Goal: Task Accomplishment & Management: Manage account settings

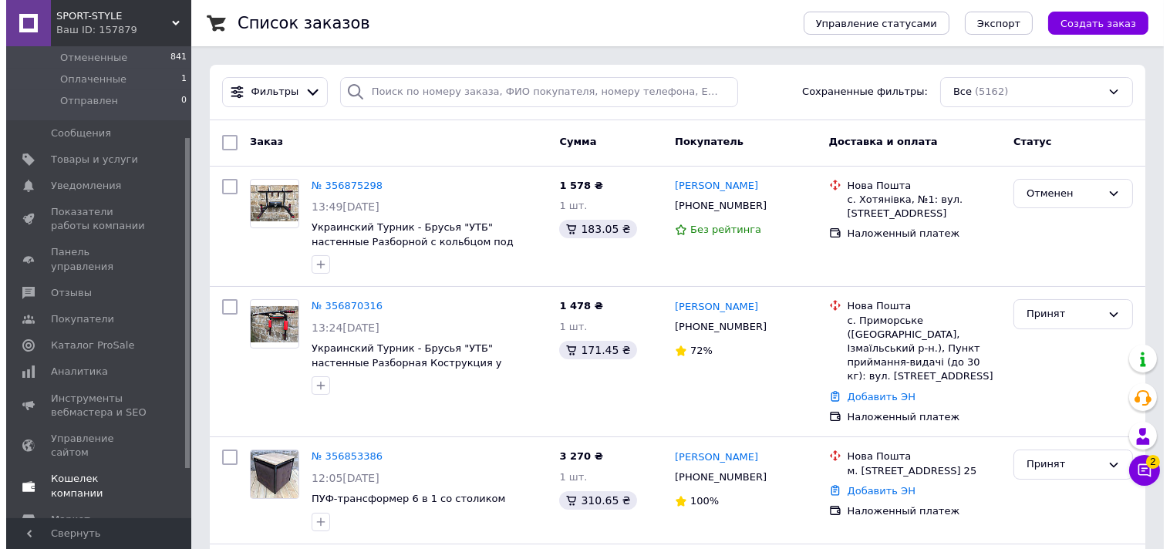
scroll to position [171, 0]
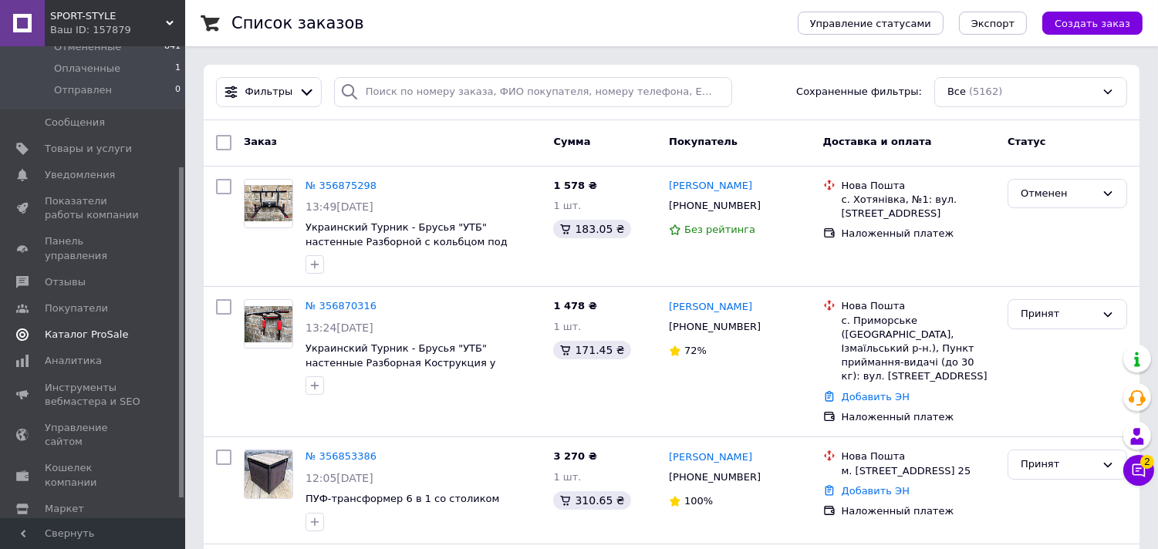
click at [113, 328] on span "Каталог ProSale" at bounding box center [86, 335] width 83 height 14
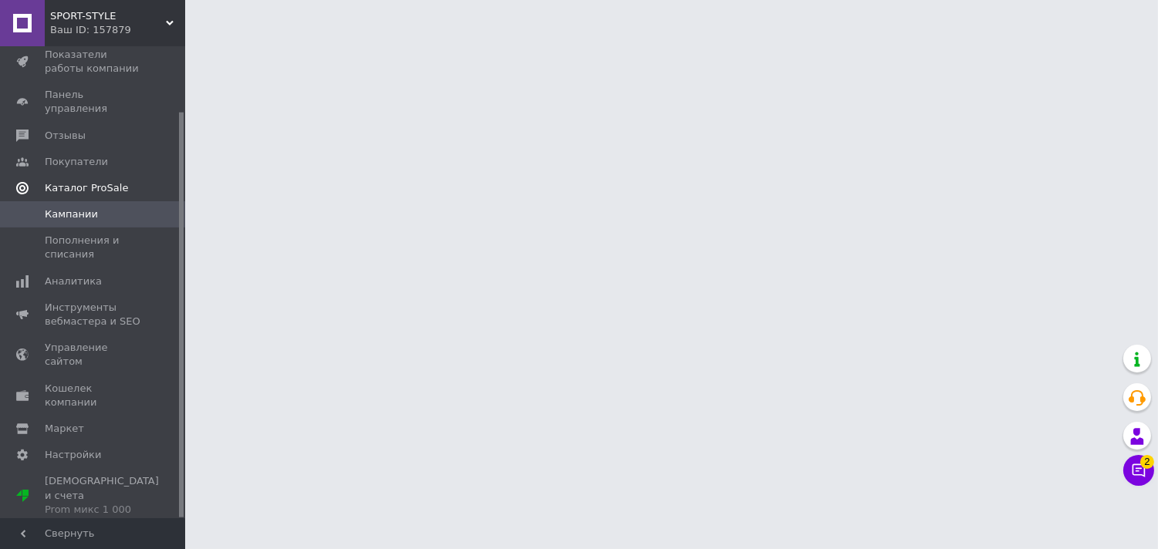
scroll to position [75, 0]
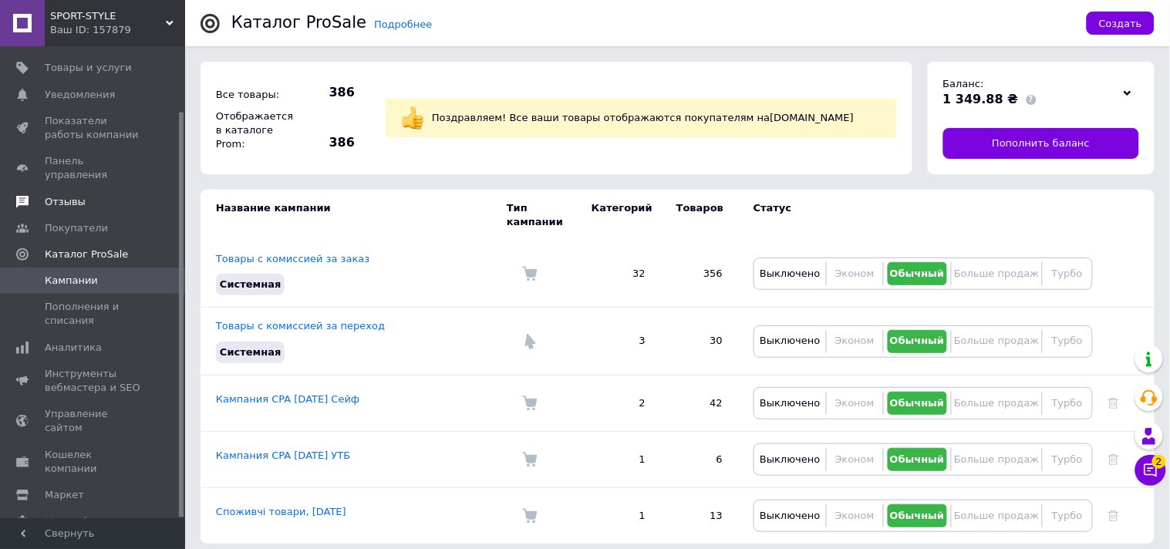
click at [102, 195] on span "Отзывы" at bounding box center [94, 202] width 98 height 14
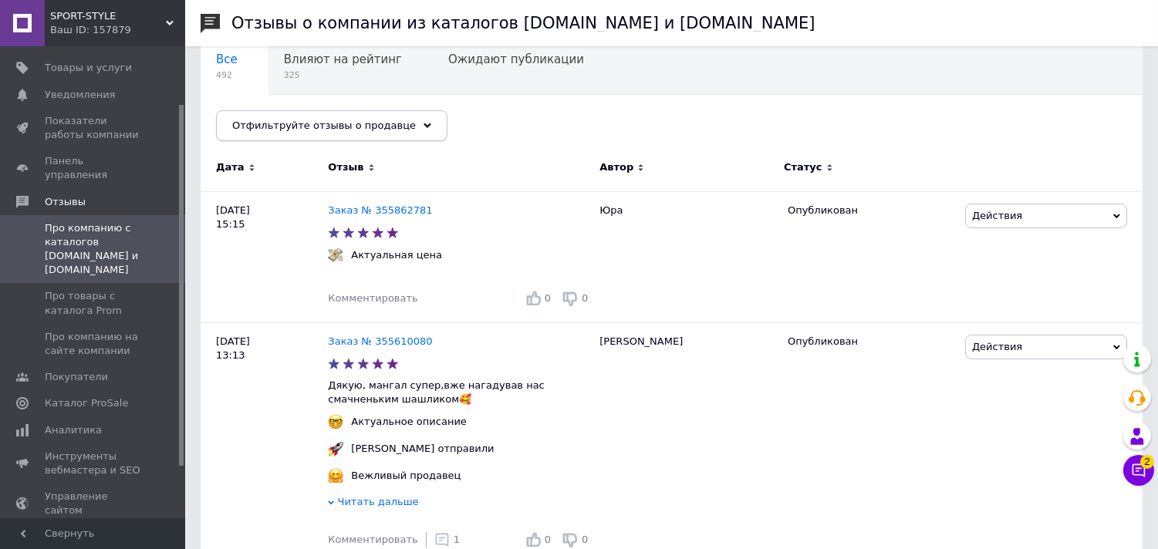
scroll to position [171, 0]
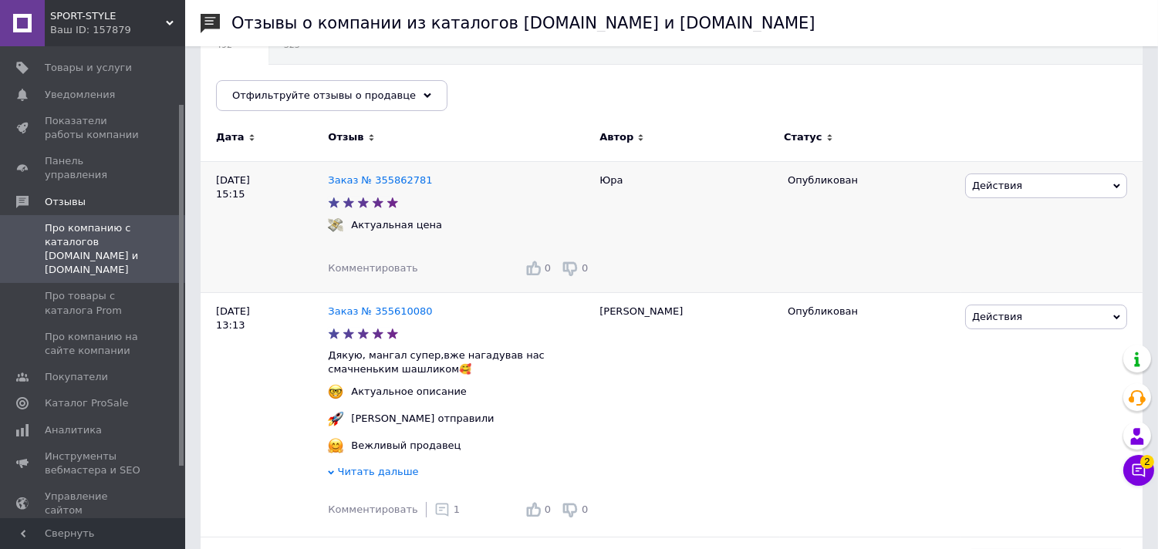
click at [290, 166] on div "[DATE] 15:15" at bounding box center [264, 226] width 127 height 131
click at [1151, 471] on button "Чат с покупателем 2" at bounding box center [1138, 470] width 31 height 31
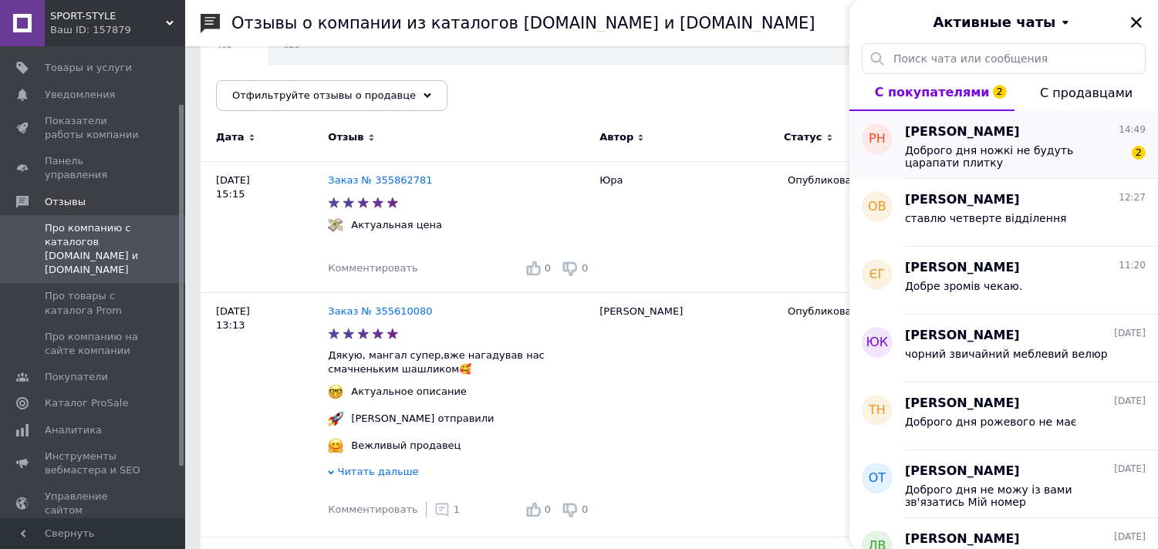
click at [1067, 165] on span "Доброго дня ножкі не будуть царапати плитку" at bounding box center [1014, 156] width 219 height 25
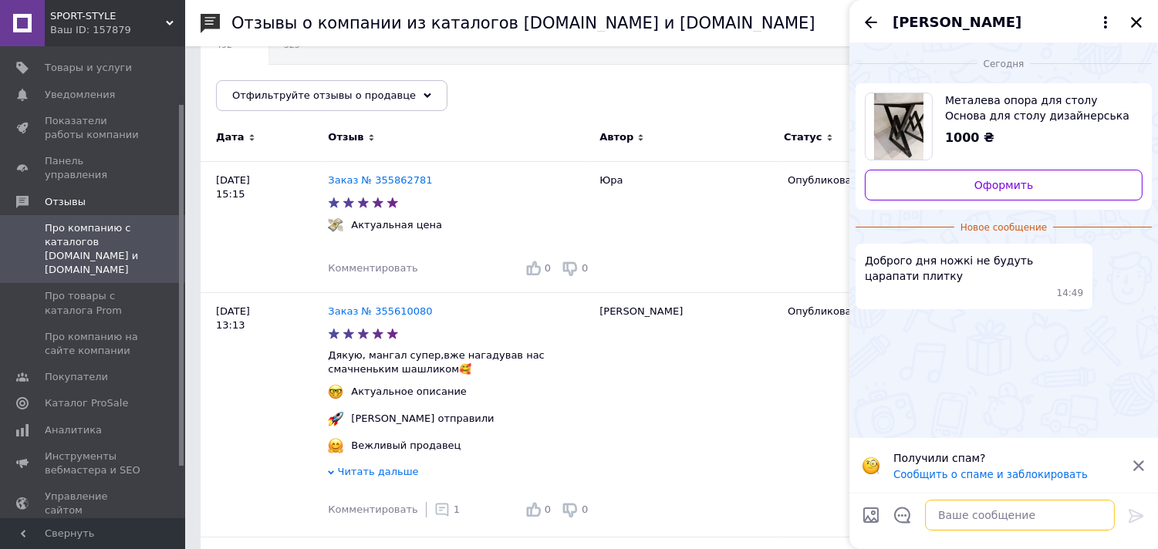
click at [984, 517] on textarea at bounding box center [1020, 515] width 190 height 31
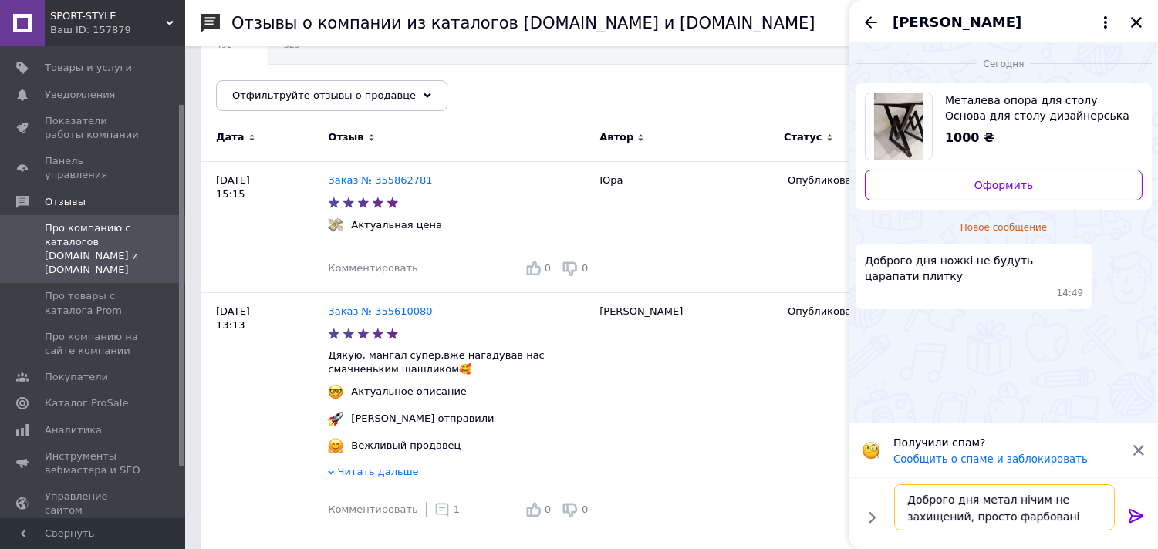
type textarea "Доброго дня метал нічим не захищений, просто фарбовані ніжки"
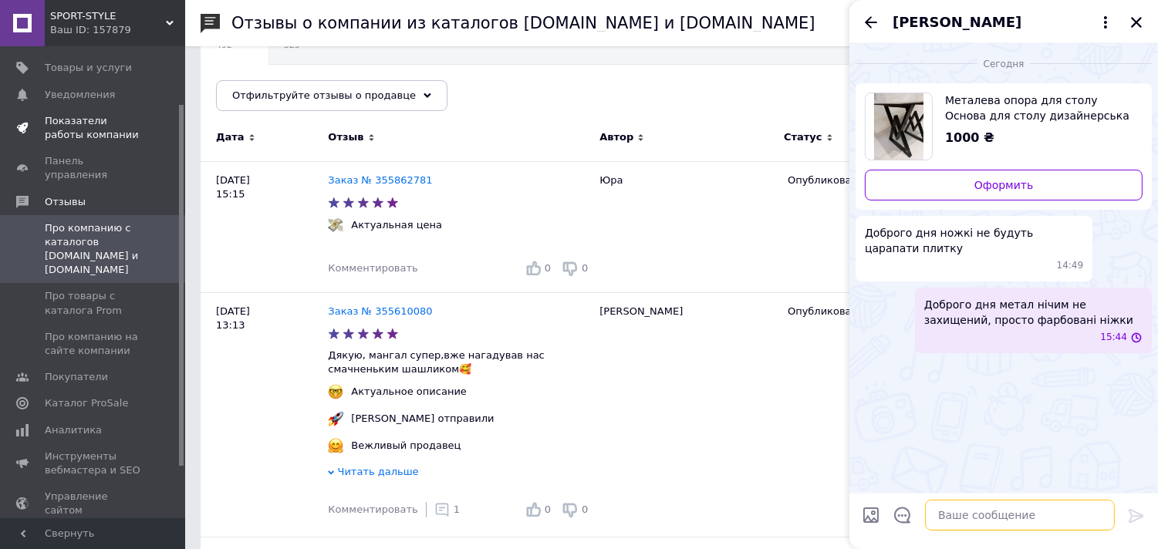
scroll to position [0, 0]
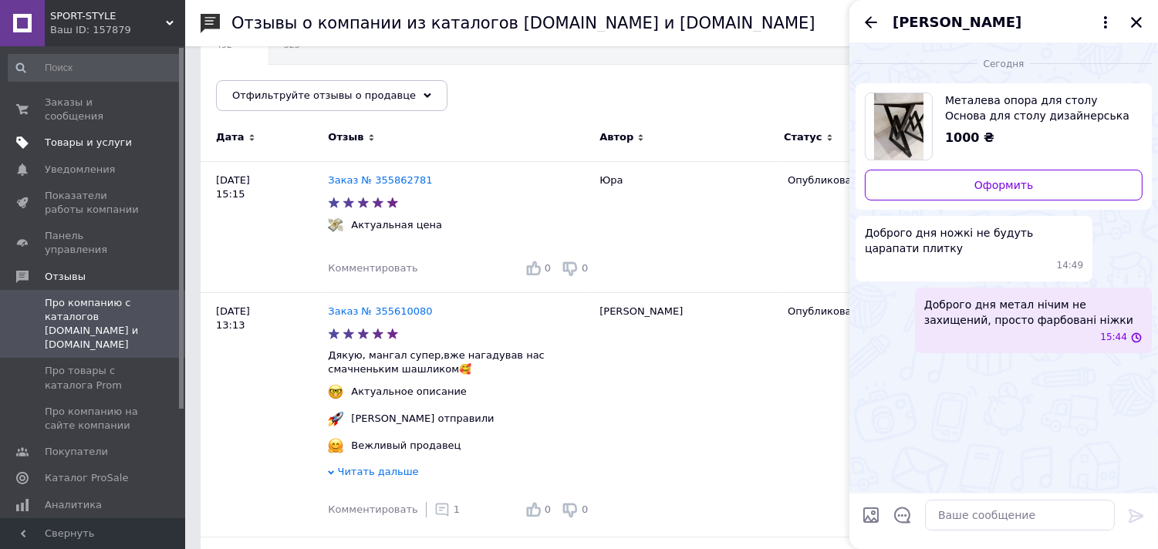
click at [105, 130] on link "Товары и услуги" at bounding box center [95, 143] width 190 height 26
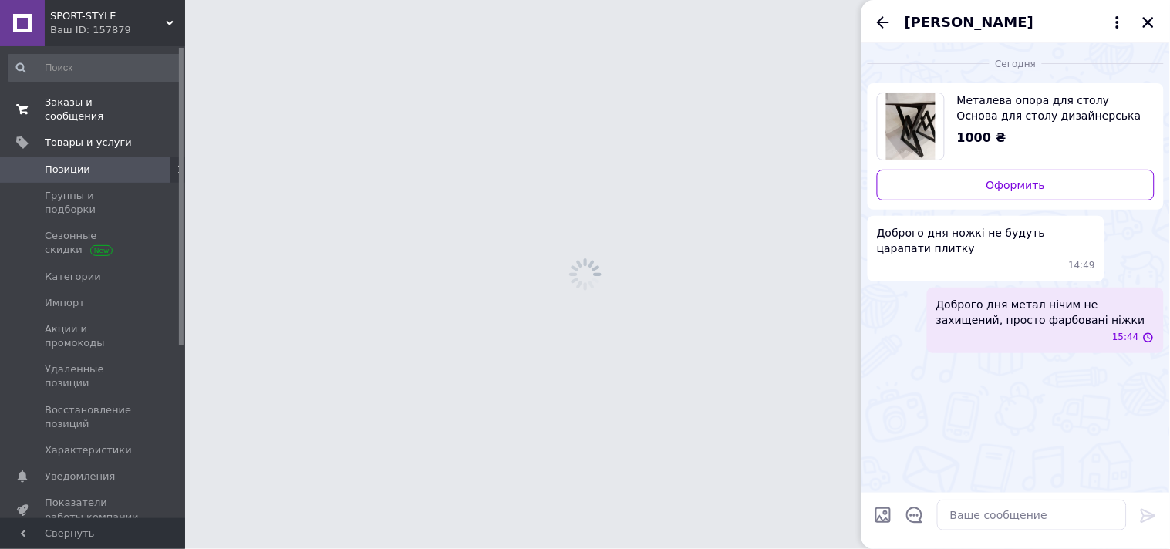
click at [102, 103] on span "Заказы и сообщения" at bounding box center [94, 110] width 98 height 28
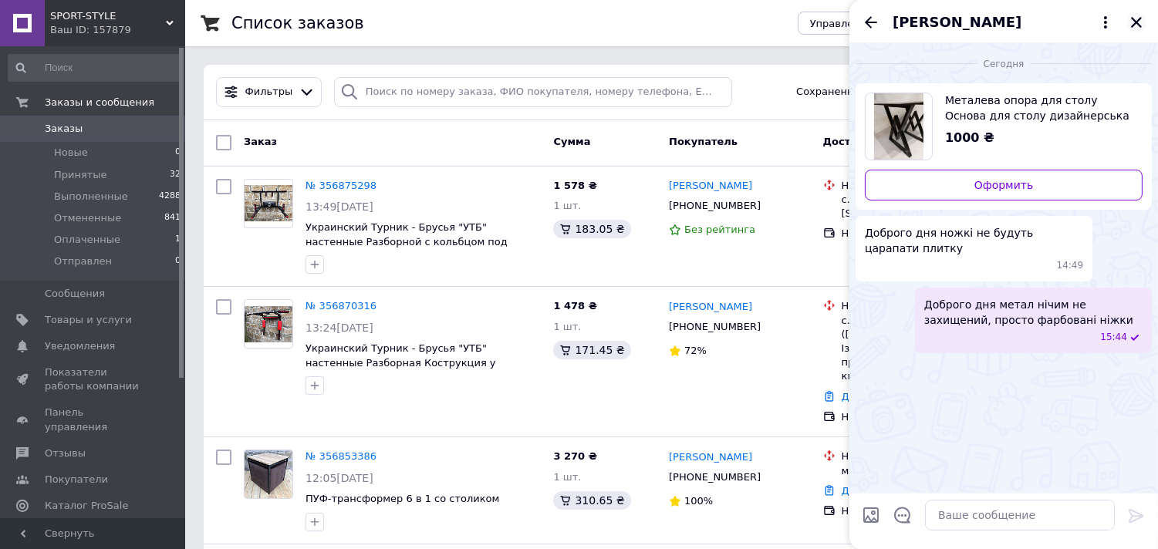
click at [1140, 23] on icon "Закрыть" at bounding box center [1137, 22] width 14 height 14
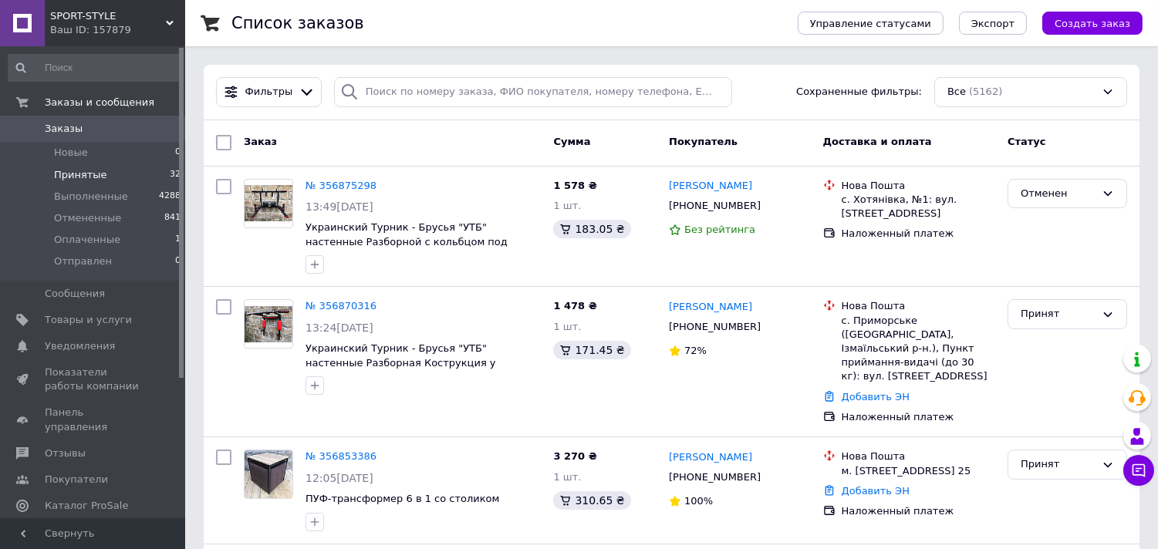
click at [125, 170] on li "Принятые 32" at bounding box center [95, 175] width 190 height 22
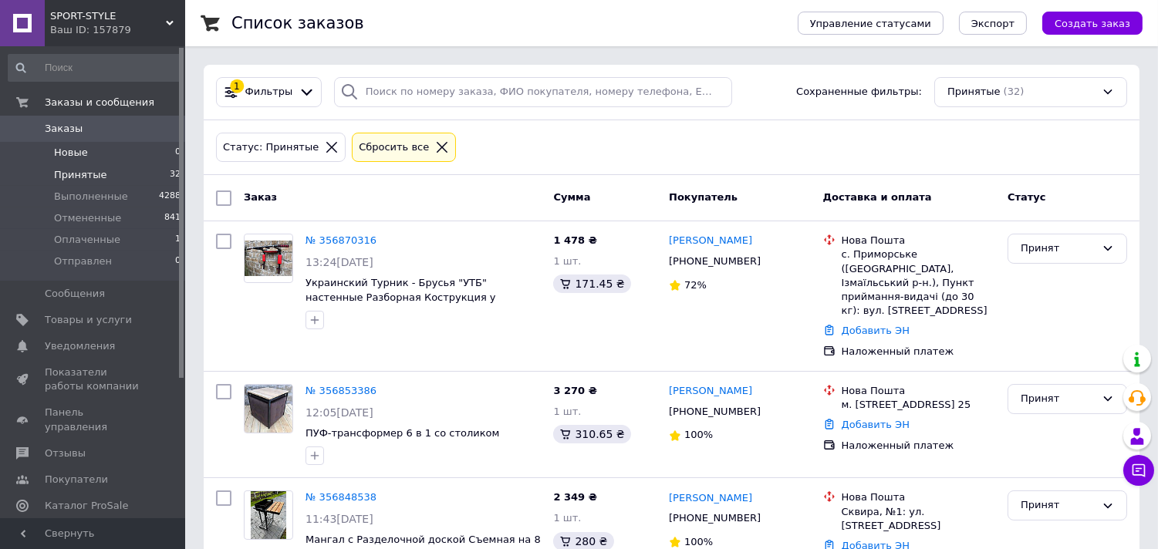
click at [120, 158] on li "Новые 0" at bounding box center [95, 153] width 190 height 22
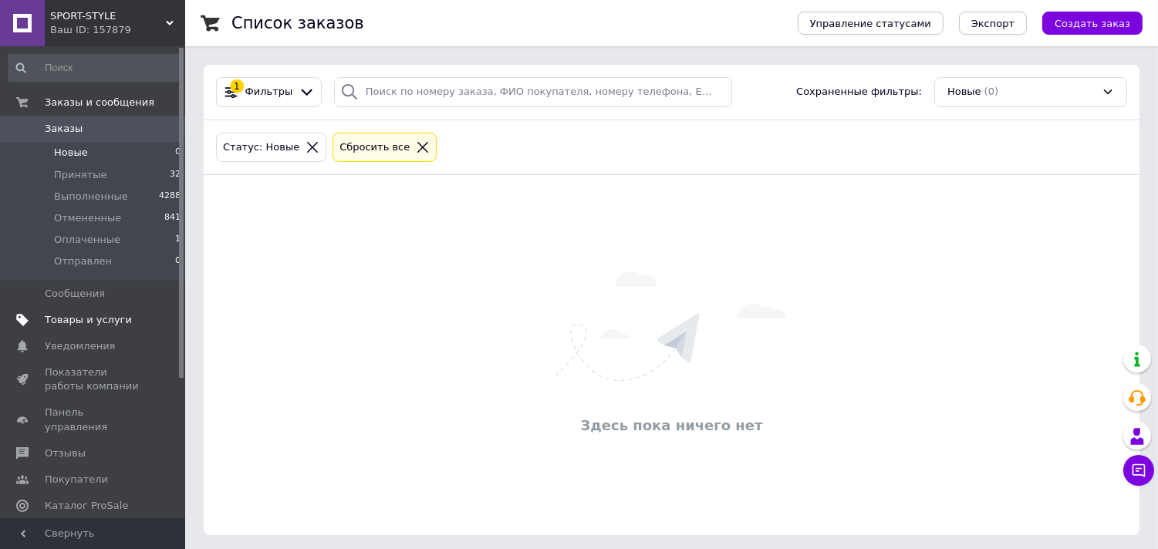
click at [62, 327] on link "Товары и услуги" at bounding box center [95, 320] width 190 height 26
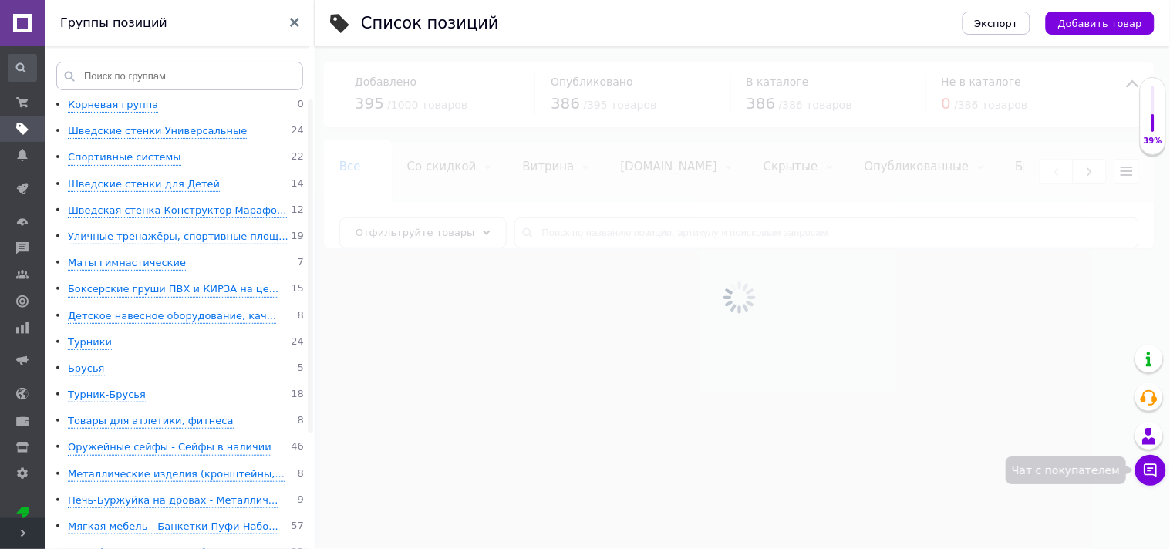
click at [1139, 468] on button "Чат с покупателем" at bounding box center [1151, 470] width 31 height 31
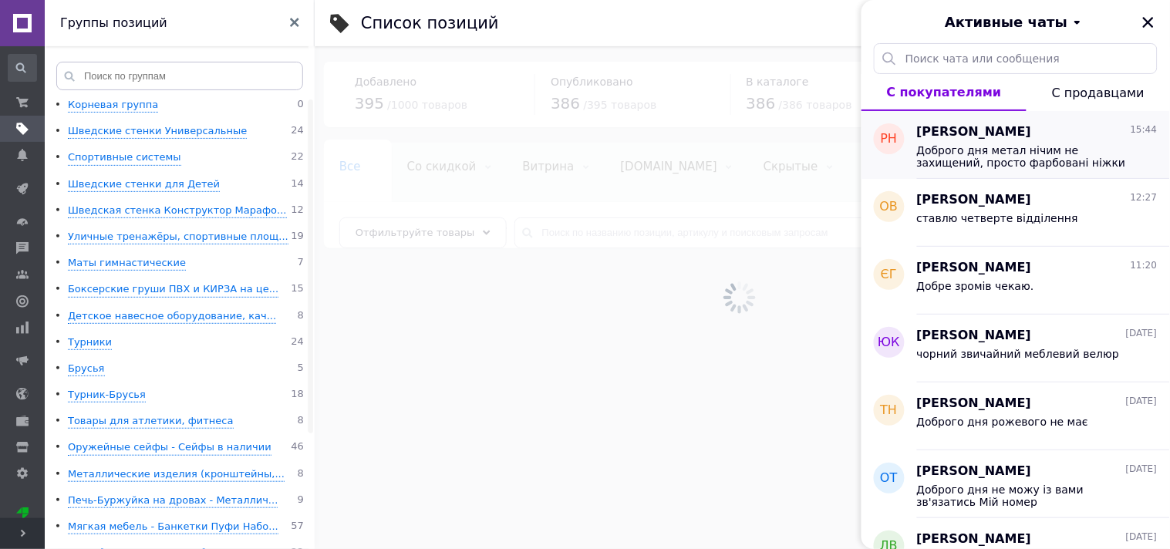
click at [1063, 162] on span "Доброго дня метал нічим не захищений, просто фарбовані ніжки" at bounding box center [1026, 156] width 219 height 25
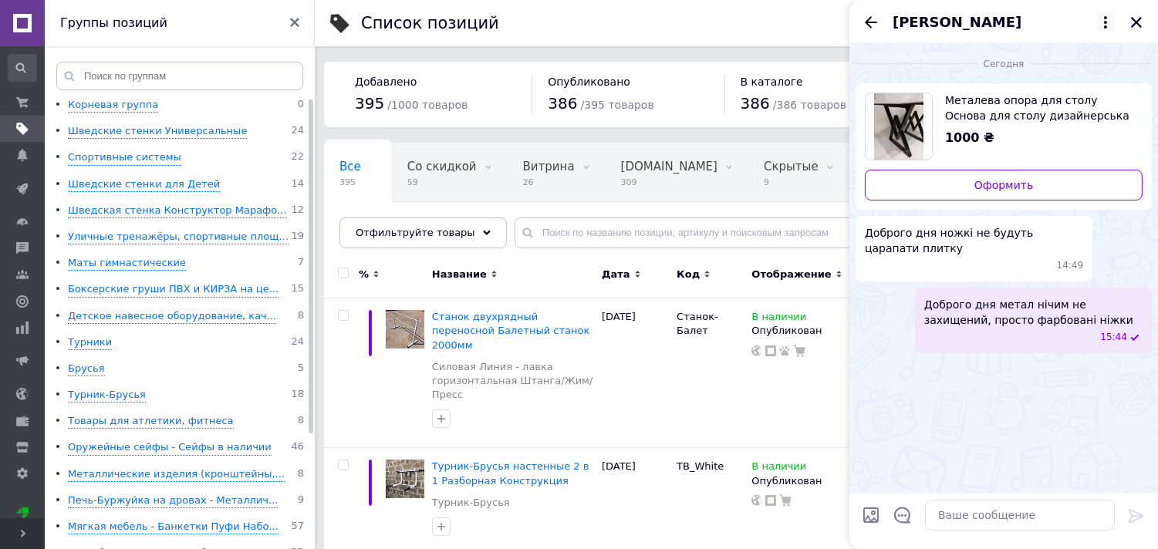
click at [1104, 19] on icon at bounding box center [1105, 22] width 19 height 19
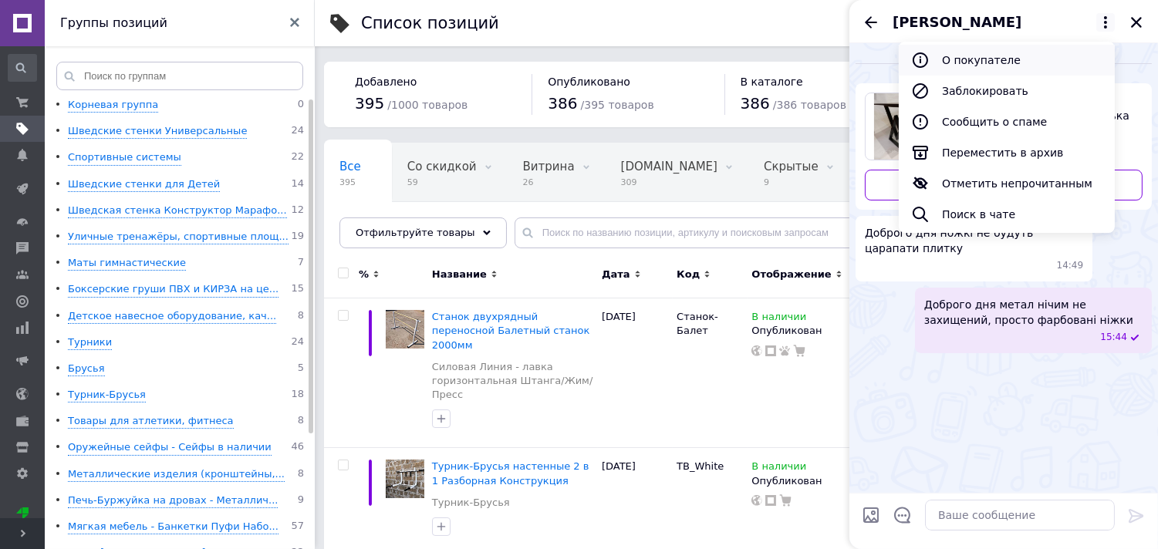
click at [1089, 50] on button "О покупателе" at bounding box center [1007, 60] width 216 height 31
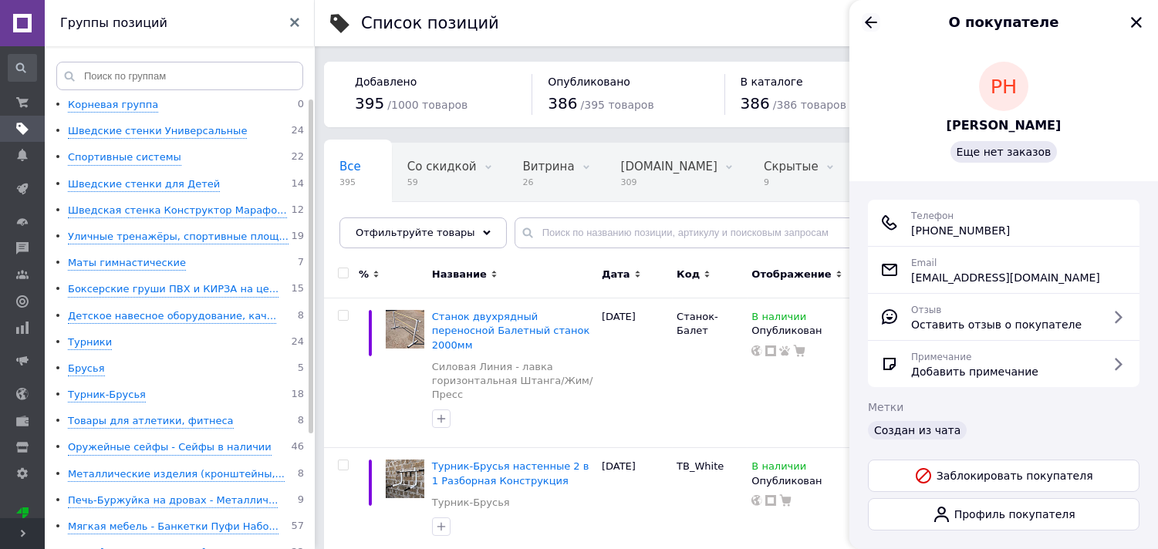
click at [870, 13] on icon "Назад" at bounding box center [871, 22] width 19 height 19
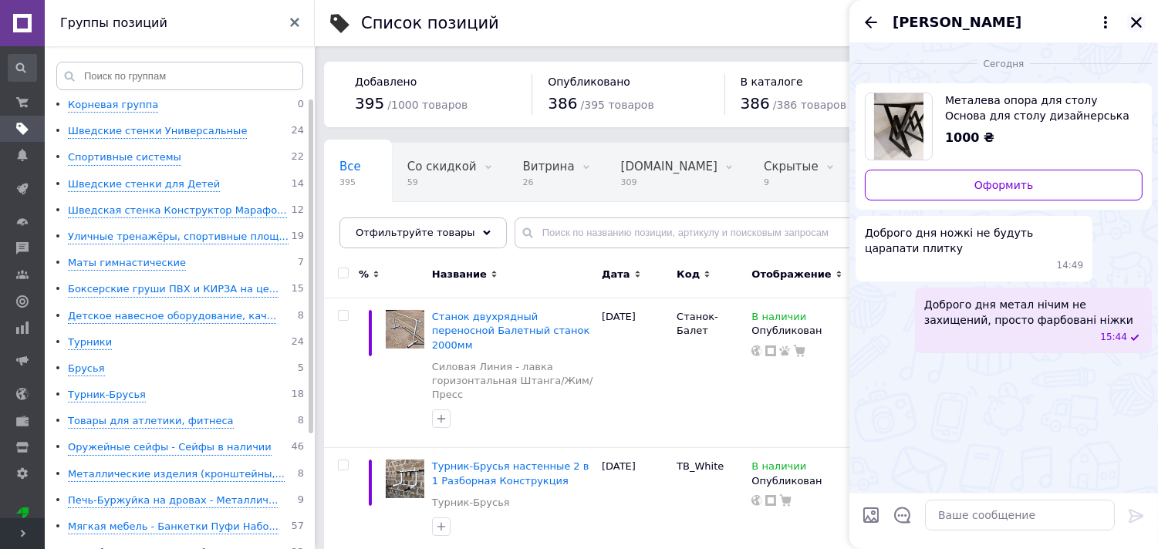
click at [1134, 25] on icon "Закрыть" at bounding box center [1136, 22] width 11 height 11
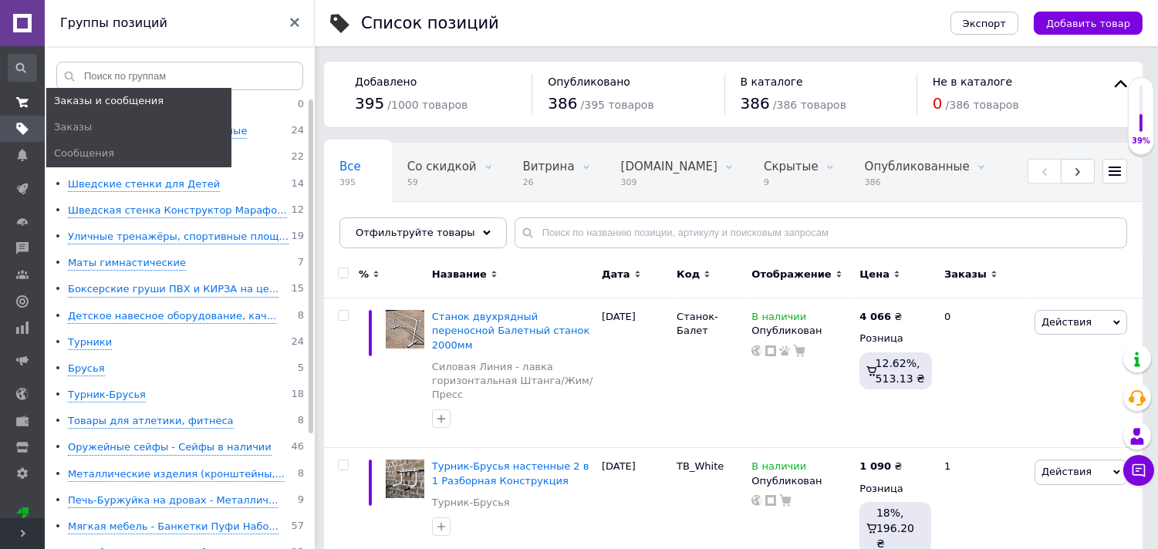
click at [33, 101] on span at bounding box center [22, 103] width 45 height 14
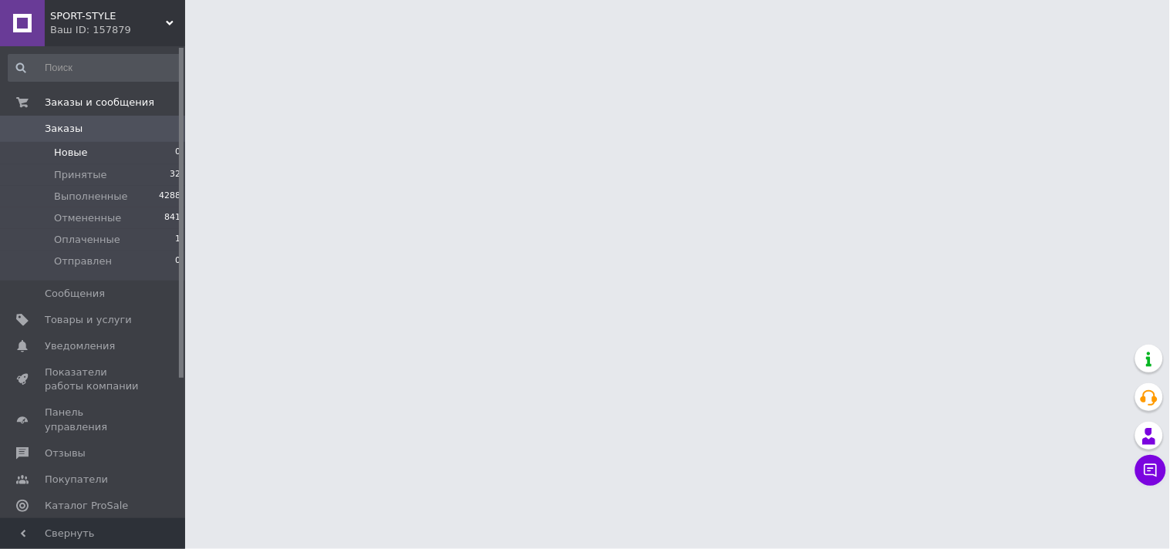
click at [40, 144] on li "Новые 0" at bounding box center [95, 153] width 190 height 22
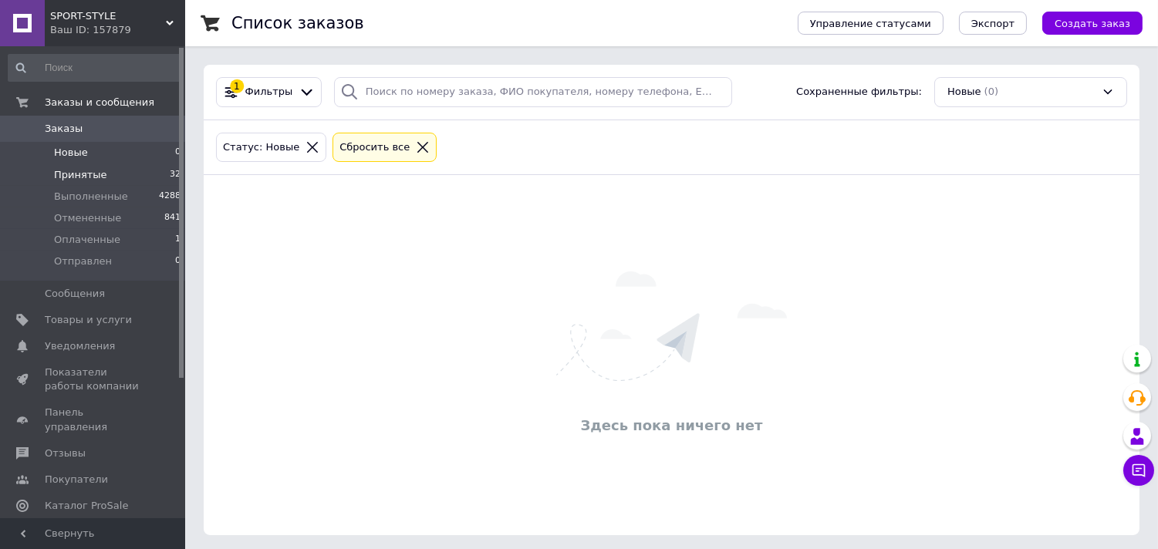
click at [134, 171] on li "Принятые 32" at bounding box center [95, 175] width 190 height 22
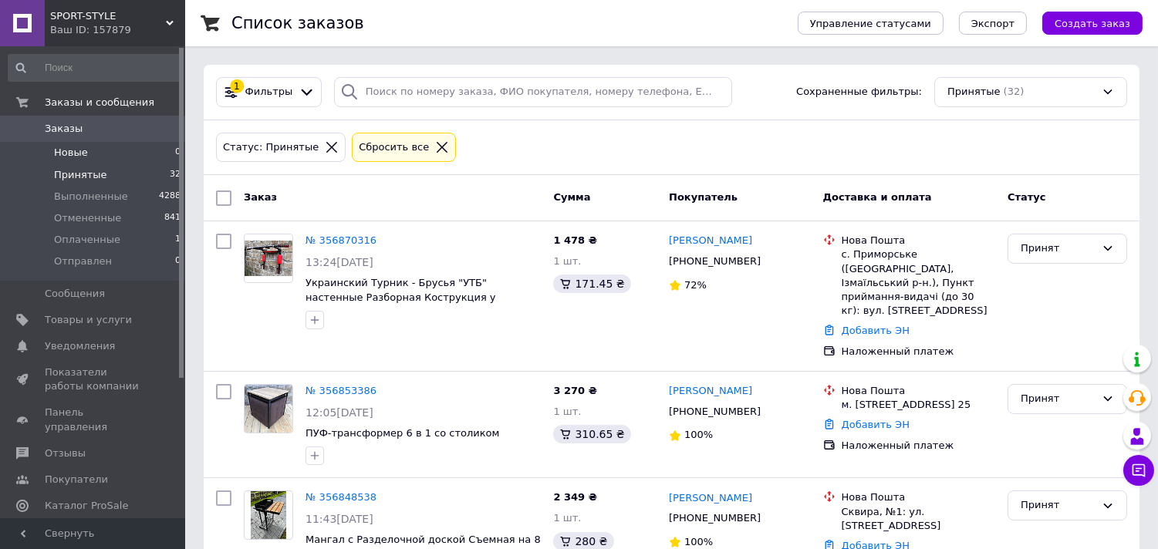
click at [128, 160] on li "Новые 0" at bounding box center [95, 153] width 190 height 22
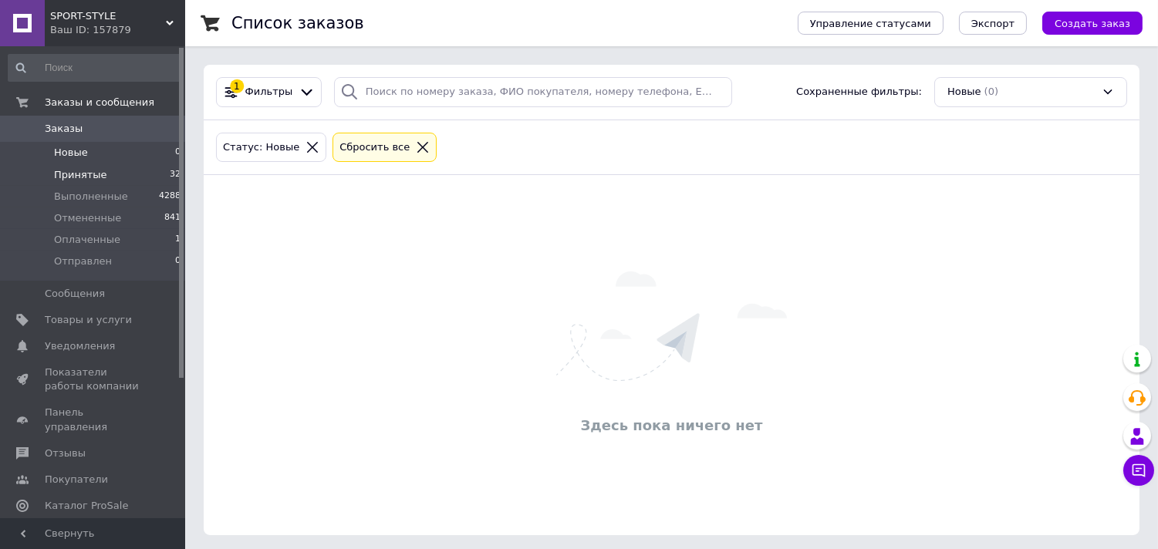
click at [83, 171] on span "Принятые" at bounding box center [80, 175] width 53 height 14
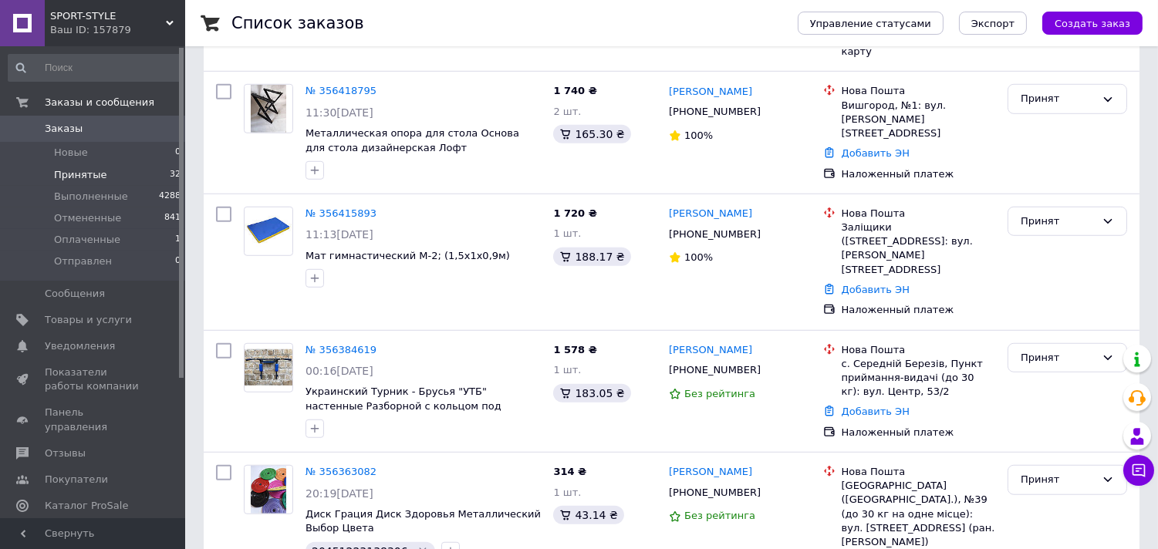
scroll to position [2197, 0]
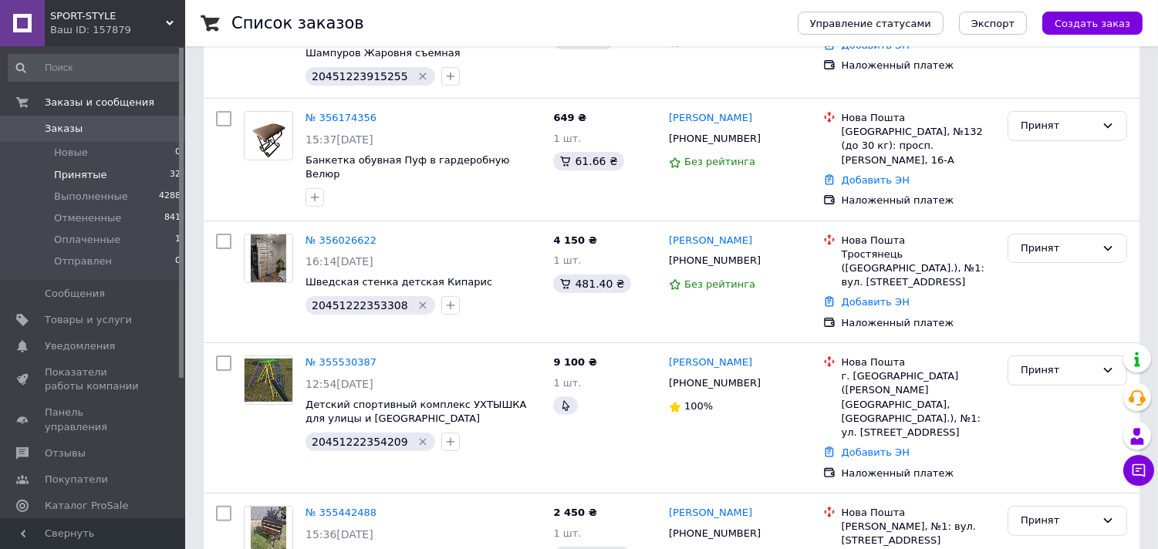
scroll to position [1197, 0]
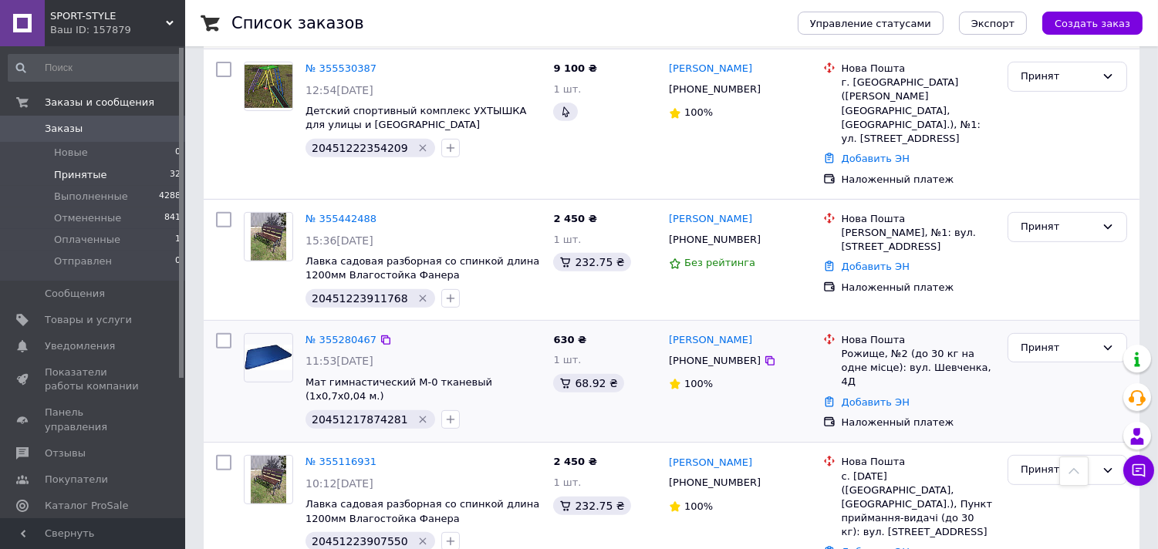
click at [364, 414] on span "20451217874281" at bounding box center [360, 420] width 96 height 12
copy span "20451217874281"
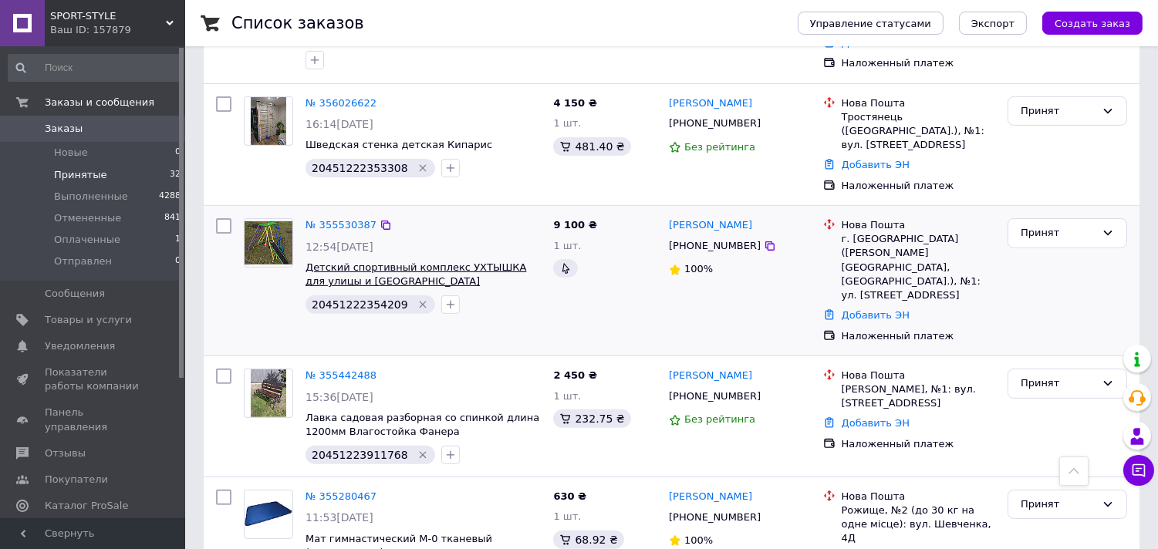
scroll to position [939, 0]
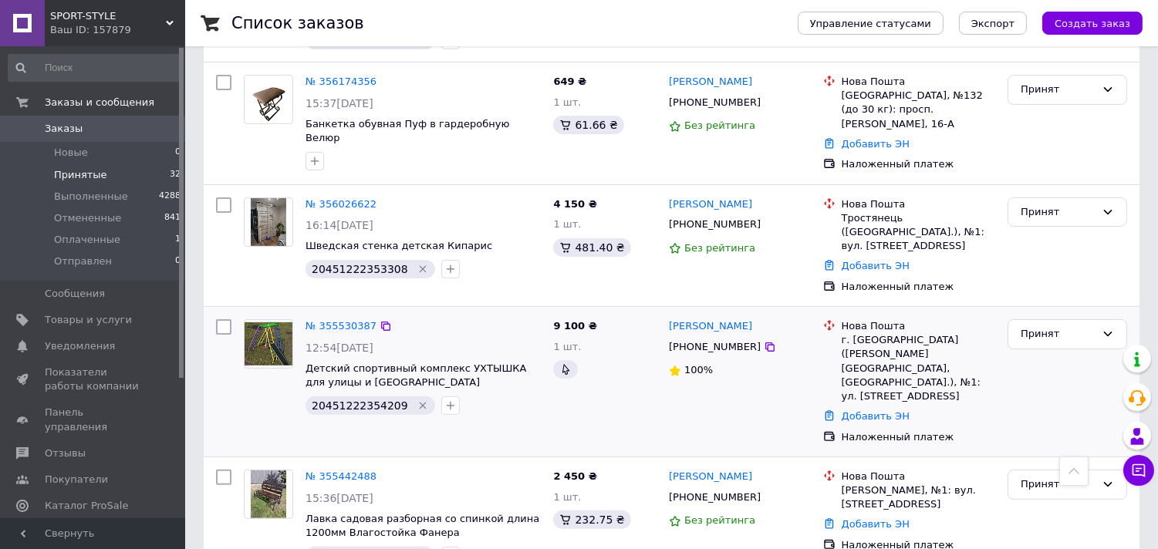
click at [349, 400] on span "20451222354209" at bounding box center [360, 406] width 96 height 12
copy span "20451222354209"
click at [1092, 326] on div "Принят" at bounding box center [1058, 334] width 75 height 16
click at [1094, 353] on li "Выполнен" at bounding box center [1067, 367] width 118 height 29
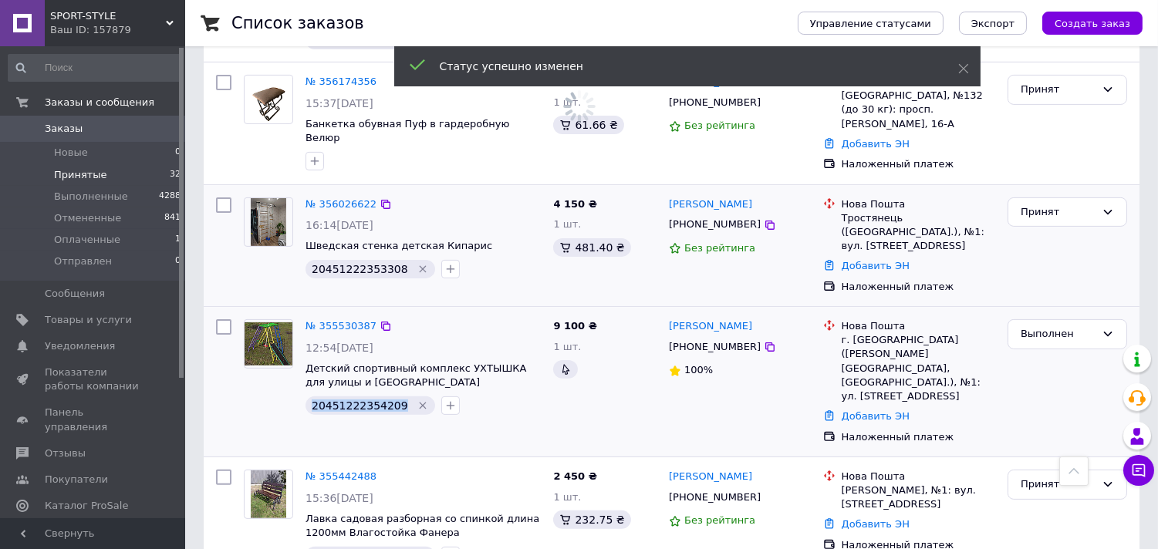
click at [360, 263] on span "20451222353308" at bounding box center [360, 269] width 96 height 12
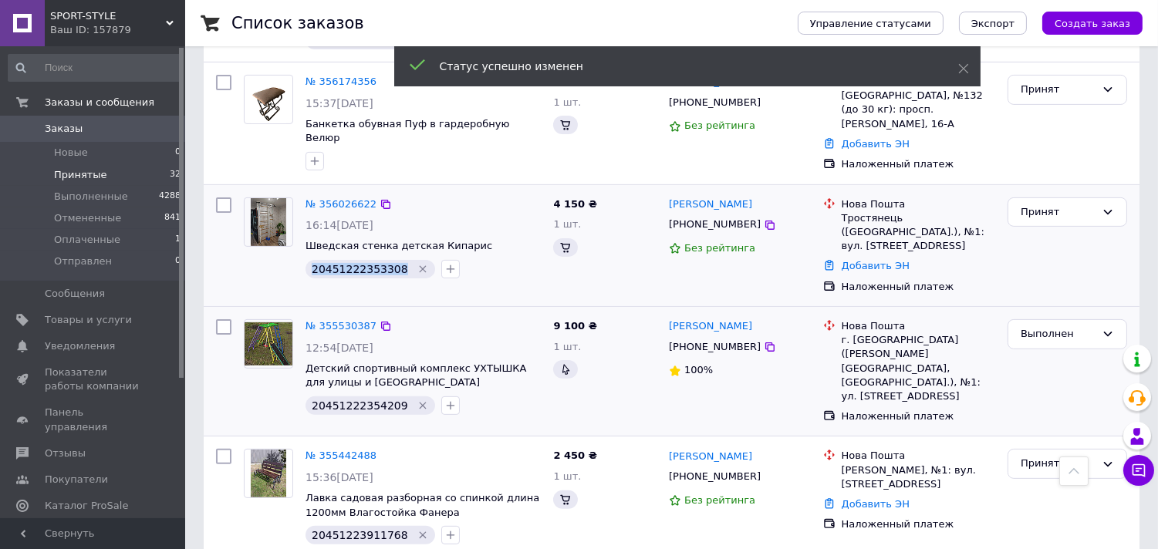
click at [360, 263] on span "20451222353308" at bounding box center [360, 269] width 96 height 12
copy span "20451222353308"
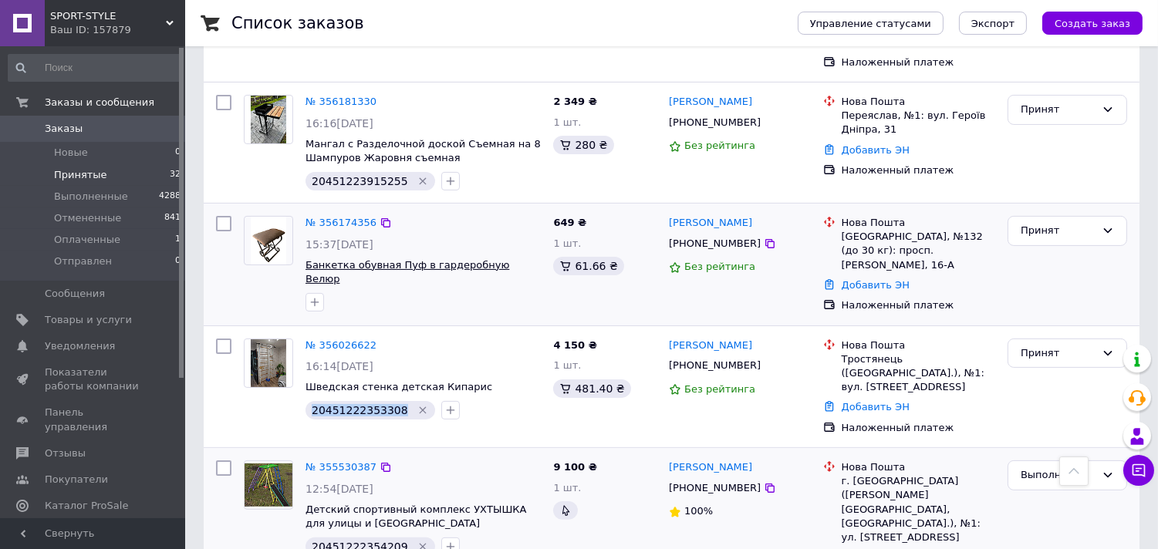
scroll to position [768, 0]
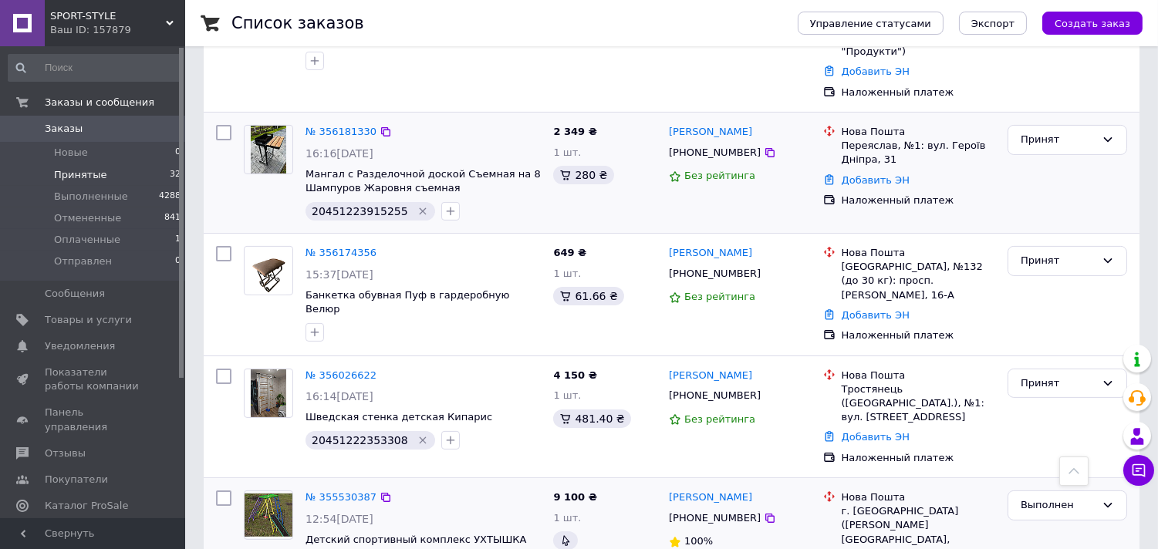
click at [360, 205] on span "20451223915255" at bounding box center [360, 211] width 96 height 12
copy span "20451223915255"
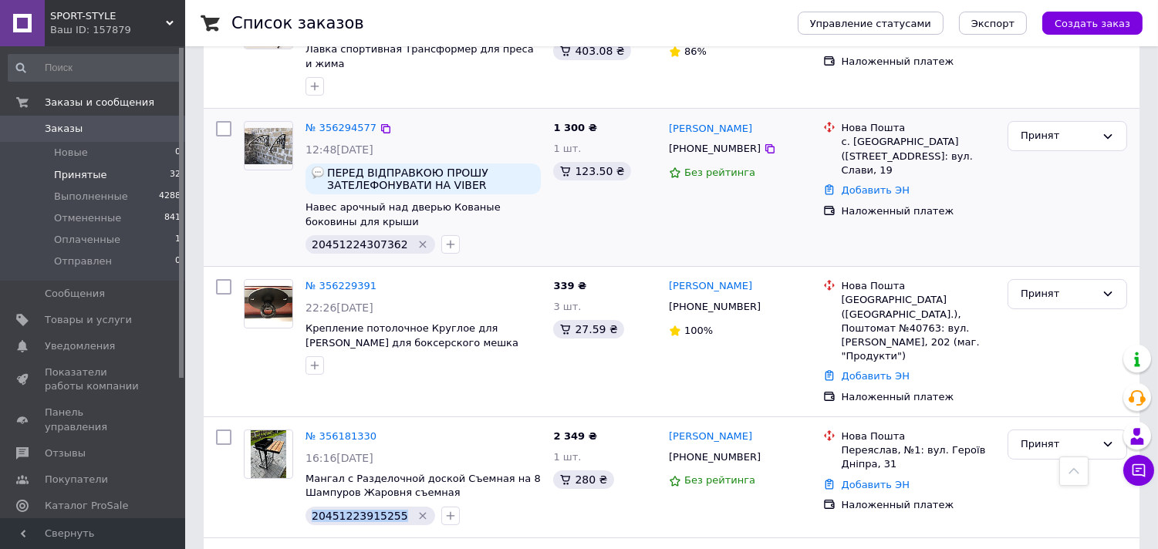
scroll to position [425, 0]
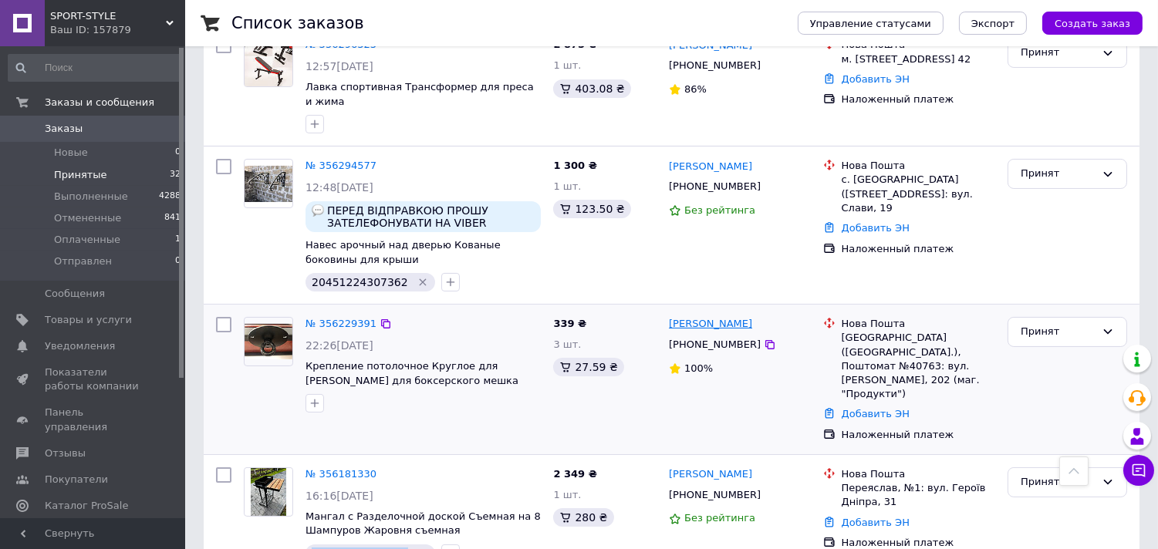
drag, startPoint x: 785, startPoint y: 329, endPoint x: 721, endPoint y: 327, distance: 63.3
click at [721, 327] on div "[PERSON_NAME]" at bounding box center [739, 325] width 145 height 18
copy link "[PERSON_NAME]"
click at [322, 409] on button "button" at bounding box center [315, 403] width 19 height 19
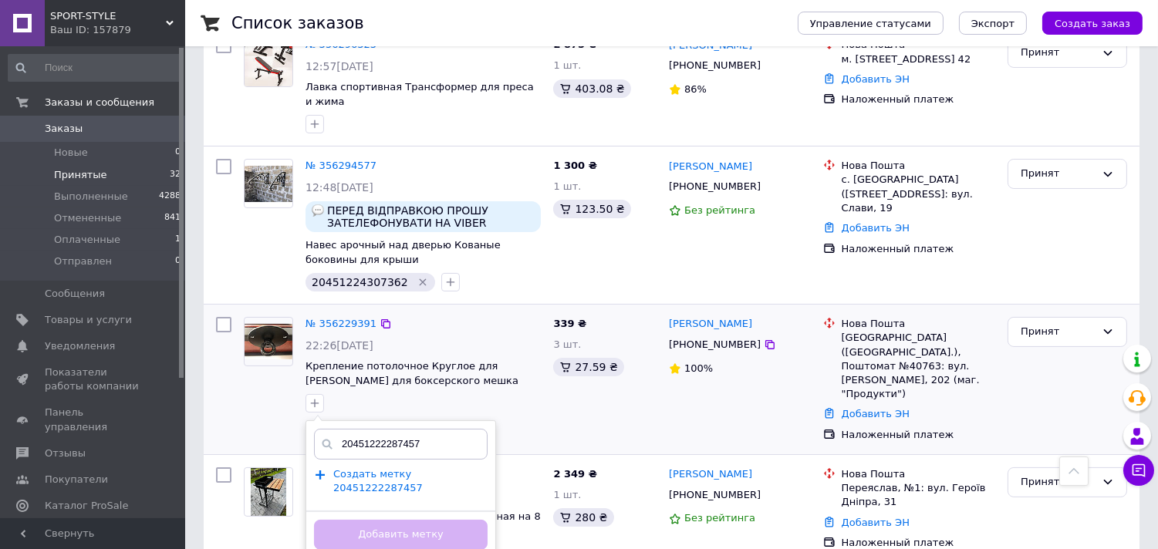
type input "20451222287457"
click at [423, 482] on span "Создать метку 20451222287457" at bounding box center [377, 481] width 89 height 26
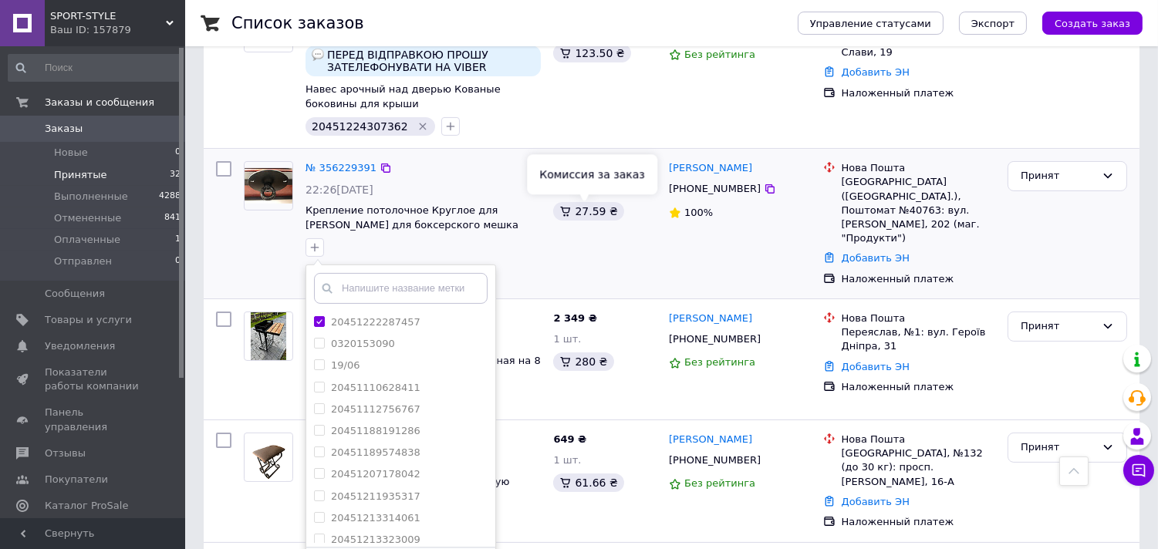
scroll to position [596, 0]
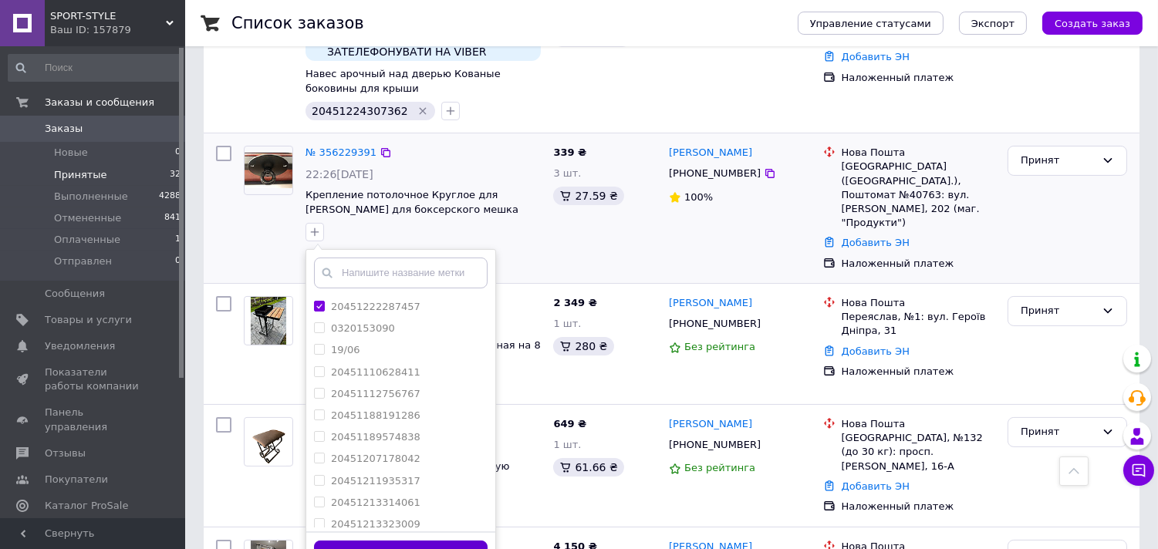
click at [448, 541] on button "Добавить метку" at bounding box center [401, 556] width 174 height 30
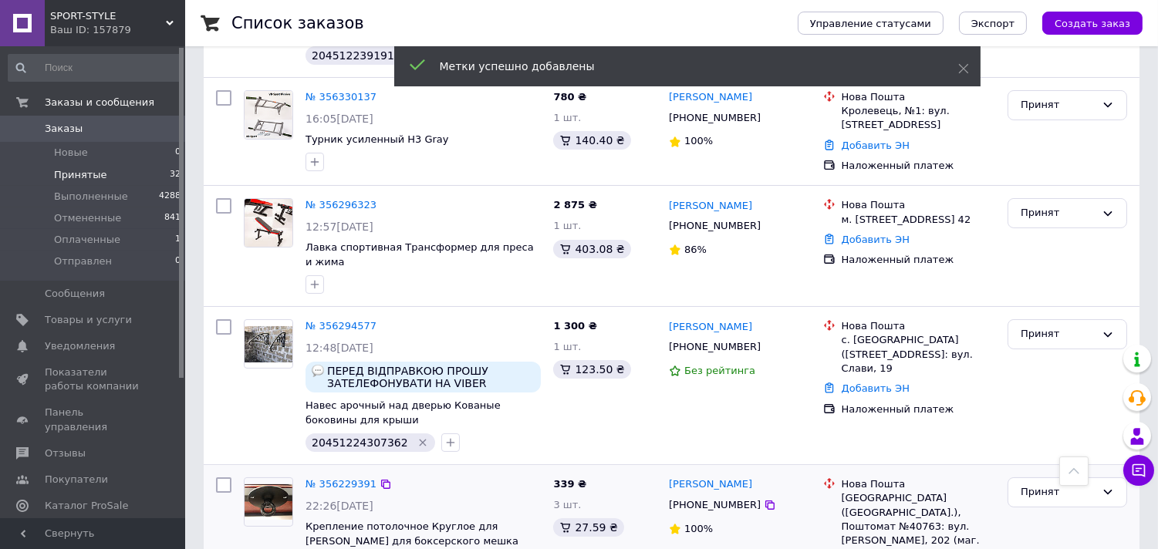
scroll to position [167, 0]
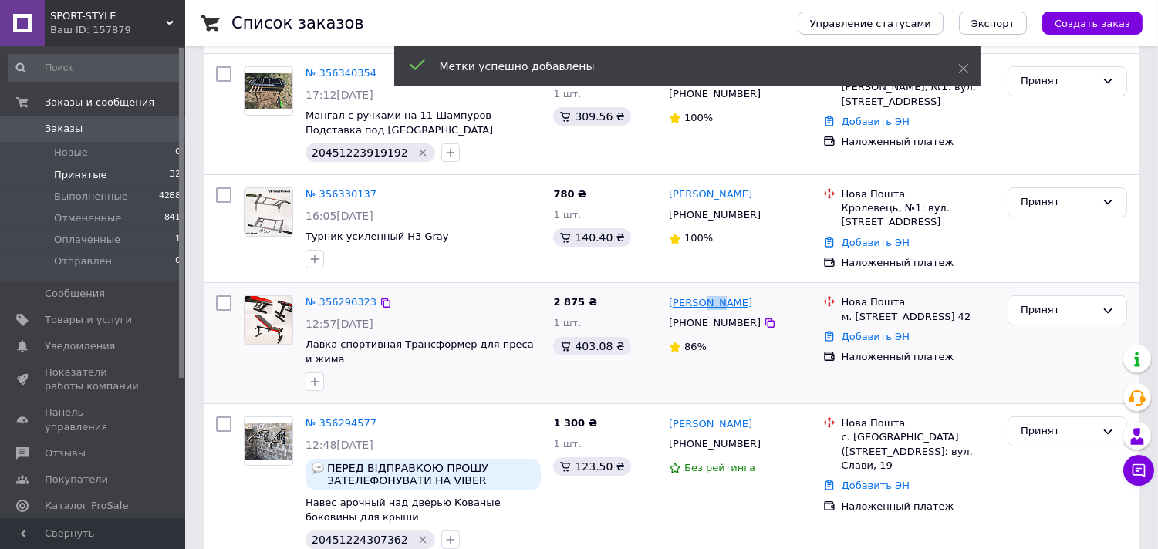
drag, startPoint x: 728, startPoint y: 303, endPoint x: 697, endPoint y: 304, distance: 30.1
click at [697, 304] on div "[PERSON_NAME]" at bounding box center [739, 303] width 145 height 18
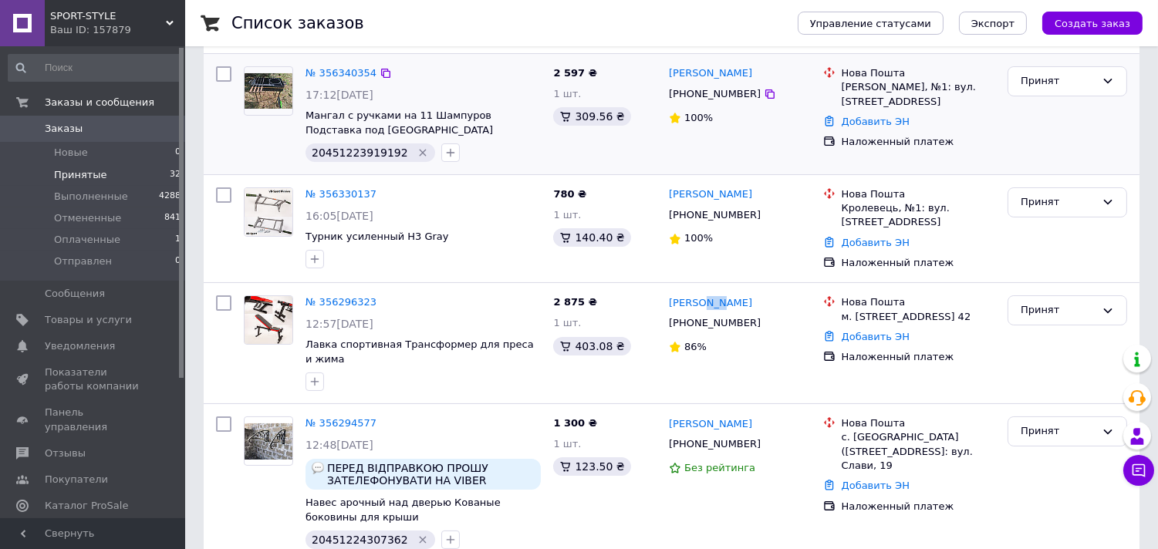
copy link "Гой"
click at [298, 376] on div at bounding box center [269, 343] width 62 height 108
click at [319, 376] on icon "button" at bounding box center [315, 382] width 12 height 12
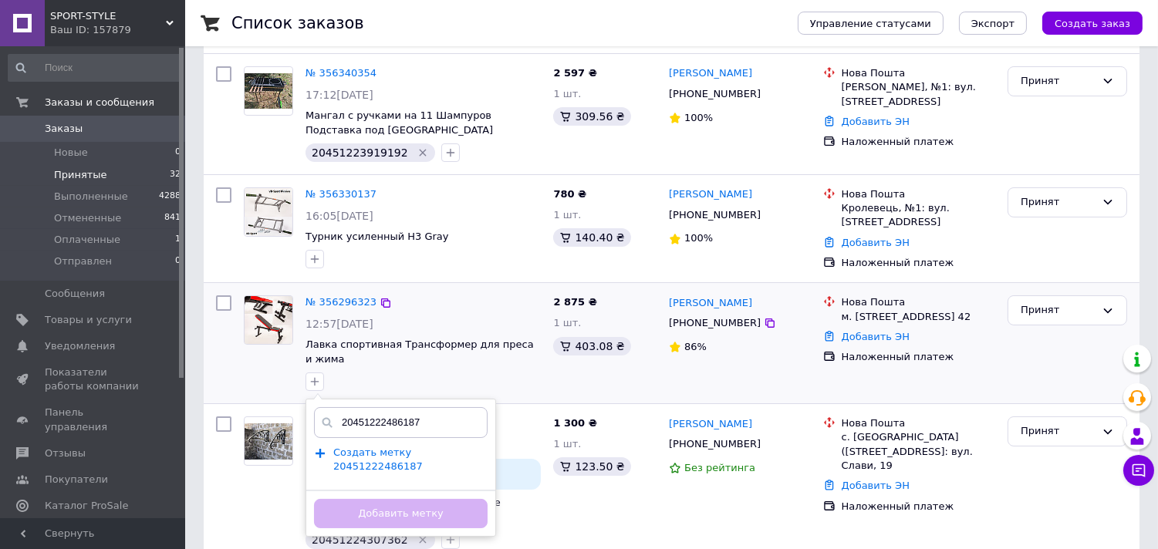
type input "20451222486187"
click at [423, 447] on span "Создать метку 20451222486187" at bounding box center [377, 460] width 89 height 26
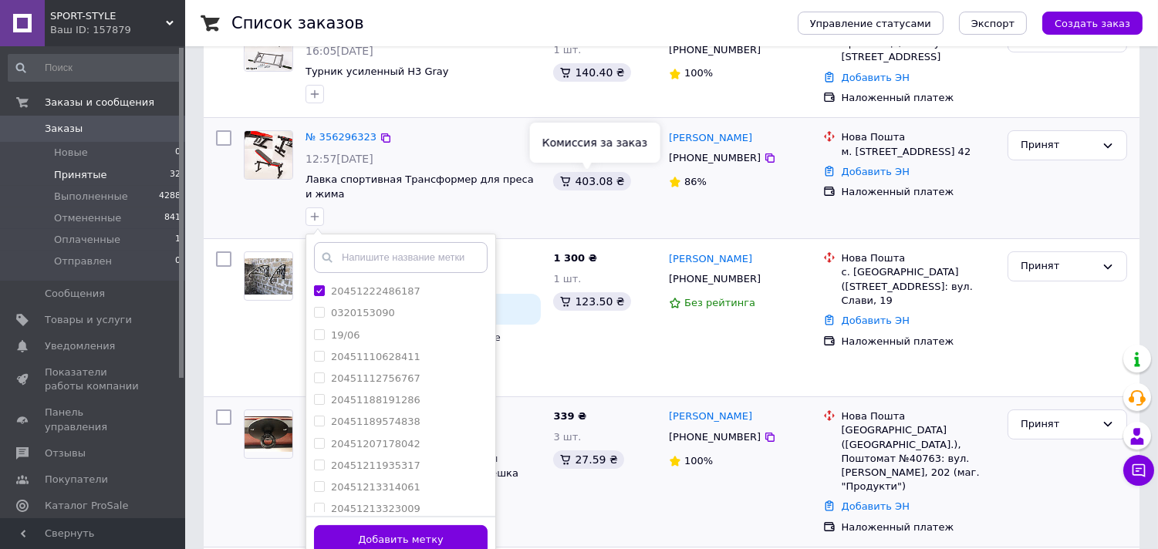
scroll to position [339, 0]
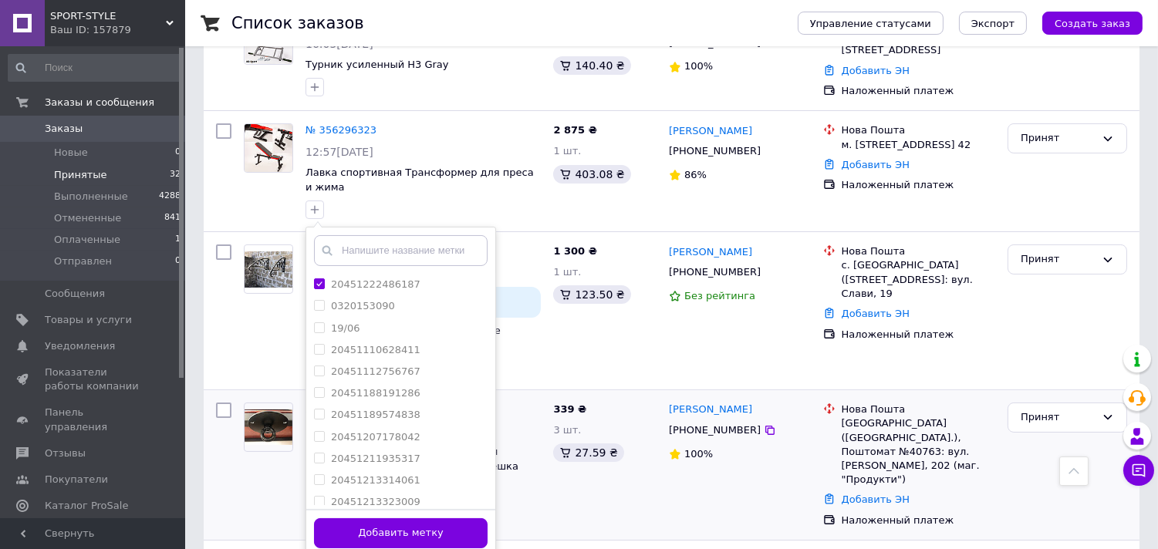
click at [458, 518] on button "Добавить метку" at bounding box center [401, 533] width 174 height 30
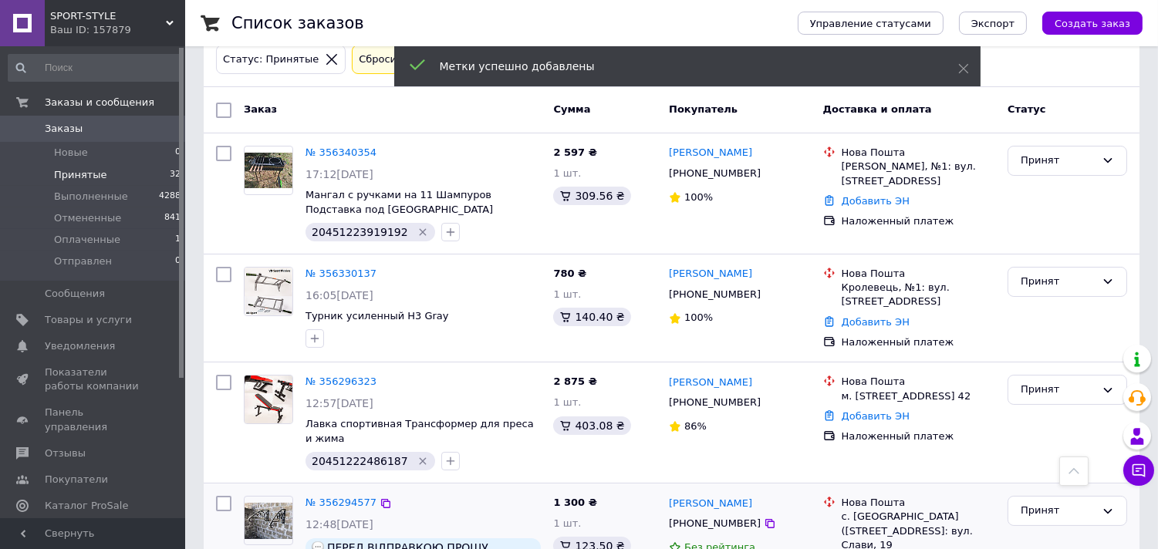
scroll to position [82, 0]
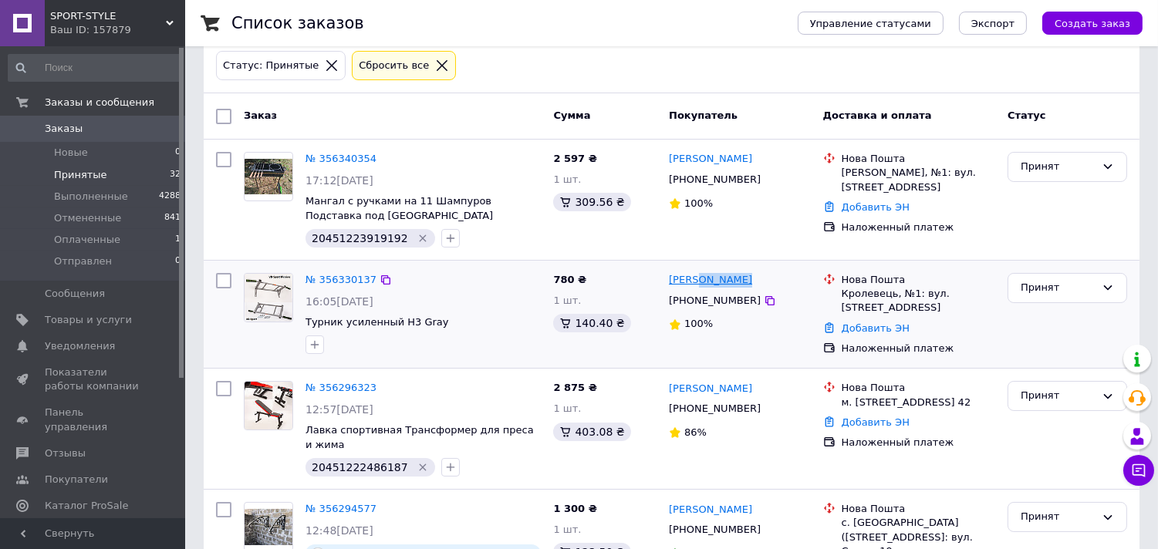
drag, startPoint x: 718, startPoint y: 279, endPoint x: 696, endPoint y: 279, distance: 22.4
click at [696, 279] on div "[PERSON_NAME]" at bounding box center [739, 281] width 145 height 18
copy link "[PERSON_NAME]"
click at [764, 302] on icon at bounding box center [770, 301] width 12 height 12
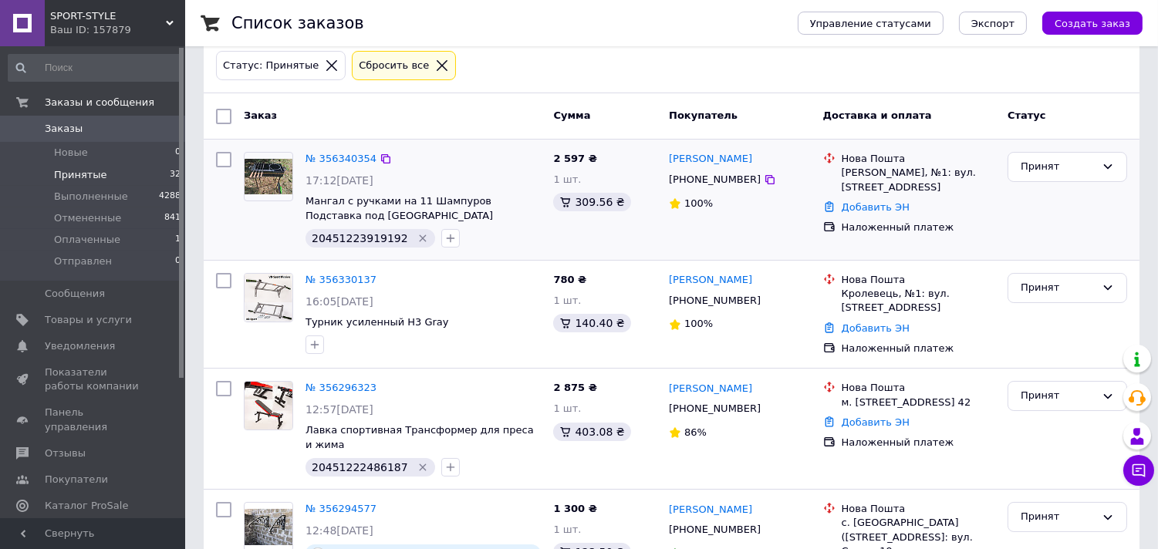
click at [372, 235] on span "20451223919192" at bounding box center [360, 238] width 96 height 12
copy span "20451223919192"
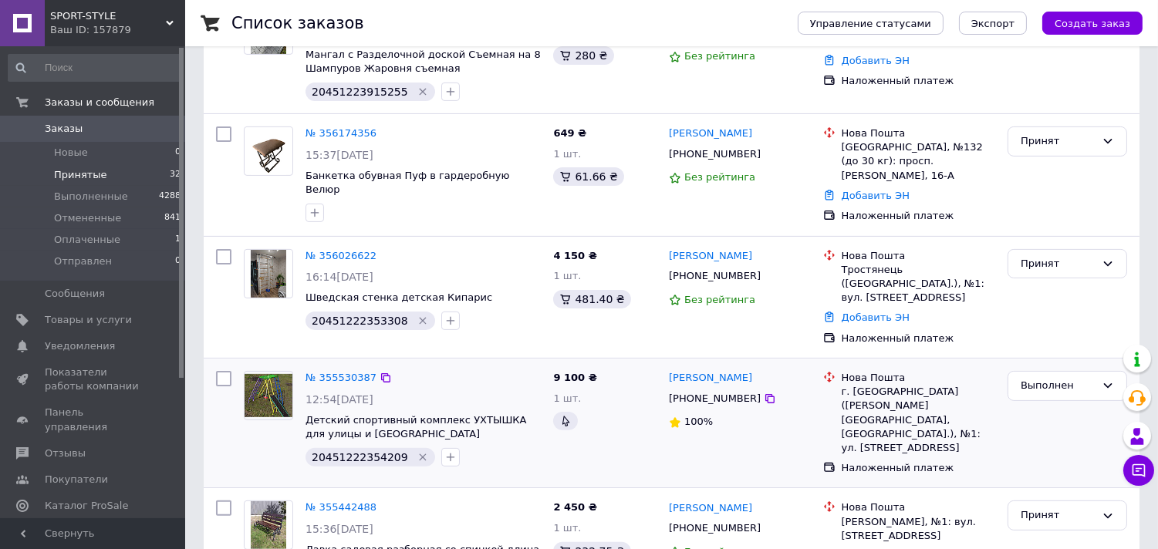
scroll to position [1194, 0]
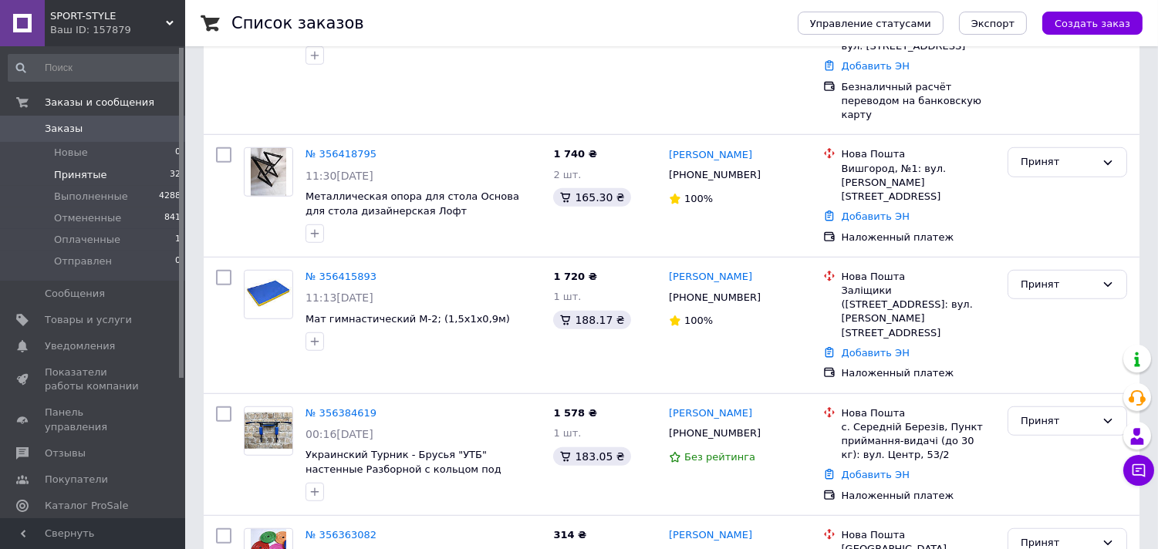
scroll to position [2197, 0]
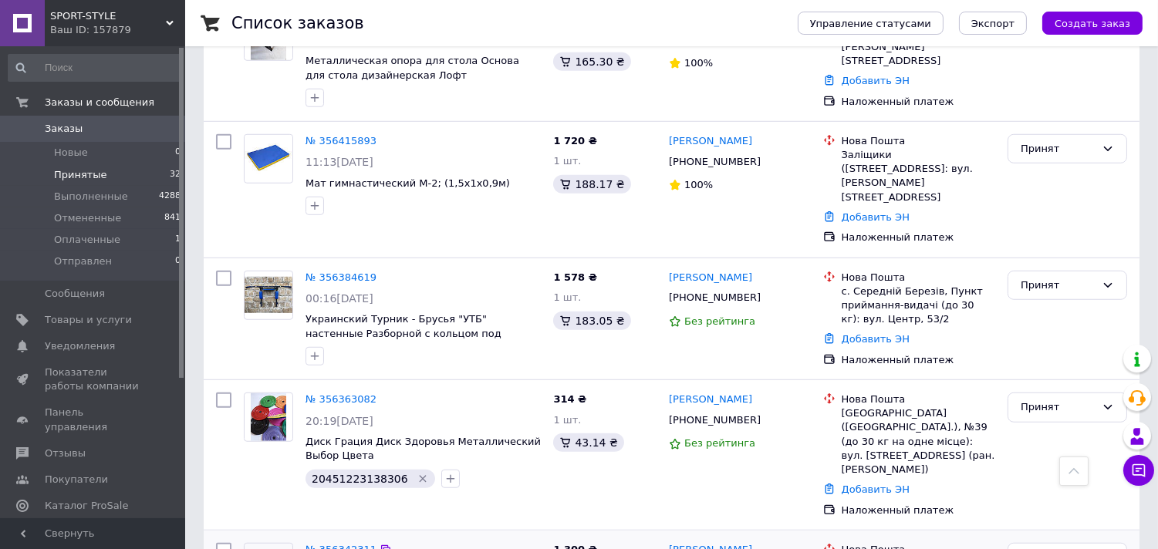
drag, startPoint x: 748, startPoint y: 381, endPoint x: 704, endPoint y: 384, distance: 44.9
click at [704, 542] on div "[PERSON_NAME]" at bounding box center [710, 551] width 86 height 18
copy link "[PERSON_NAME]"
type input "20451224308815"
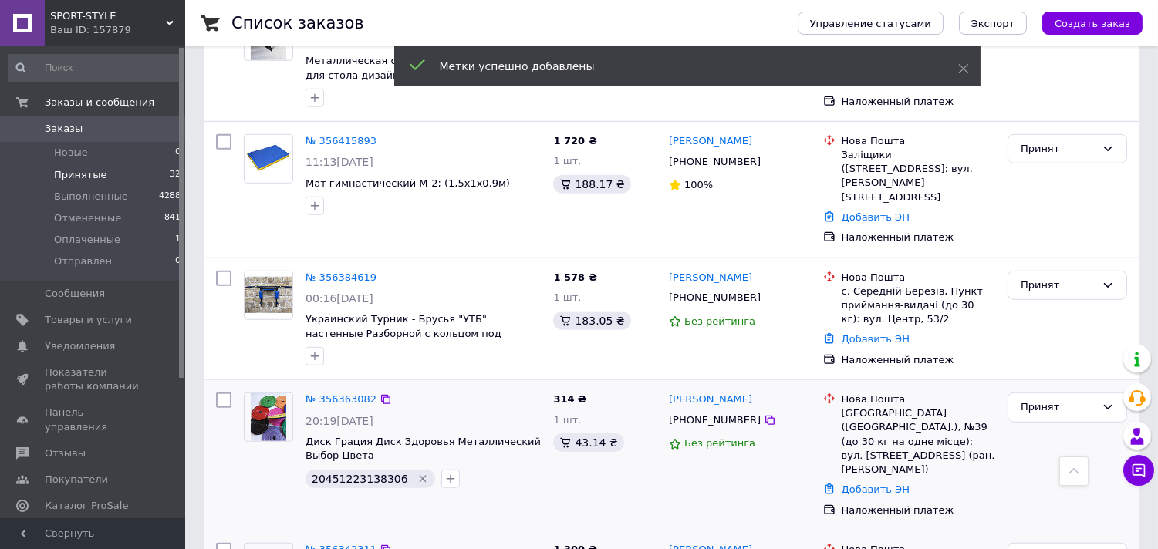
click at [336, 473] on span "20451223138306" at bounding box center [360, 479] width 96 height 12
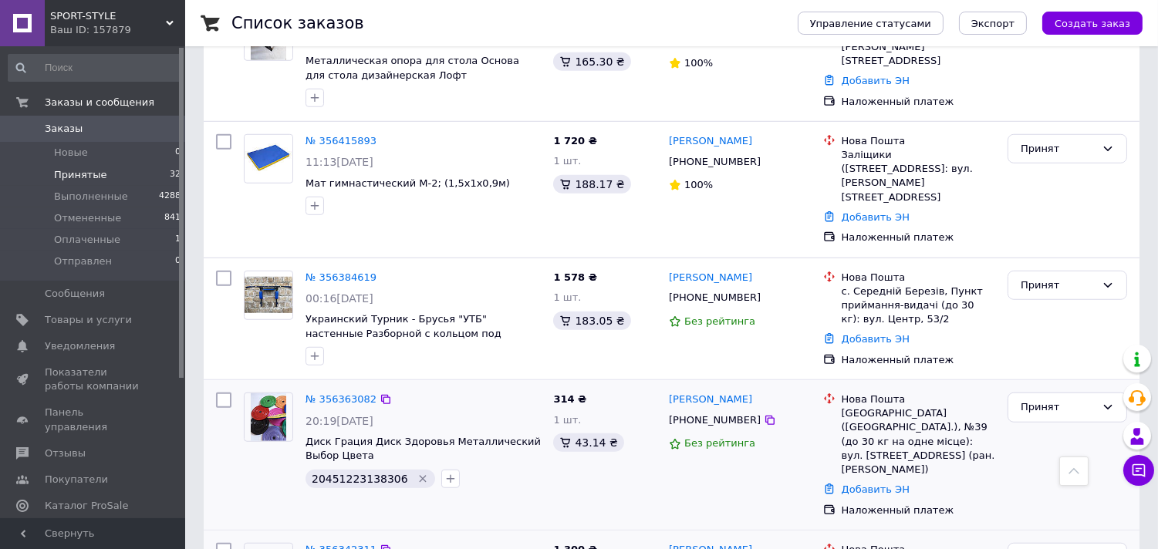
click at [1130, 387] on div "Принят" at bounding box center [1067, 455] width 132 height 137
click at [1114, 393] on div "Принят" at bounding box center [1068, 408] width 120 height 30
click at [1103, 426] on li "Выполнен" at bounding box center [1067, 440] width 118 height 29
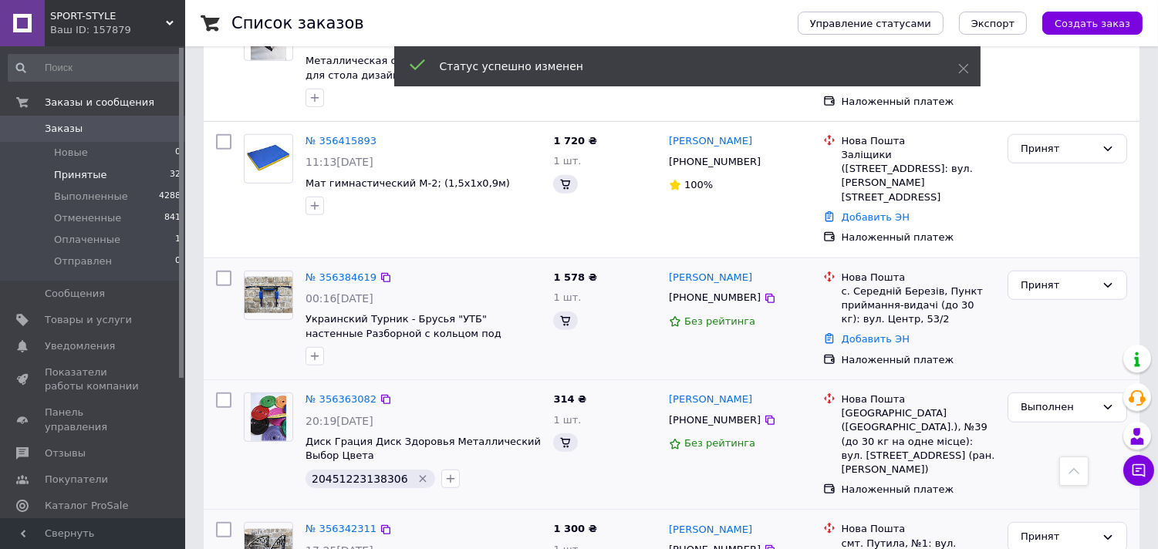
scroll to position [2182, 0]
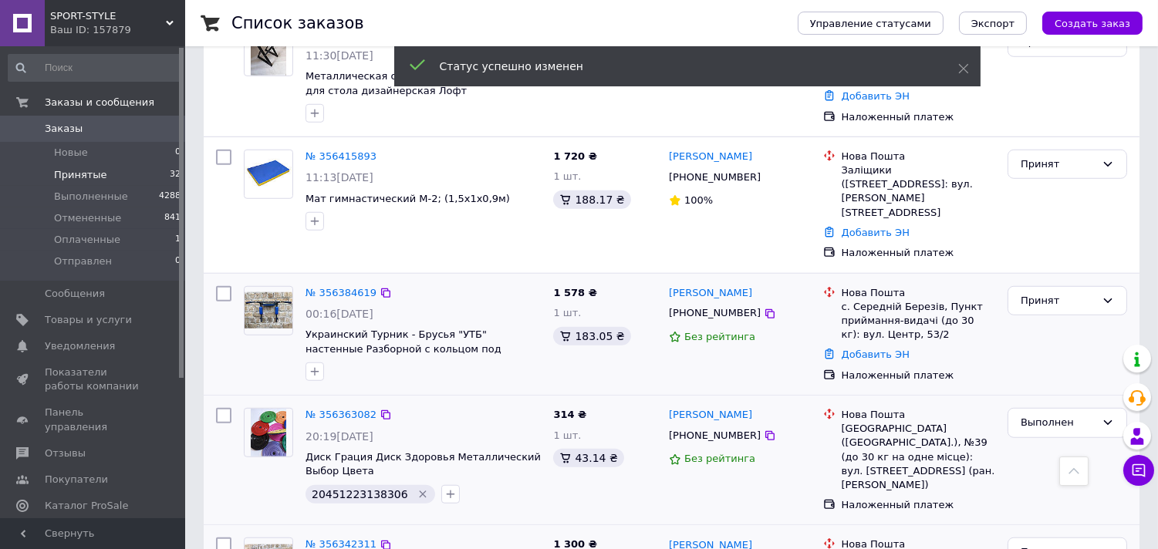
drag, startPoint x: 738, startPoint y: 125, endPoint x: 718, endPoint y: 125, distance: 20.1
click at [718, 280] on div "[PERSON_NAME] [PHONE_NUMBER] Без рейтинга" at bounding box center [740, 335] width 154 height 110
click at [772, 285] on div "[PERSON_NAME]" at bounding box center [739, 294] width 145 height 18
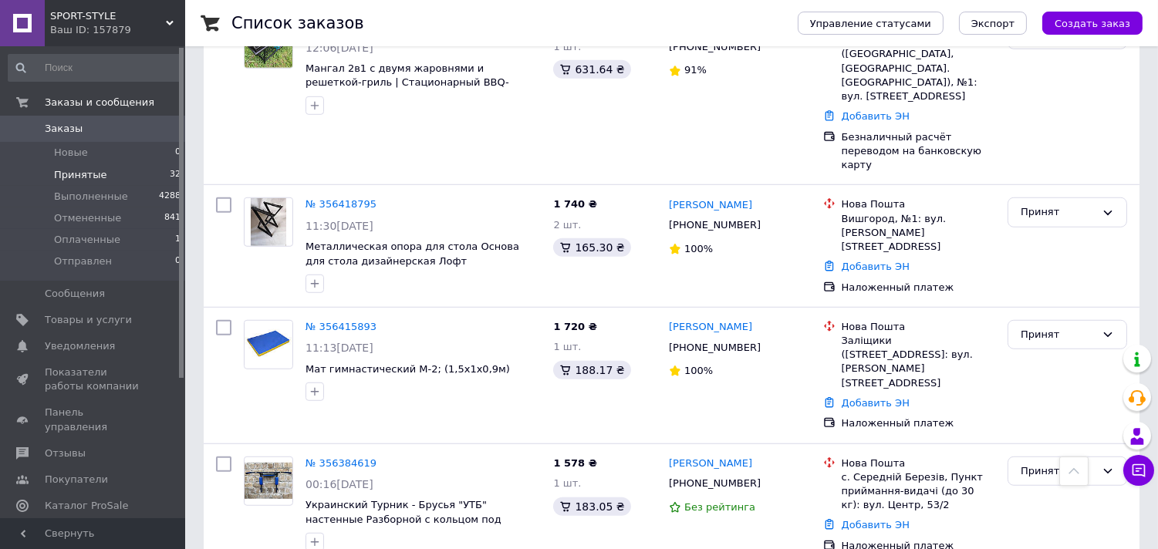
scroll to position [2011, 0]
drag, startPoint x: 762, startPoint y: 183, endPoint x: 721, endPoint y: 193, distance: 42.1
click at [721, 319] on div "[PERSON_NAME]" at bounding box center [739, 328] width 145 height 18
click at [309, 387] on icon "button" at bounding box center [315, 393] width 12 height 12
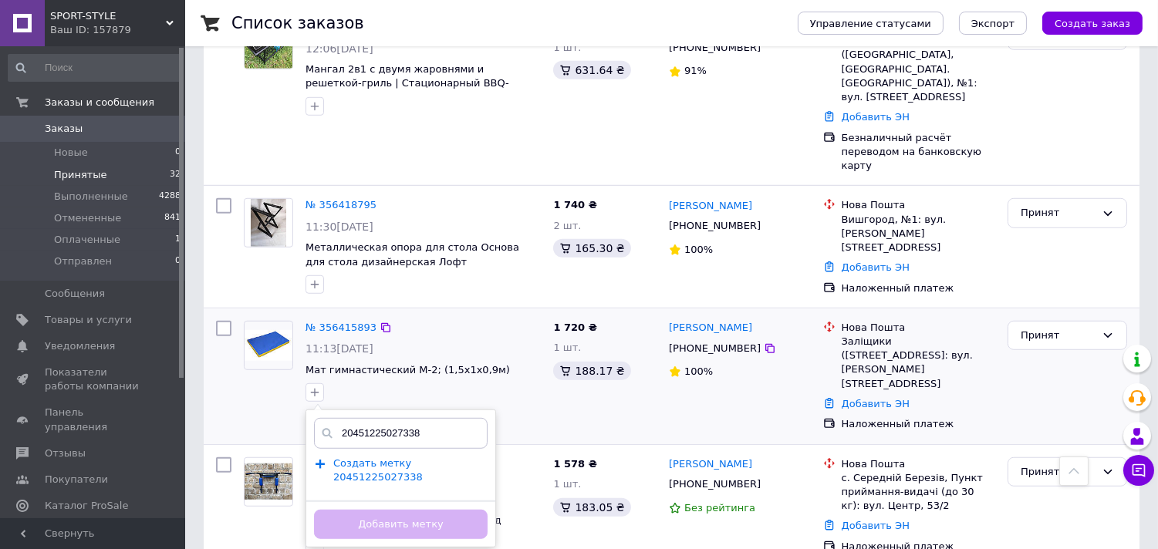
type input "20451225027338"
click at [423, 458] on span "Создать метку 20451225027338" at bounding box center [377, 471] width 89 height 26
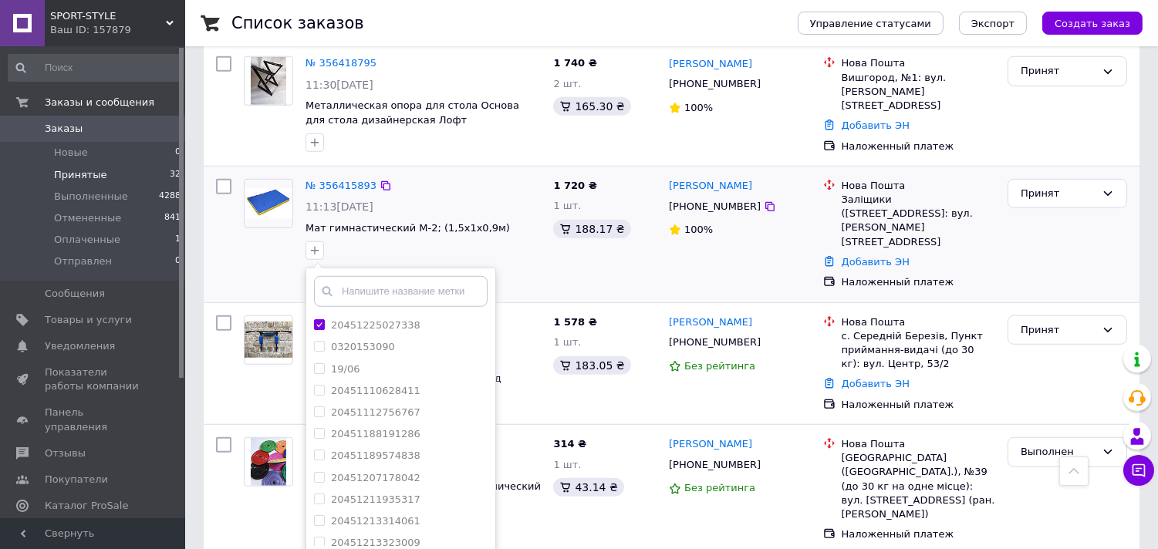
scroll to position [2182, 0]
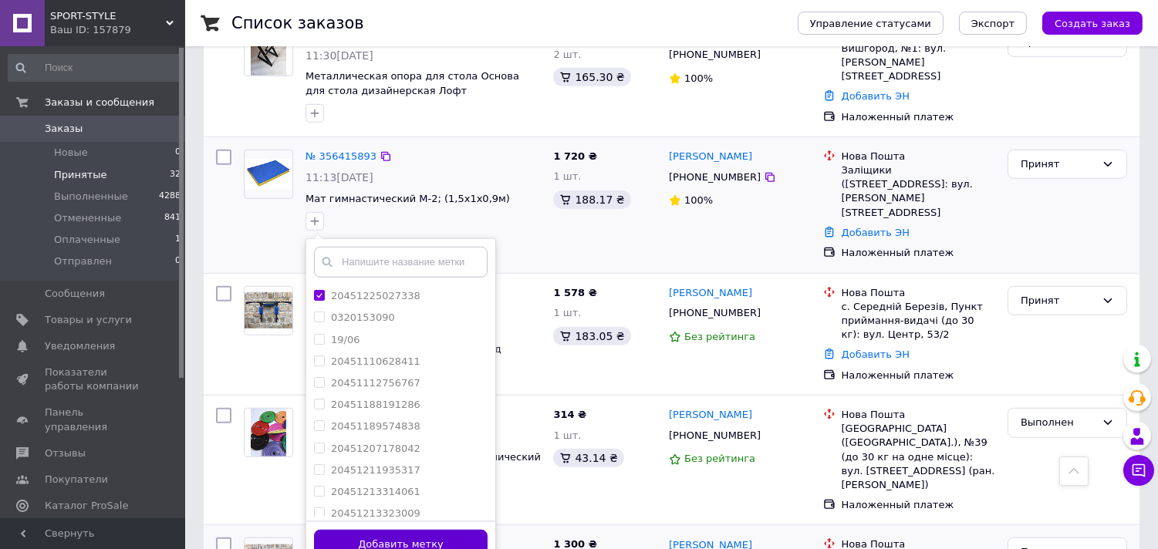
click at [460, 530] on button "Добавить метку" at bounding box center [401, 545] width 174 height 30
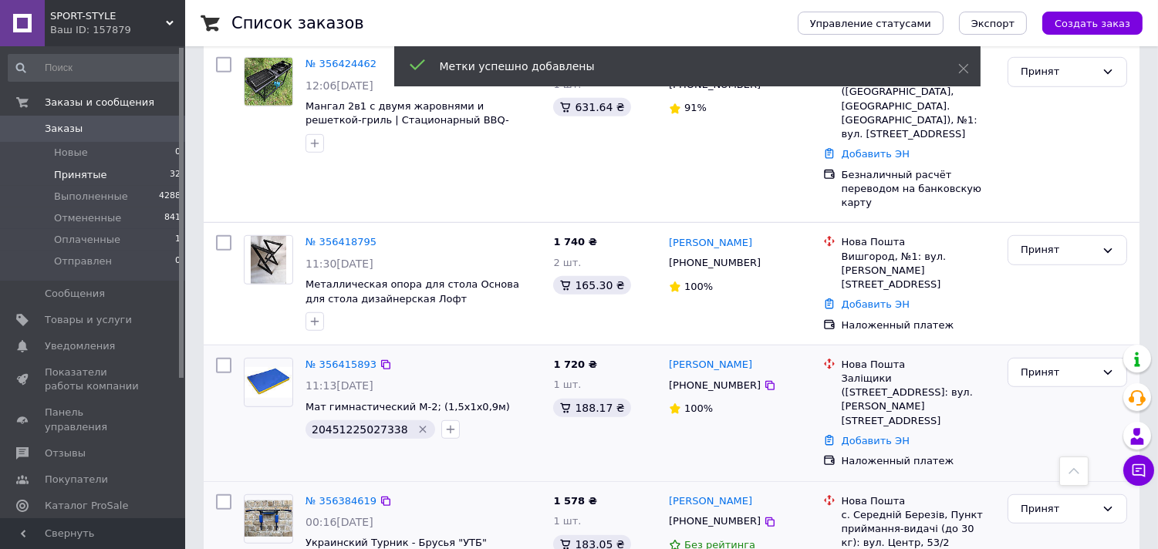
scroll to position [1925, 0]
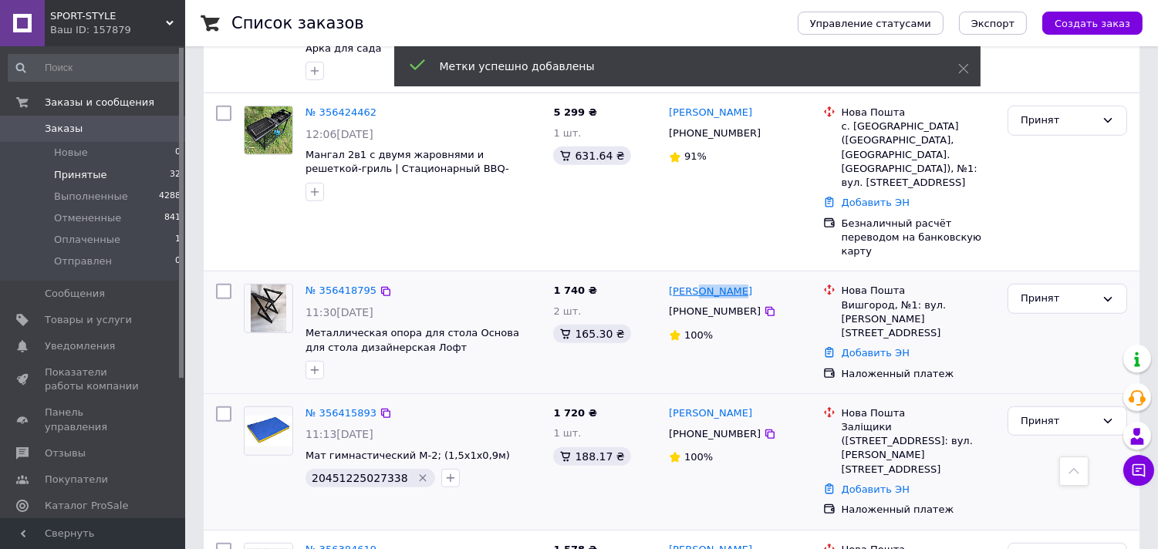
drag, startPoint x: 748, startPoint y: 156, endPoint x: 697, endPoint y: 151, distance: 51.1
click at [697, 282] on div "[PERSON_NAME]" at bounding box center [739, 291] width 145 height 18
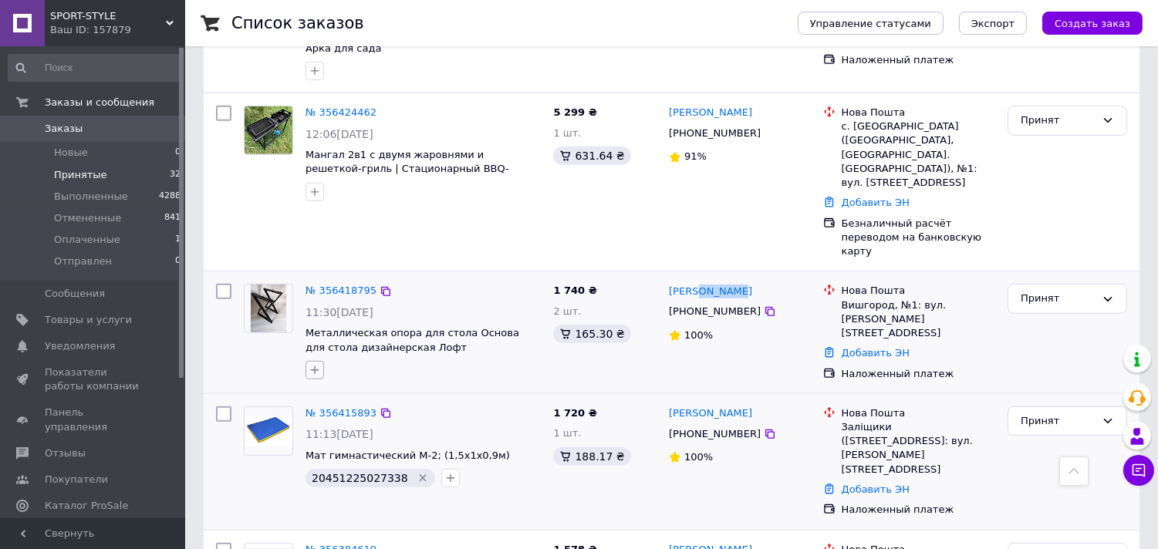
click at [313, 364] on icon "button" at bounding box center [315, 370] width 12 height 12
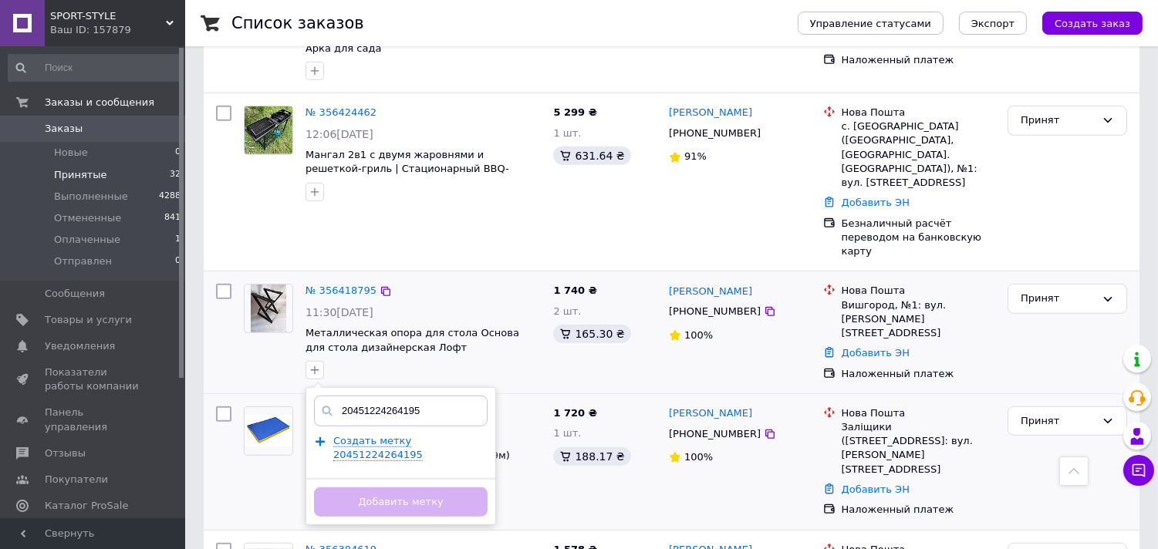
type input "20451224264195"
click at [475, 387] on div "20451224264195 Создать метку 20451224264195 Добавить метку" at bounding box center [401, 456] width 191 height 138
click at [423, 435] on span "Создать метку 20451224264195" at bounding box center [377, 448] width 89 height 26
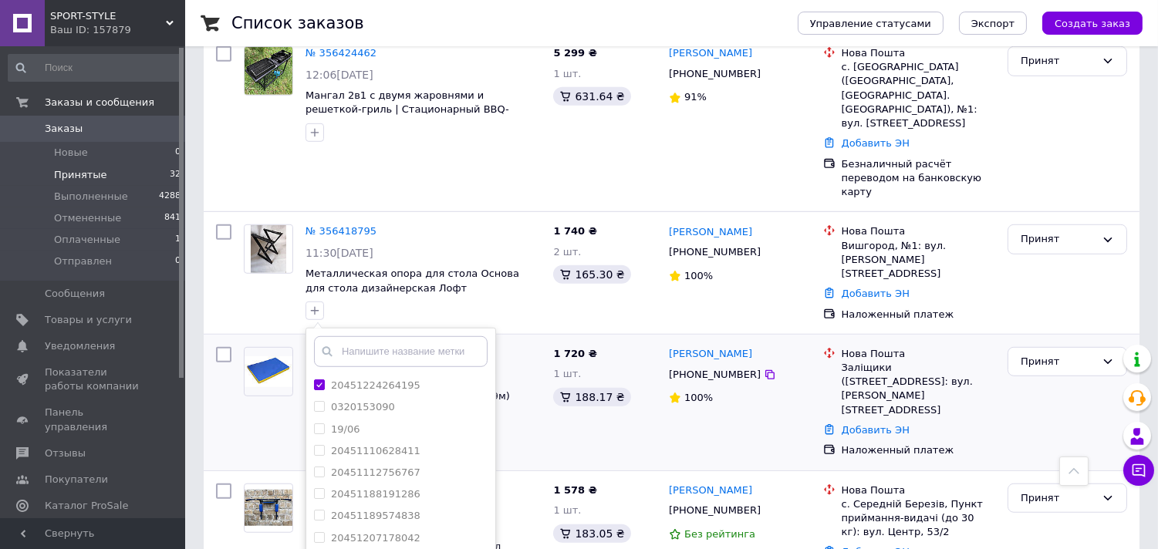
scroll to position [2011, 0]
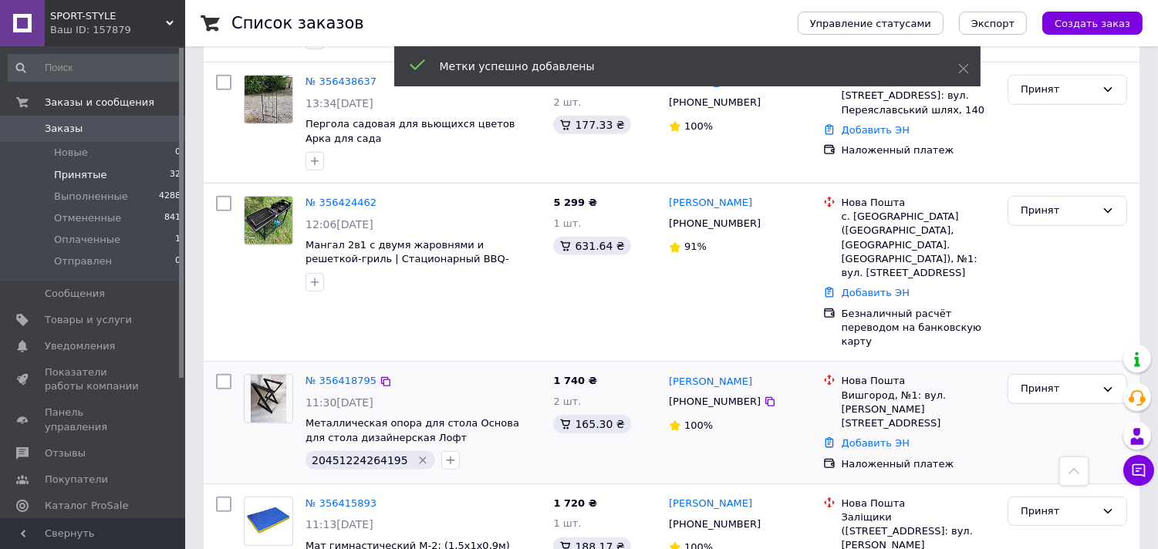
scroll to position [1754, 0]
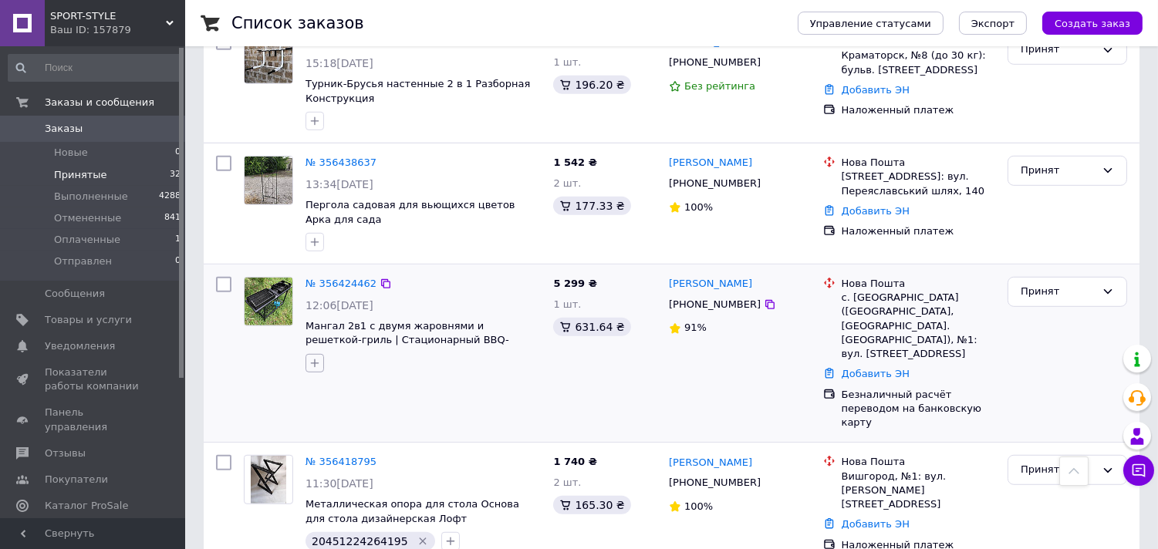
click at [310, 357] on icon "button" at bounding box center [315, 363] width 12 height 12
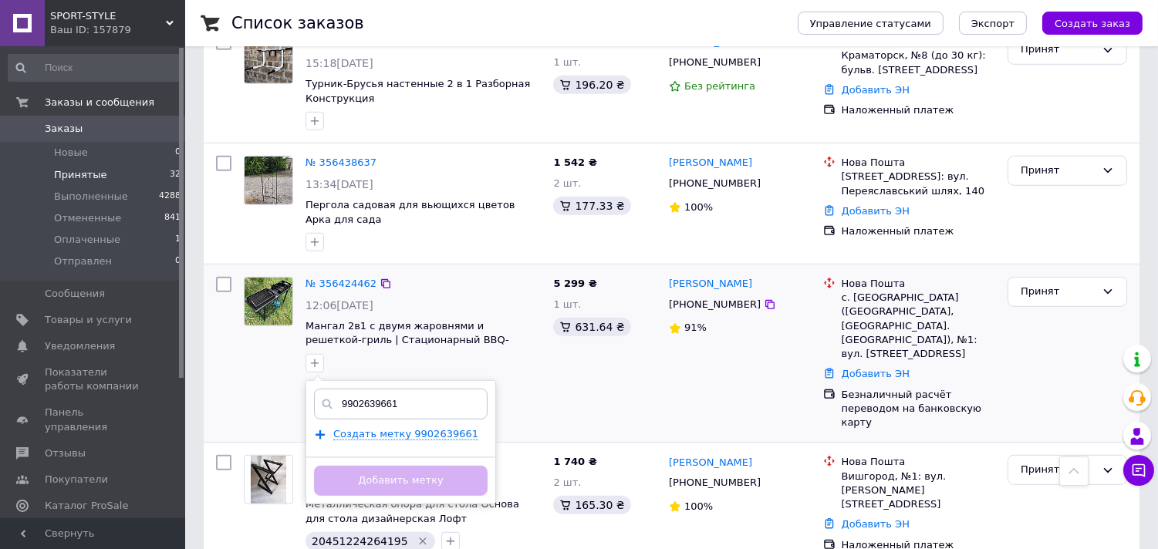
type input "9902639661"
click at [455, 427] on div "Создать метку 9902639661" at bounding box center [406, 434] width 147 height 14
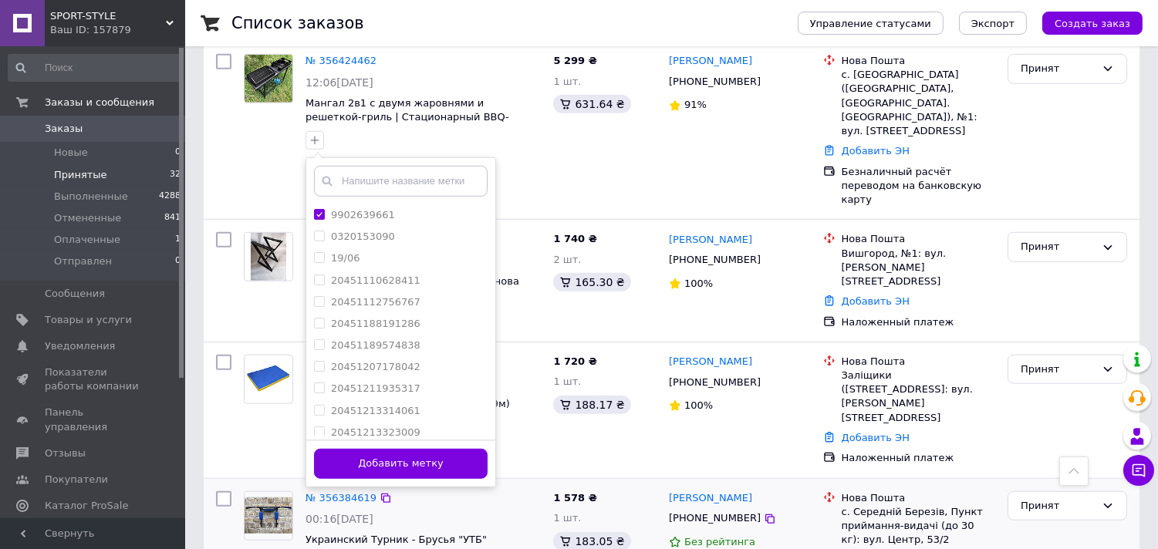
scroll to position [2011, 0]
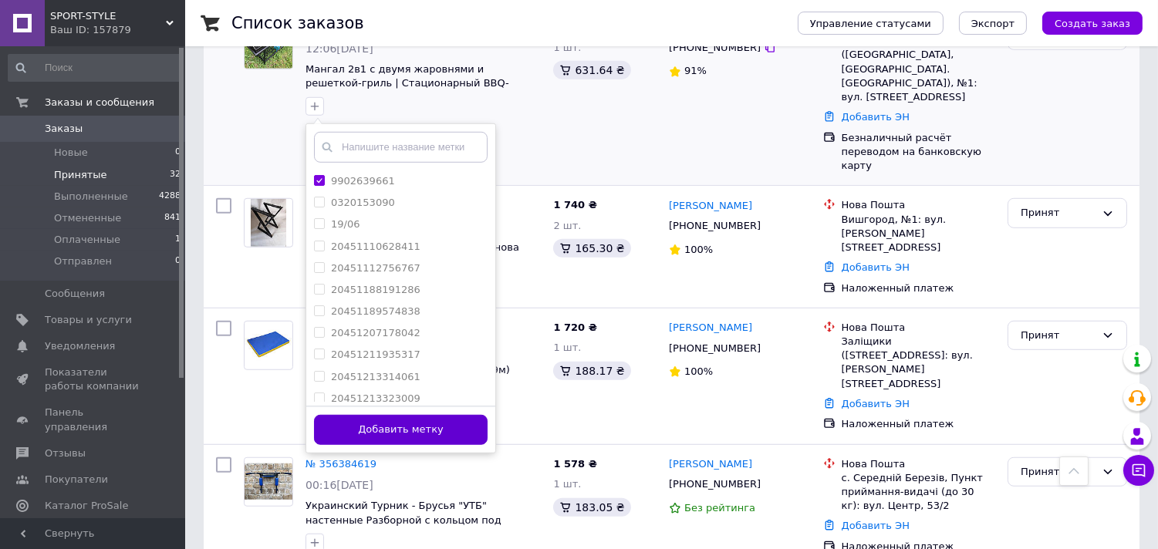
click at [451, 415] on button "Добавить метку" at bounding box center [401, 430] width 174 height 30
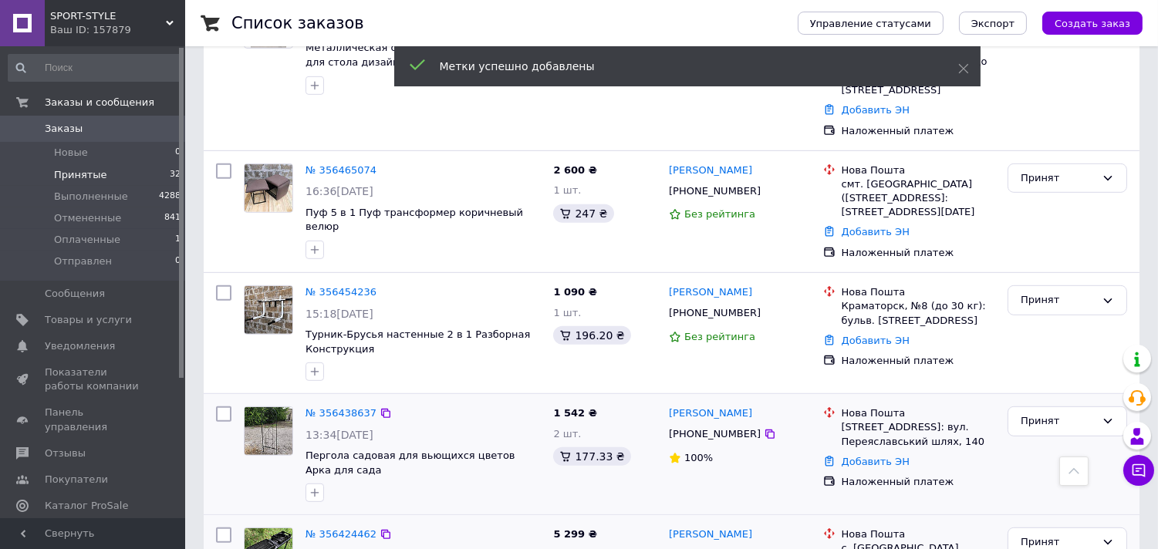
scroll to position [1497, 0]
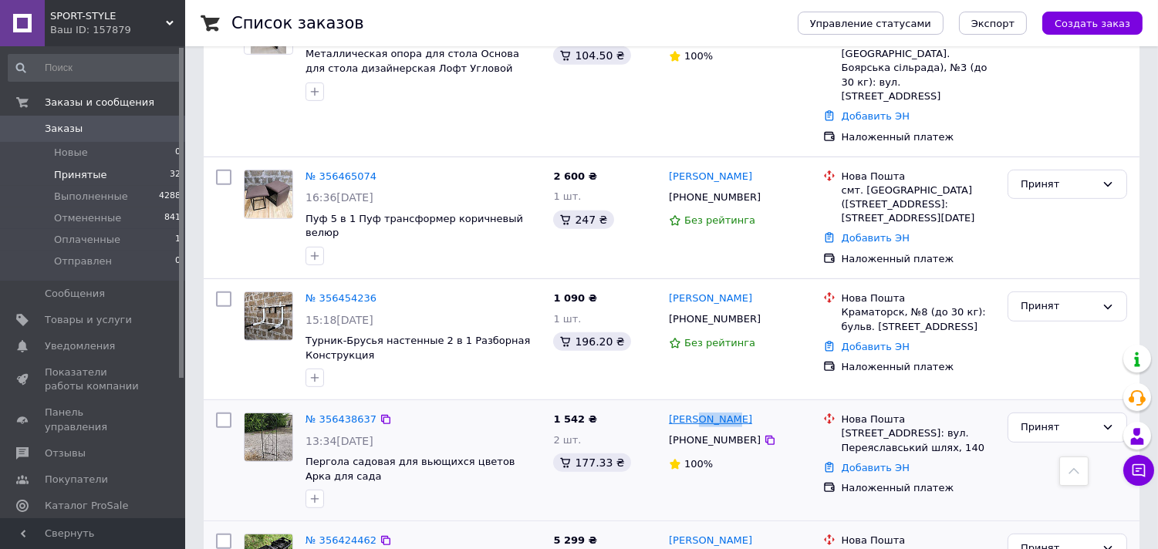
drag, startPoint x: 730, startPoint y: 311, endPoint x: 698, endPoint y: 310, distance: 31.6
click at [698, 411] on div "[PERSON_NAME]" at bounding box center [739, 420] width 145 height 18
click at [313, 493] on icon "button" at bounding box center [315, 499] width 12 height 12
type input "20451224846800"
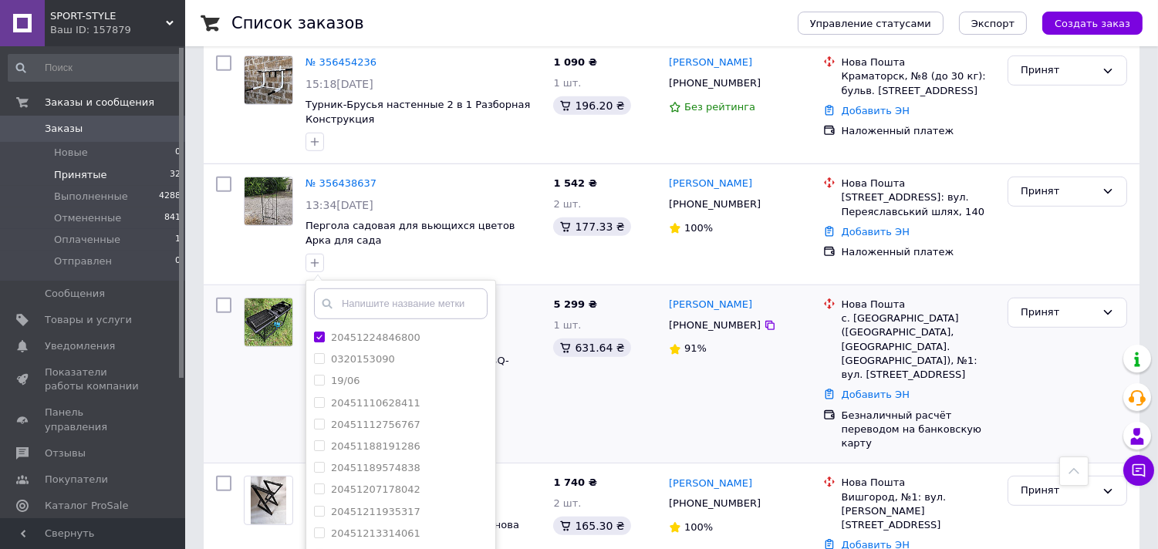
scroll to position [1754, 0]
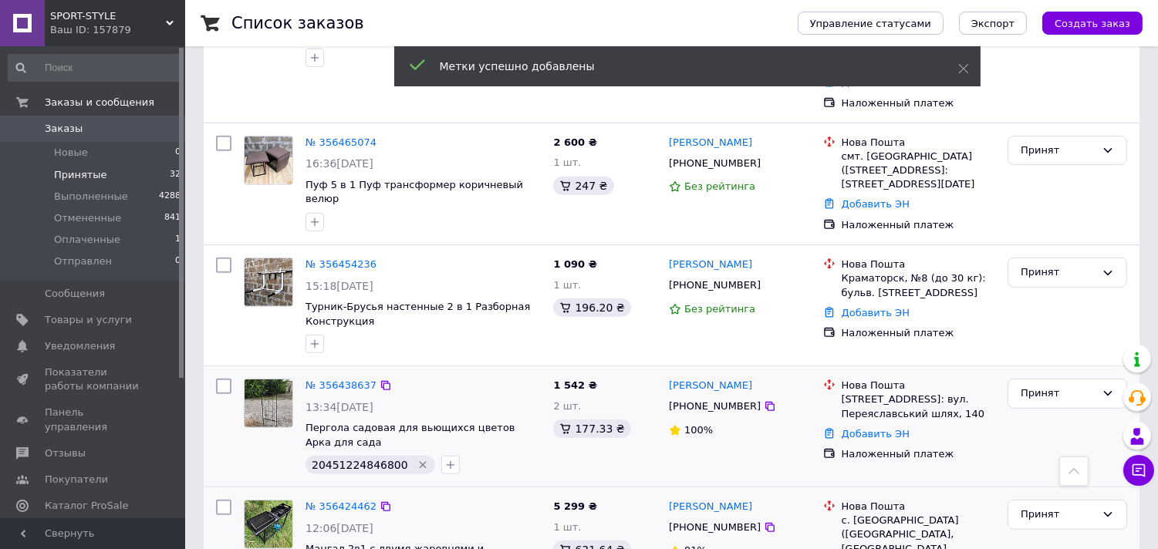
scroll to position [1497, 0]
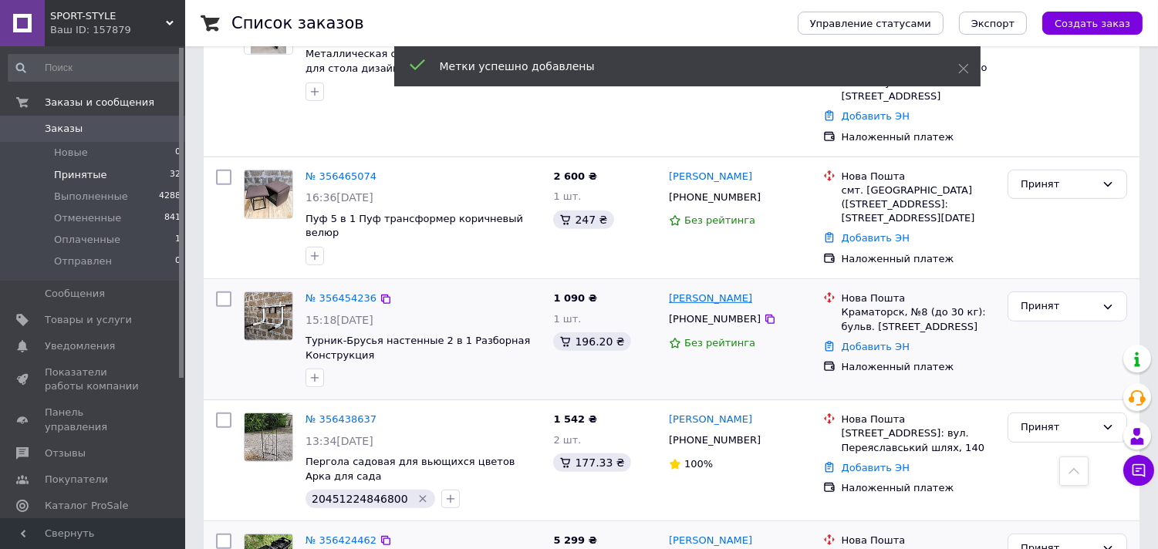
drag, startPoint x: 759, startPoint y: 187, endPoint x: 707, endPoint y: 190, distance: 52.5
click at [707, 290] on div "[PERSON_NAME]" at bounding box center [739, 299] width 145 height 18
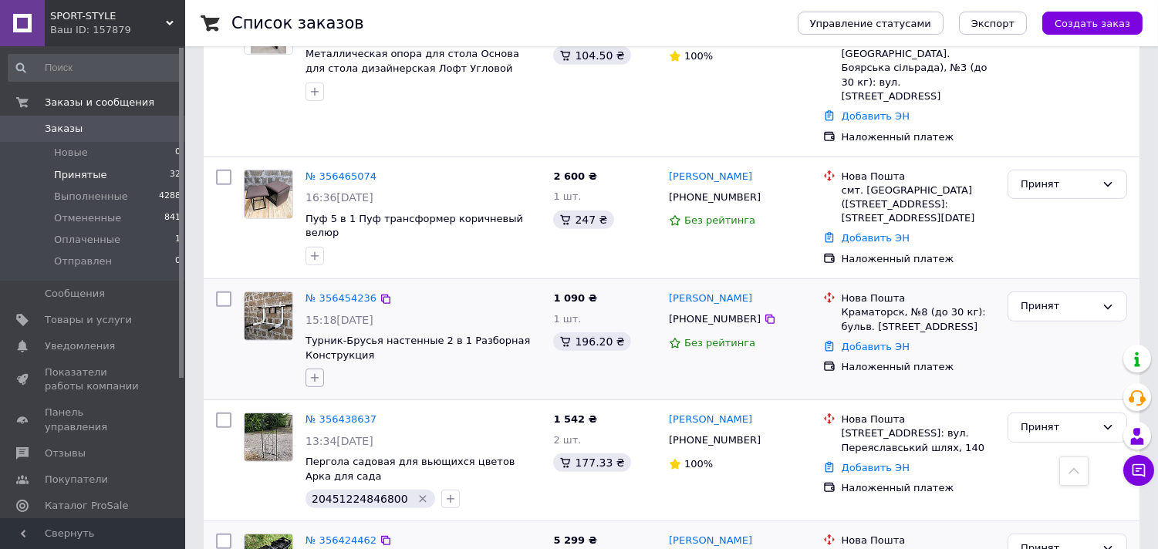
click at [316, 372] on icon "button" at bounding box center [315, 378] width 12 height 12
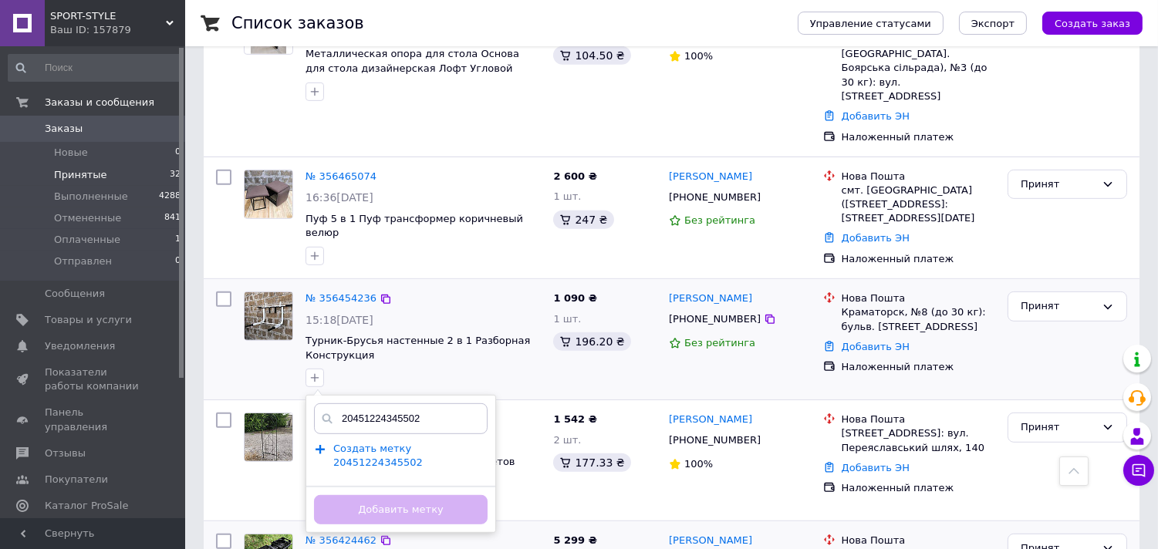
type input "20451224345502"
click at [423, 443] on span "Создать метку 20451224345502" at bounding box center [377, 456] width 89 height 26
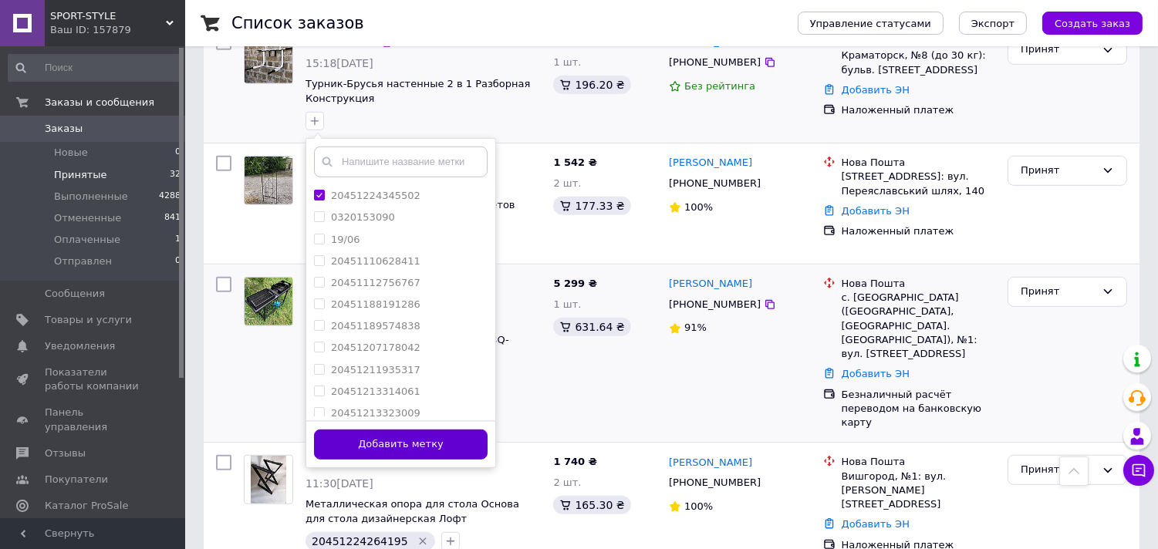
click at [445, 430] on button "Добавить метку" at bounding box center [401, 445] width 174 height 30
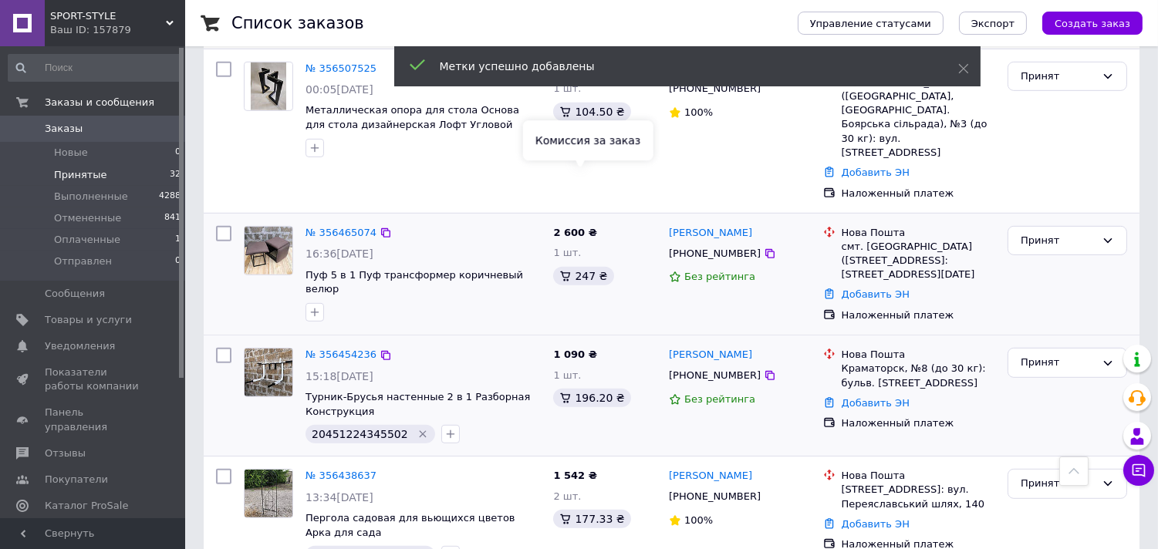
scroll to position [1410, 0]
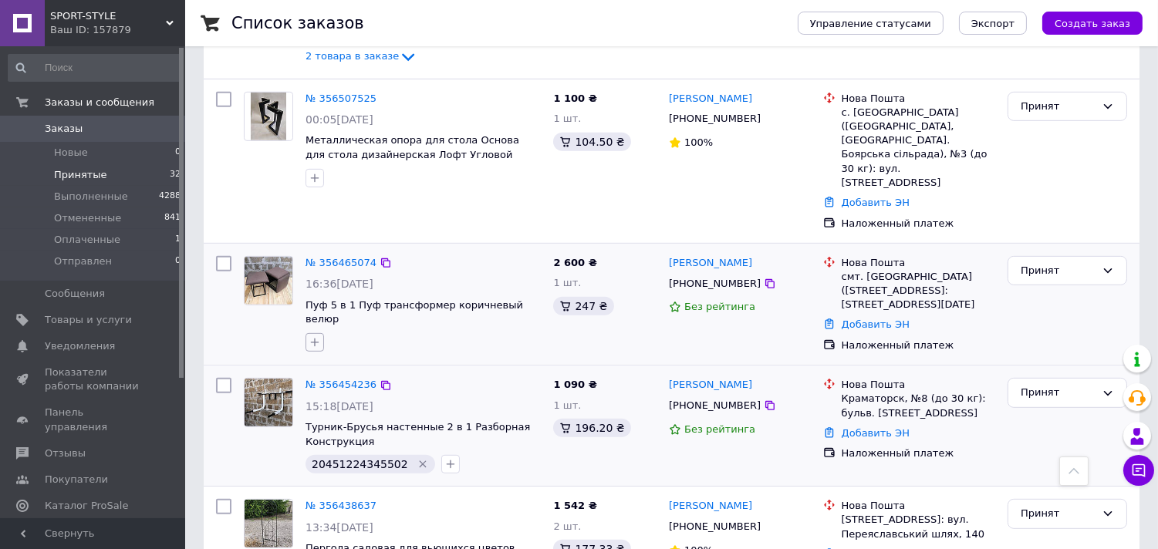
click at [309, 336] on icon "button" at bounding box center [315, 342] width 12 height 12
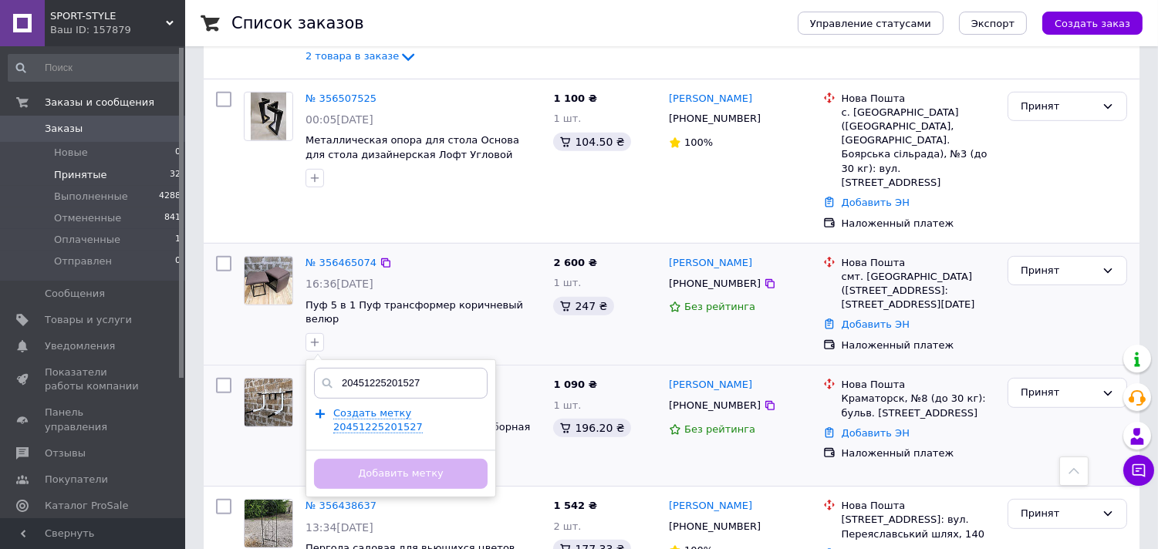
type input "20451225201527"
click at [441, 360] on div "20451225201527 Создать метку 20451225201527 Добавить метку" at bounding box center [401, 429] width 191 height 138
click at [423, 407] on span "Создать метку 20451225201527" at bounding box center [377, 420] width 89 height 26
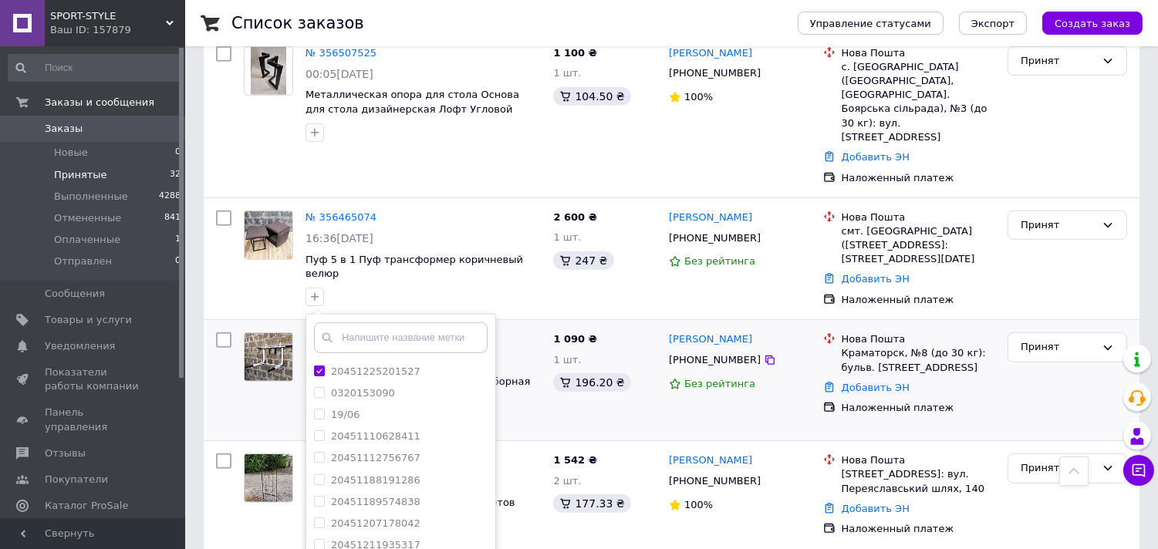
scroll to position [1582, 0]
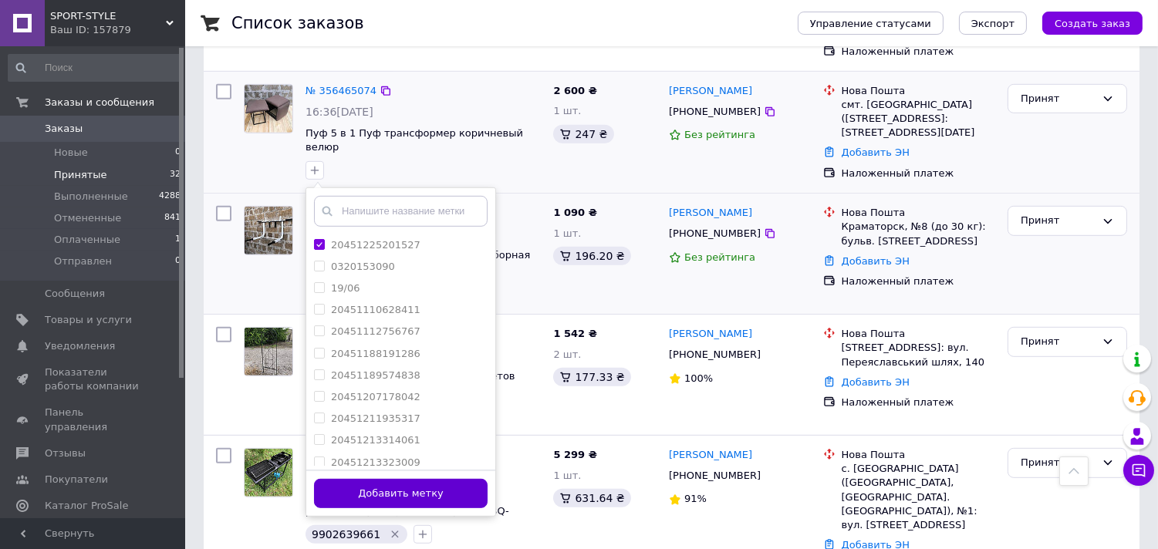
click at [455, 479] on button "Добавить метку" at bounding box center [401, 494] width 174 height 30
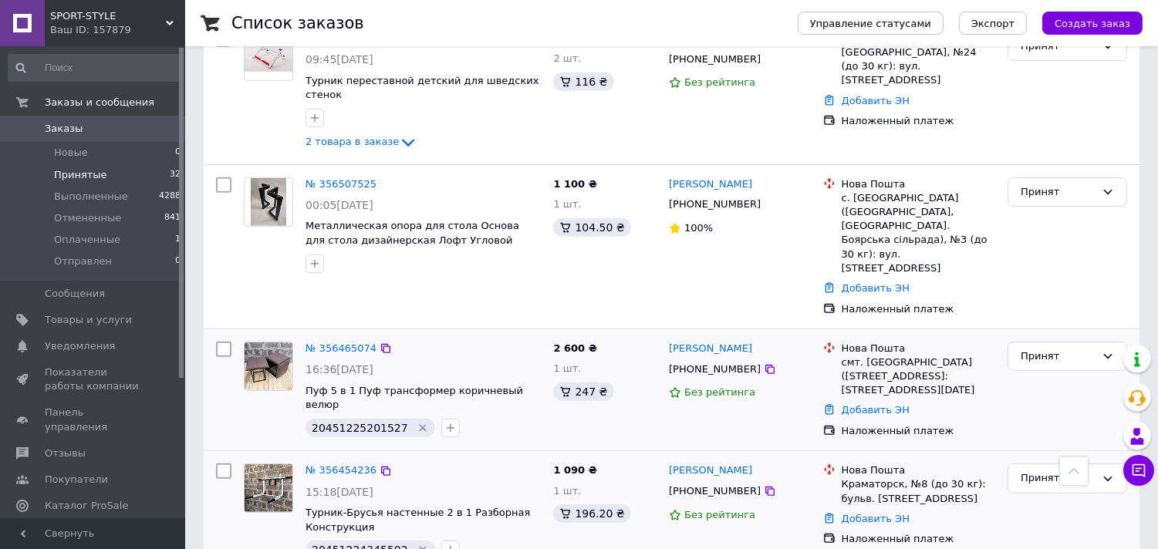
scroll to position [1239, 0]
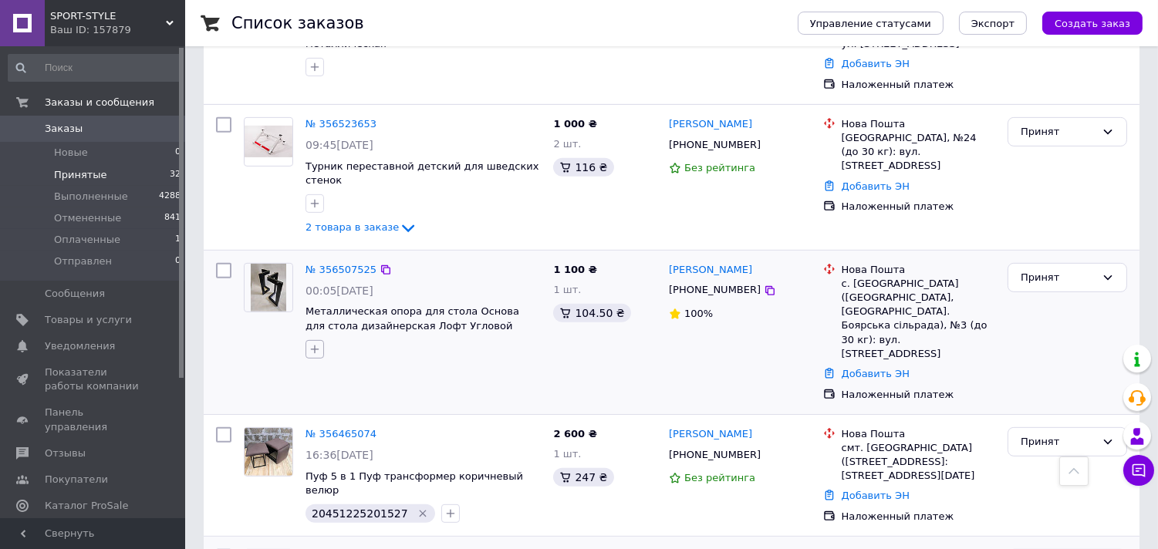
click at [312, 343] on icon "button" at bounding box center [315, 349] width 12 height 12
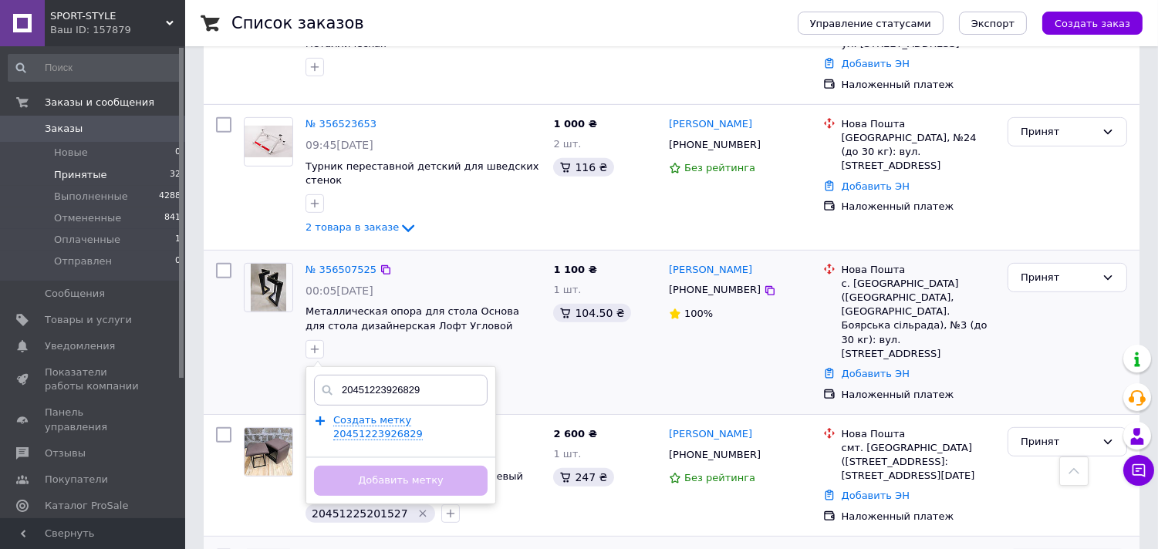
type input "20451223926829"
click at [402, 366] on div "20451223926829 Создать метку 20451223926829 Добавить метку" at bounding box center [401, 435] width 191 height 138
click at [414, 414] on span "Создать метку 20451223926829" at bounding box center [377, 427] width 89 height 26
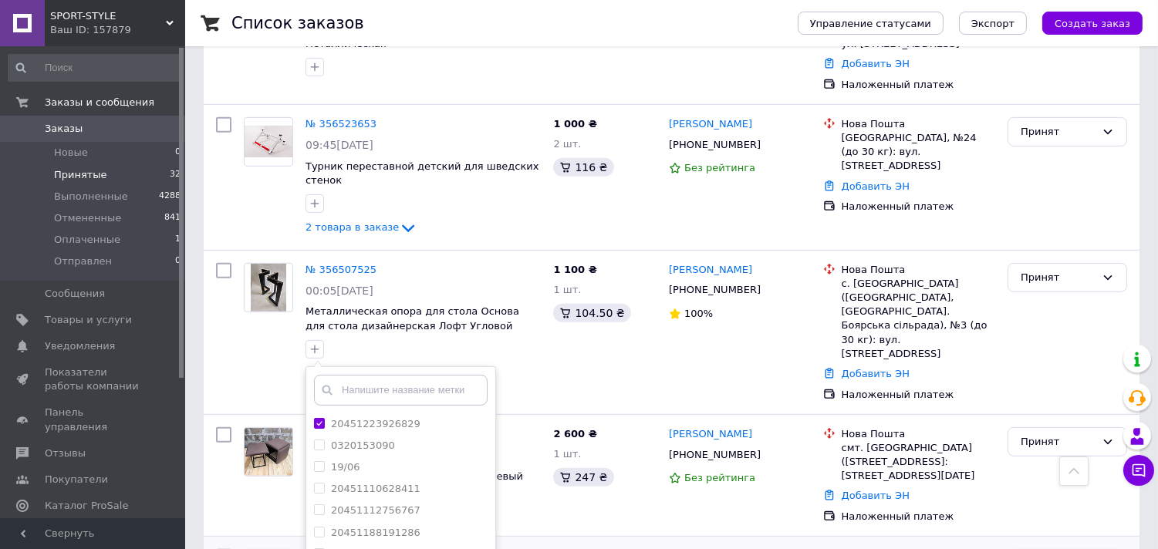
scroll to position [1325, 0]
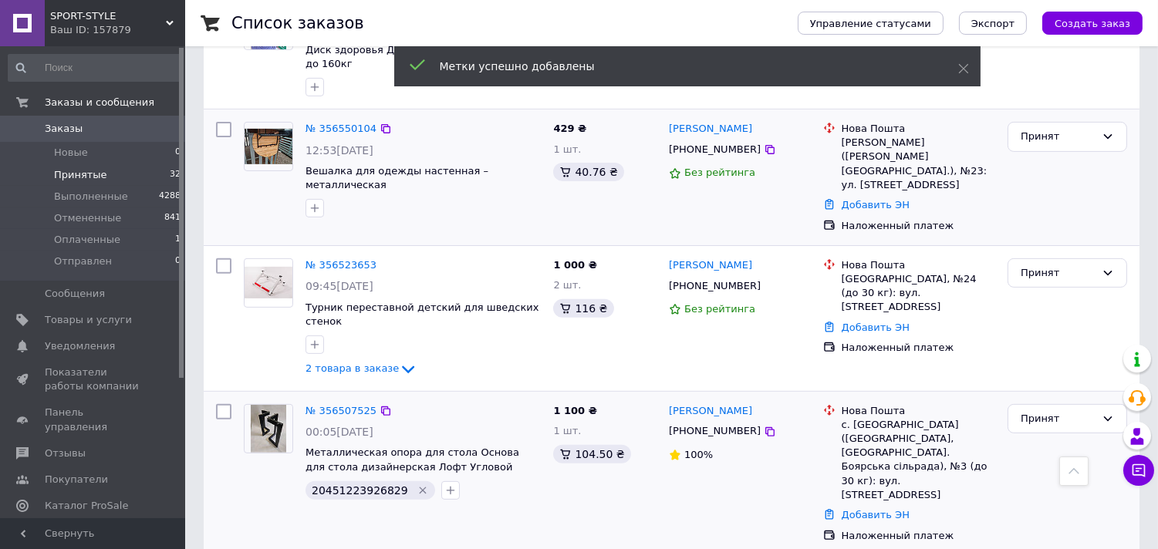
scroll to position [1068, 0]
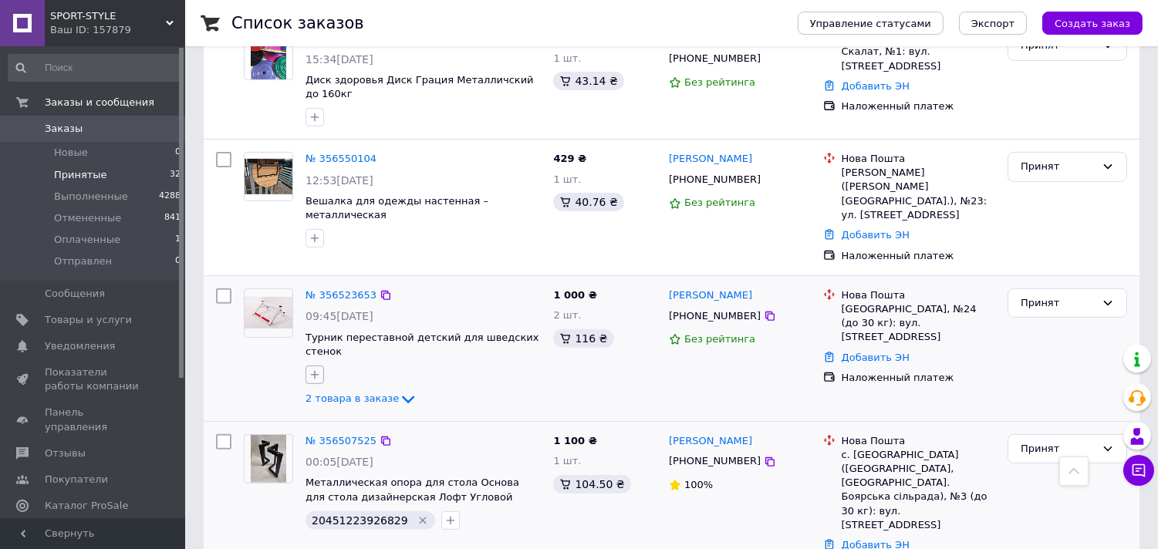
click at [315, 366] on button "button" at bounding box center [315, 375] width 19 height 19
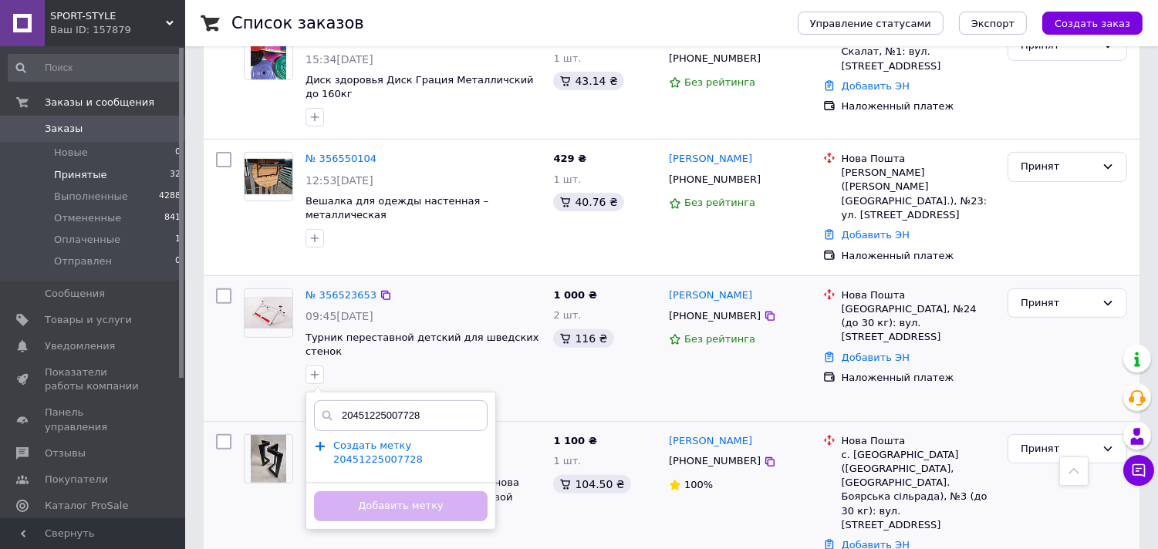
type input "20451225007728"
click at [423, 440] on span "Создать метку 20451225007728" at bounding box center [377, 453] width 89 height 26
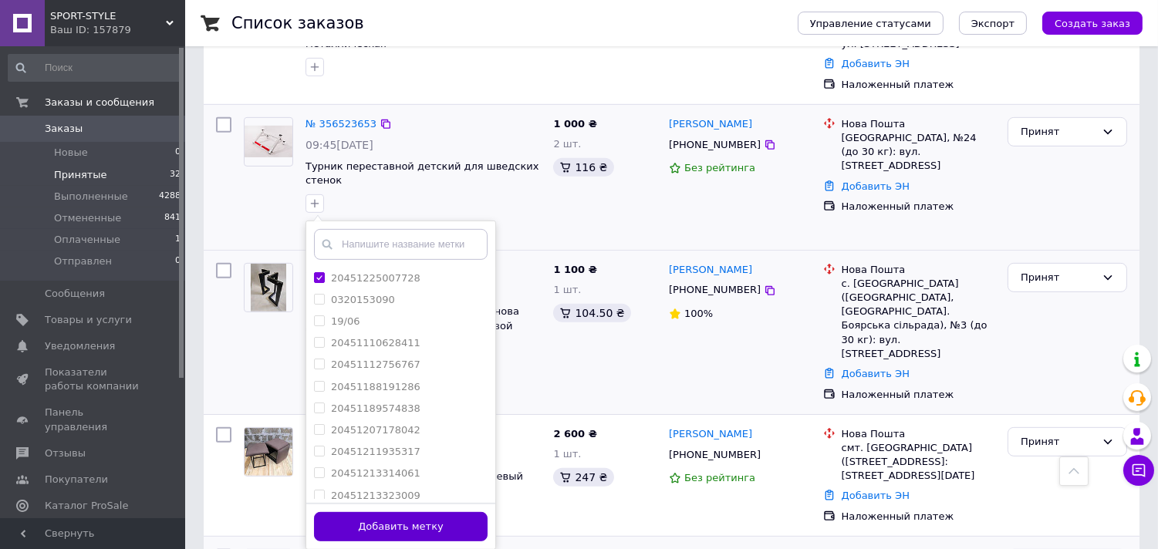
click at [459, 512] on button "Добавить метку" at bounding box center [401, 527] width 174 height 30
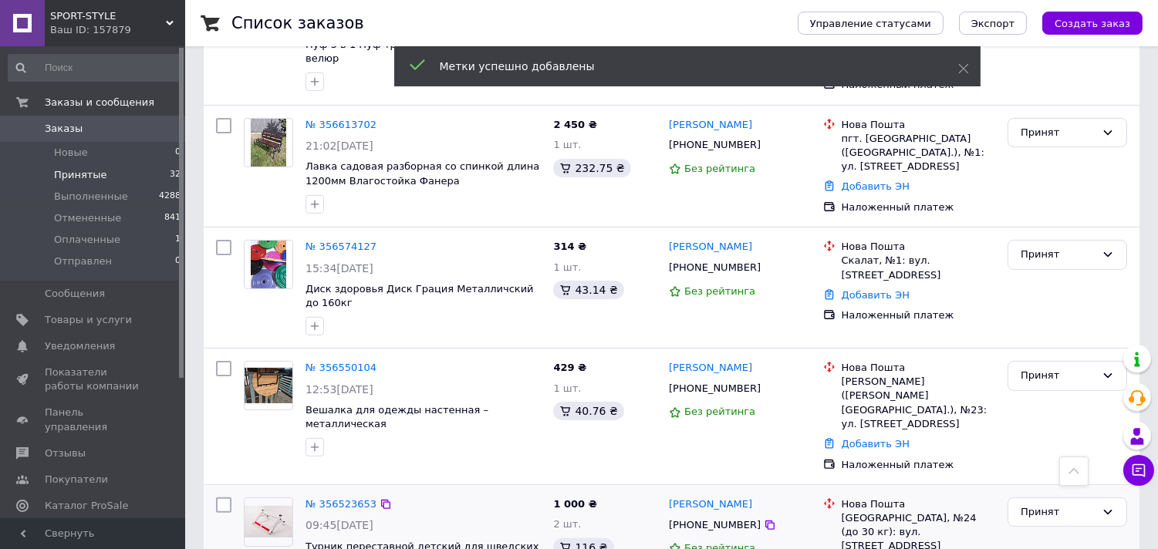
scroll to position [897, 0]
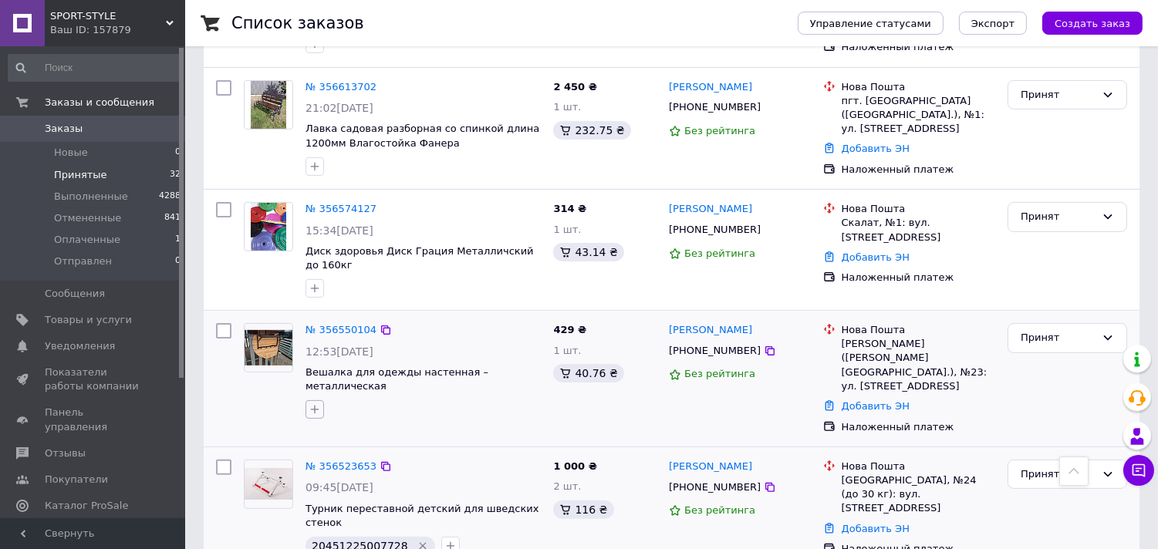
click at [306, 400] on button "button" at bounding box center [315, 409] width 19 height 19
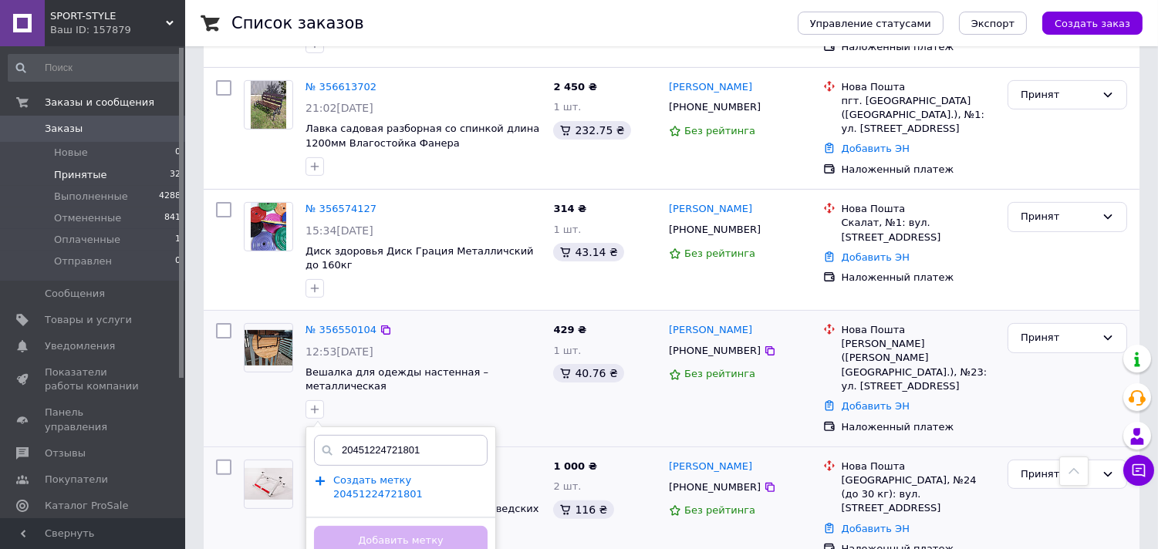
type input "20451224721801"
click at [414, 474] on span "Создать метку 20451224721801" at bounding box center [377, 487] width 89 height 26
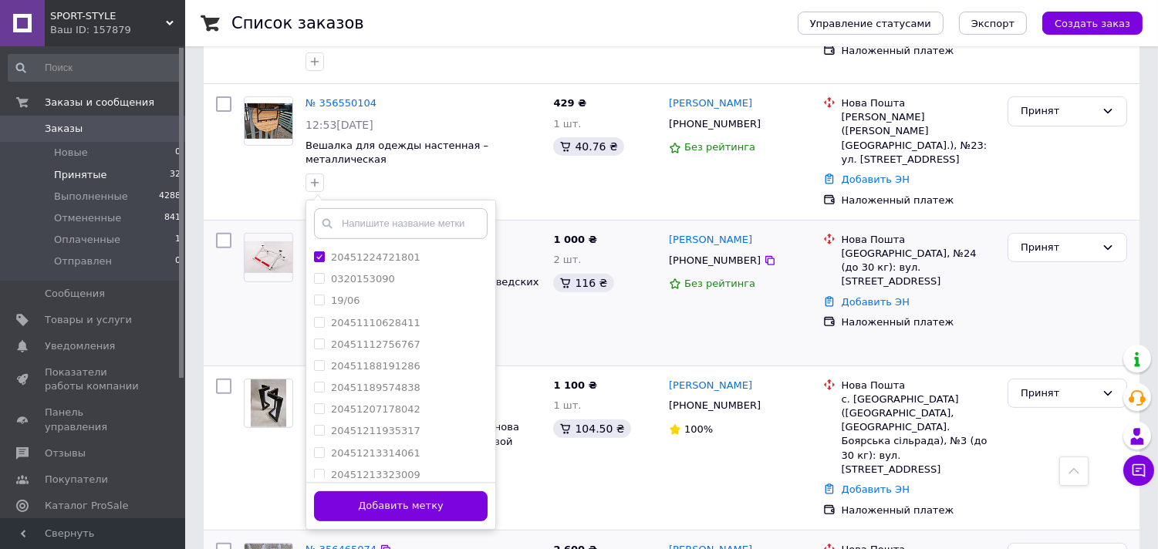
scroll to position [1153, 0]
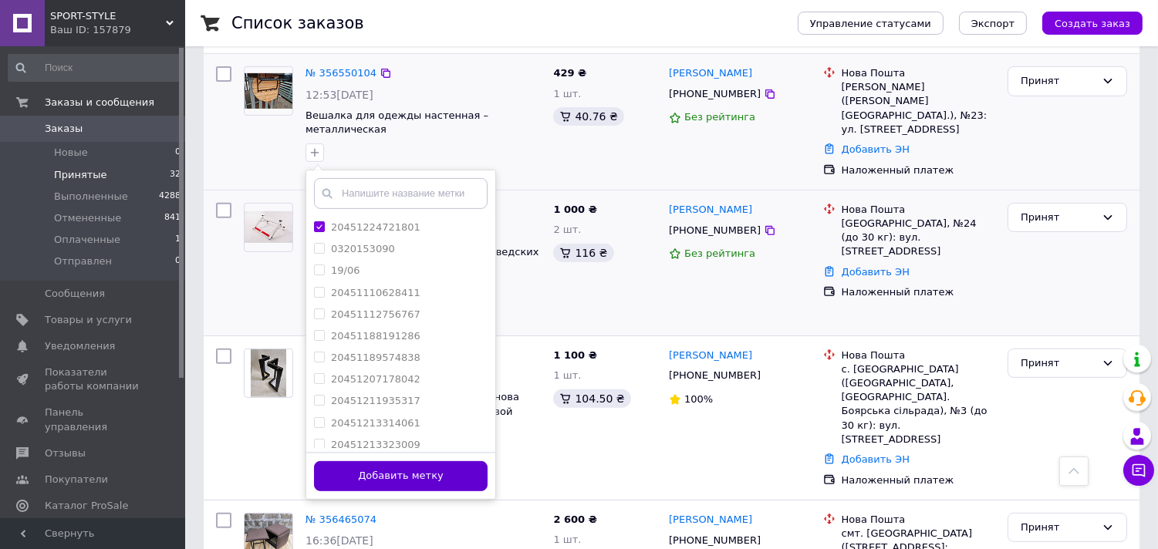
click at [390, 461] on button "Добавить метку" at bounding box center [401, 476] width 174 height 30
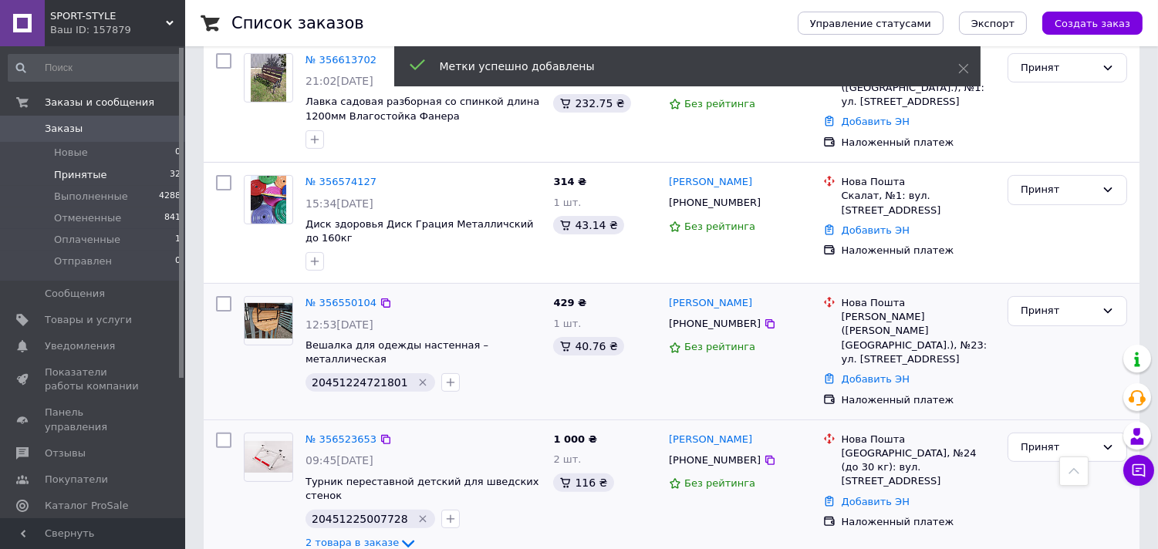
scroll to position [897, 0]
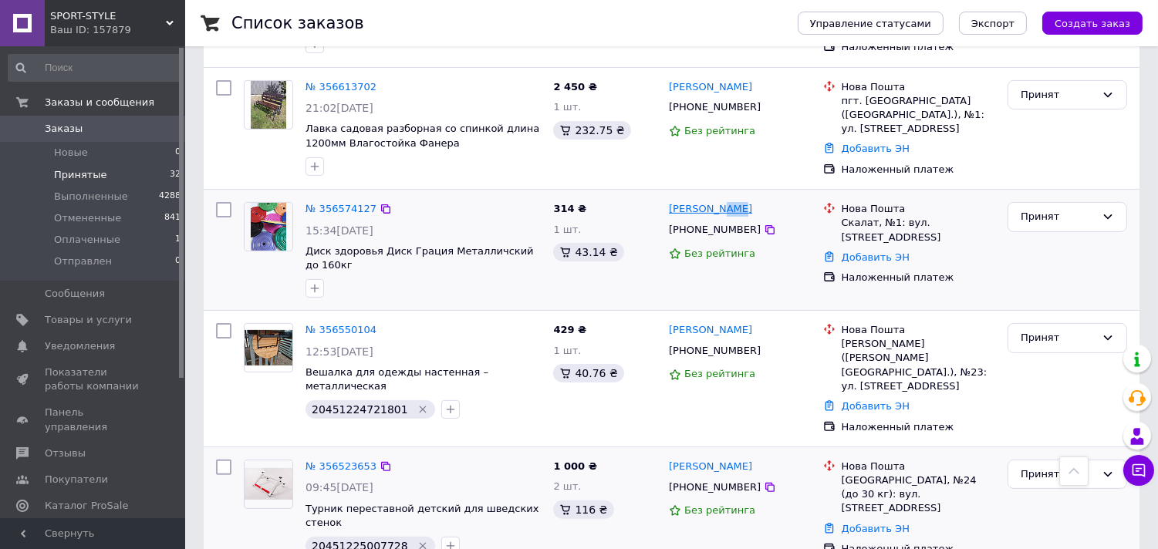
drag, startPoint x: 731, startPoint y: 184, endPoint x: 711, endPoint y: 184, distance: 20.1
click at [711, 201] on div "[PERSON_NAME]" at bounding box center [739, 210] width 145 height 18
click at [303, 276] on div at bounding box center [314, 288] width 25 height 25
click at [319, 282] on icon "button" at bounding box center [315, 288] width 12 height 12
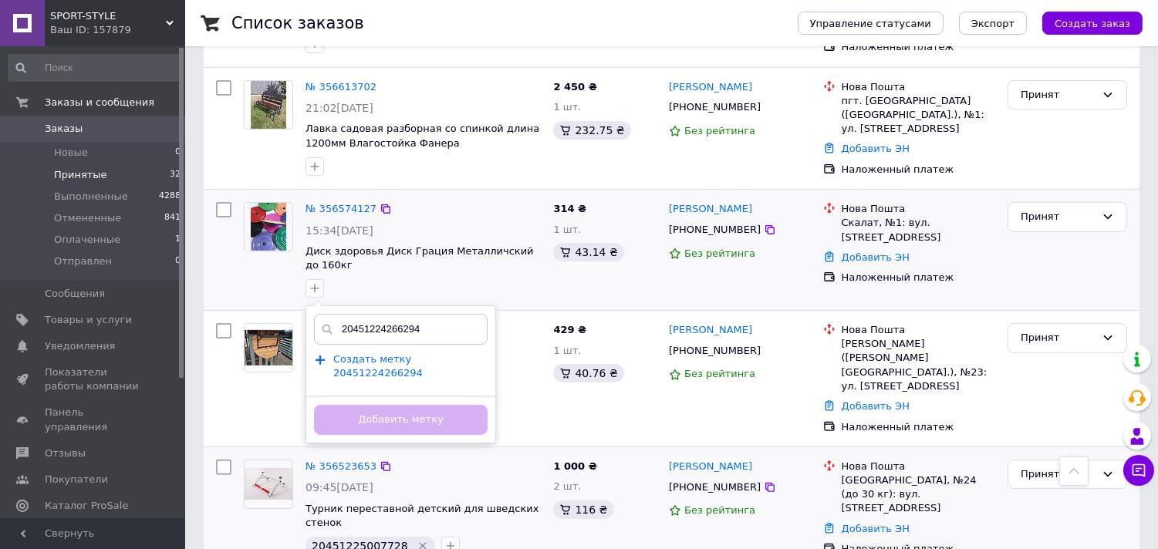
type input "20451224266294"
click at [423, 353] on span "Создать метку 20451224266294" at bounding box center [377, 366] width 89 height 26
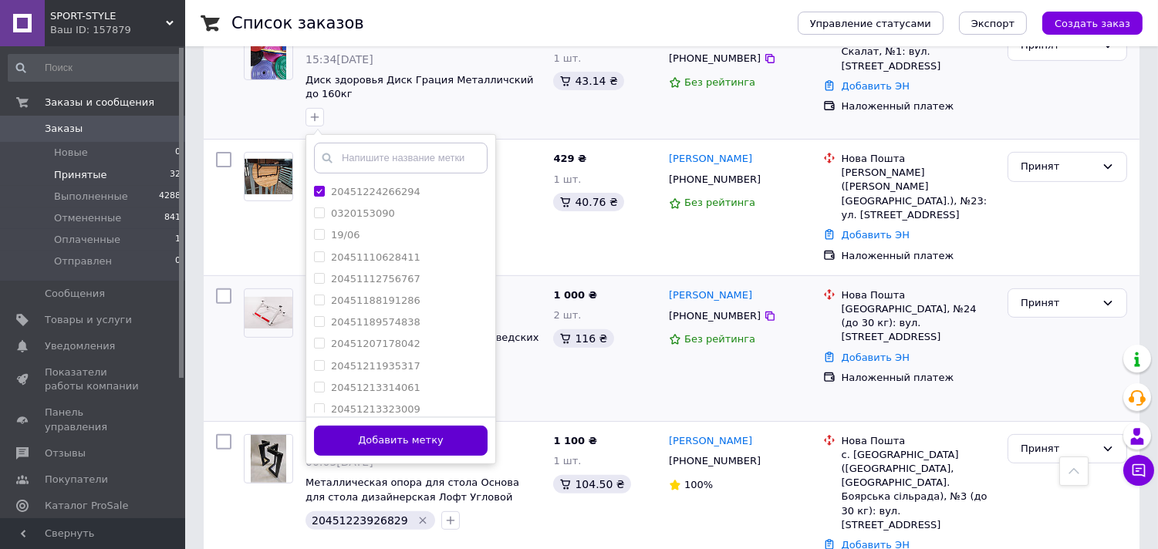
click at [437, 426] on button "Добавить метку" at bounding box center [401, 441] width 174 height 30
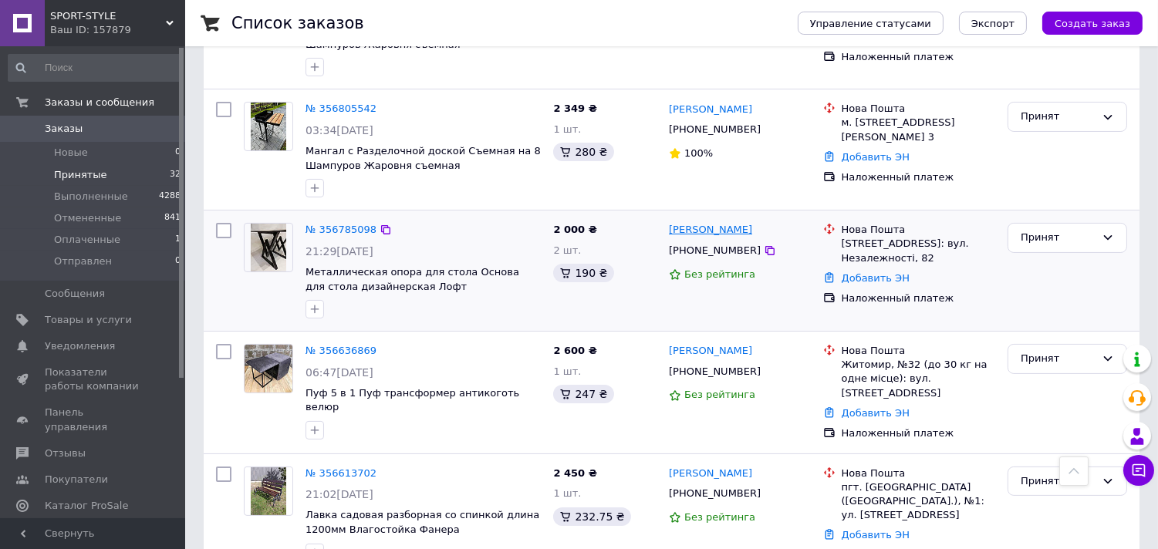
scroll to position [468, 0]
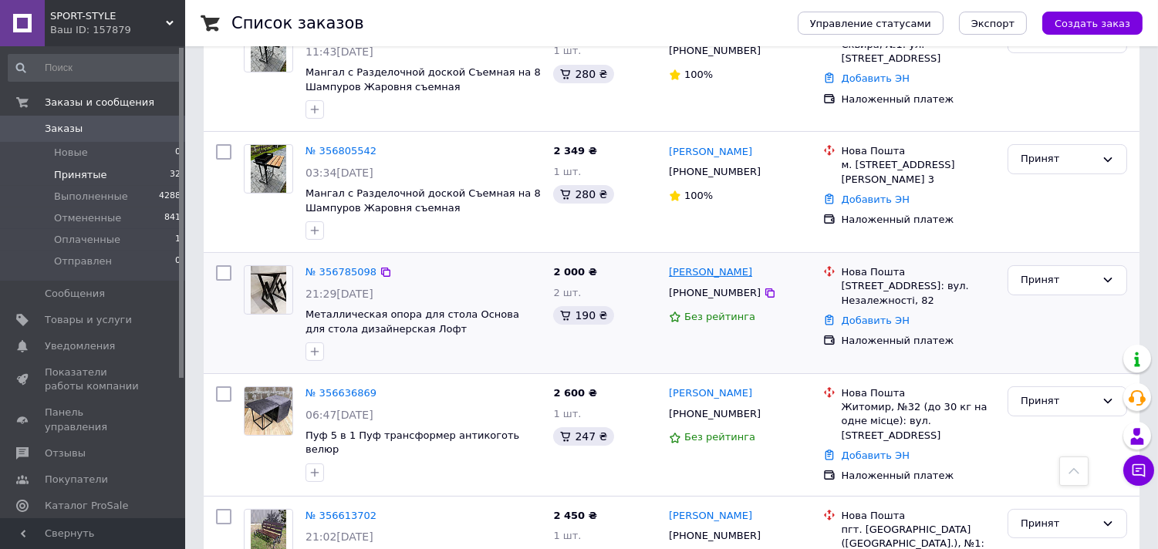
drag, startPoint x: 753, startPoint y: 262, endPoint x: 693, endPoint y: 263, distance: 60.2
click at [693, 264] on div "[PERSON_NAME]" at bounding box center [739, 273] width 145 height 18
click at [318, 348] on icon "button" at bounding box center [315, 352] width 8 height 8
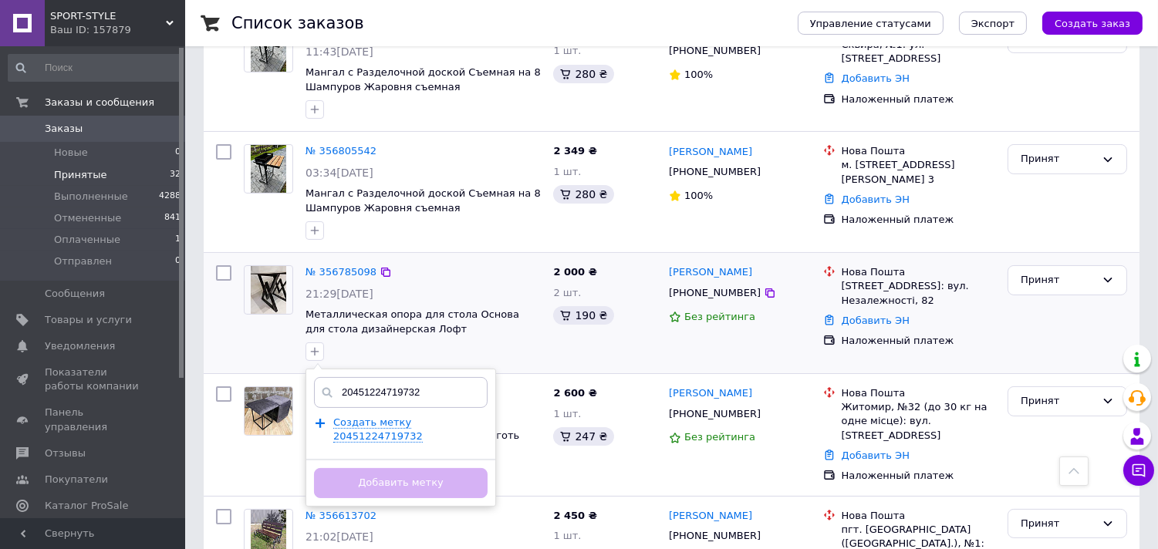
type input "20451224719732"
drag, startPoint x: 415, startPoint y: 419, endPoint x: 420, endPoint y: 411, distance: 9.4
click at [417, 417] on div "20451224719732 Создать метку 20451224719732 Добавить метку" at bounding box center [401, 438] width 191 height 138
click at [420, 417] on span "Создать метку 20451224719732" at bounding box center [377, 430] width 89 height 26
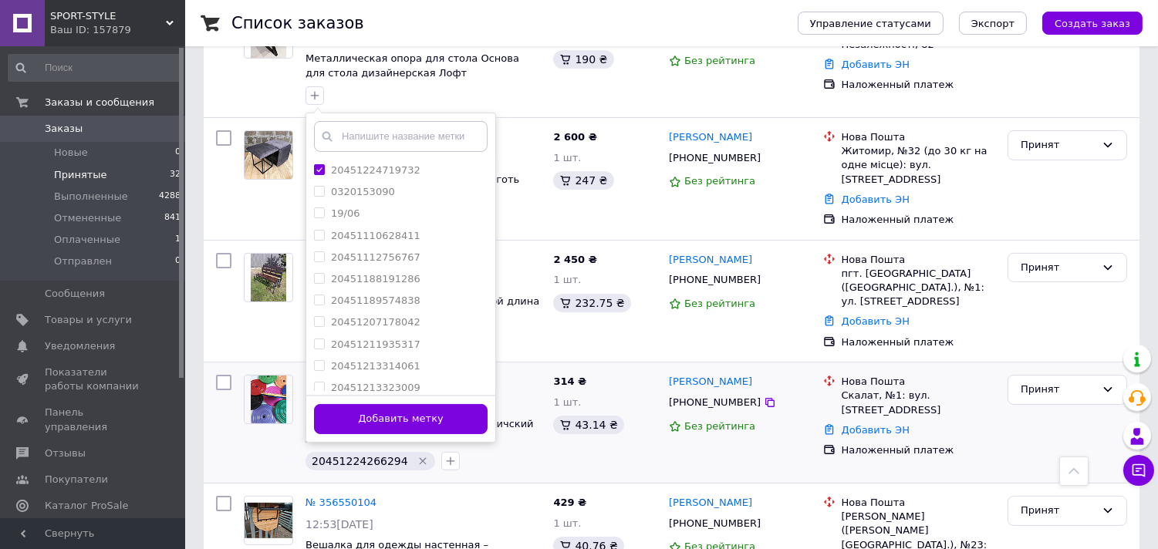
scroll to position [725, 0]
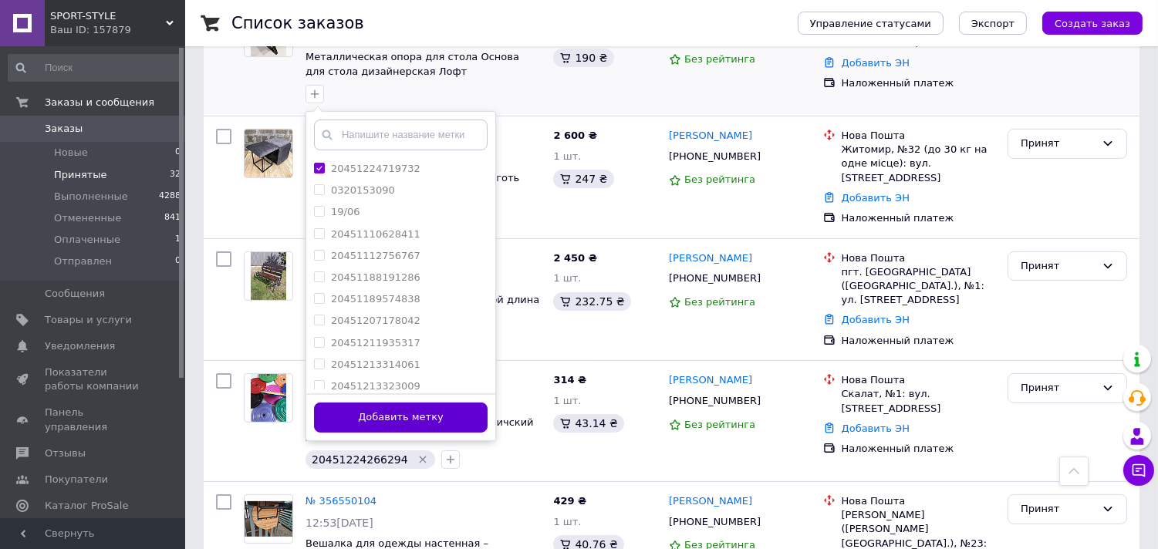
click at [467, 403] on button "Добавить метку" at bounding box center [401, 418] width 174 height 30
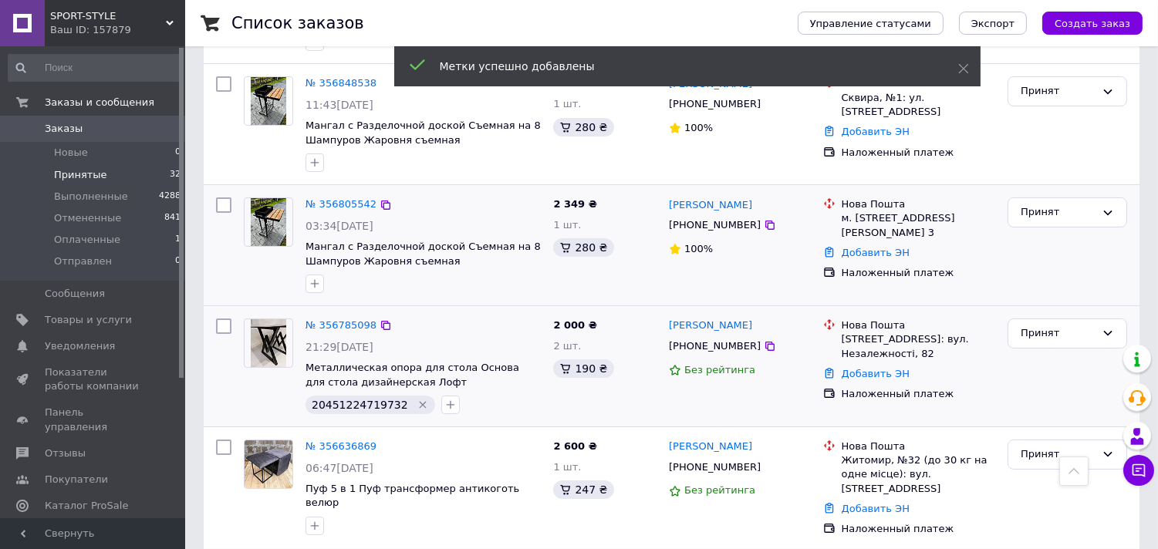
scroll to position [382, 0]
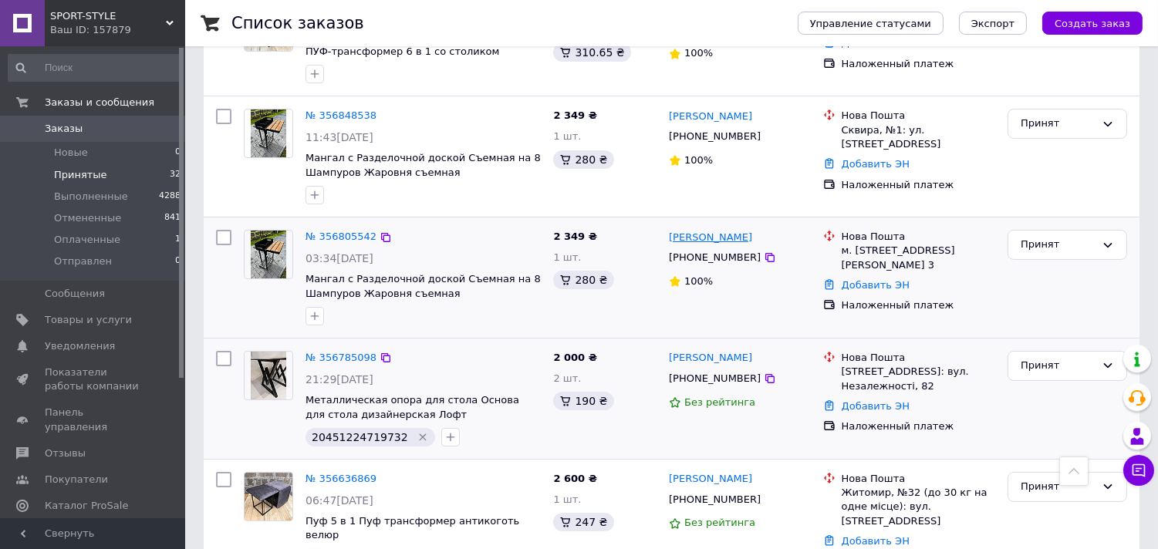
drag, startPoint x: 761, startPoint y: 227, endPoint x: 725, endPoint y: 227, distance: 35.5
click at [725, 228] on div "[PERSON_NAME]" at bounding box center [739, 237] width 145 height 18
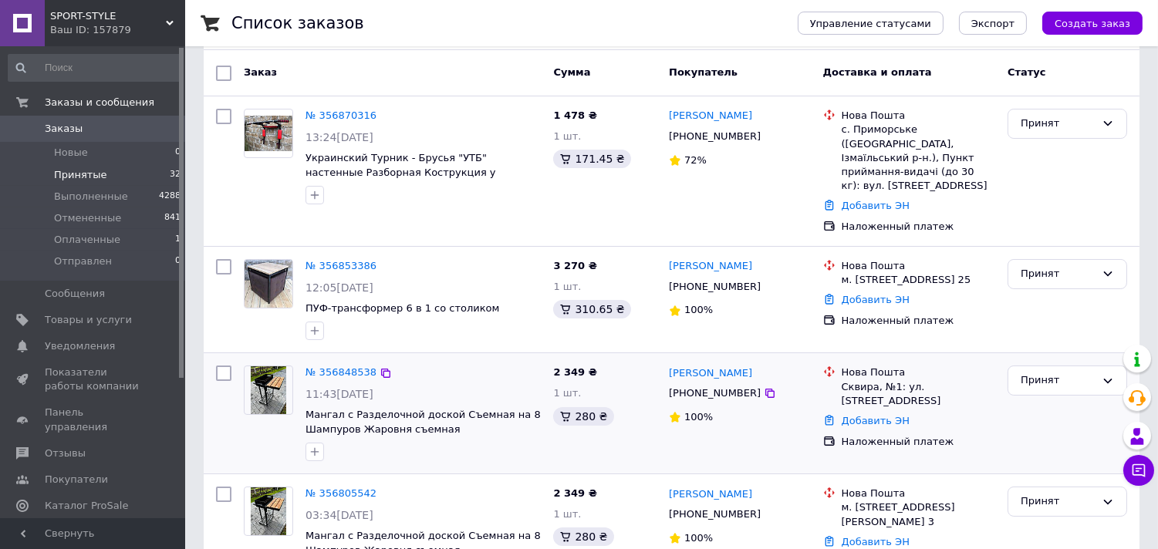
scroll to position [39, 0]
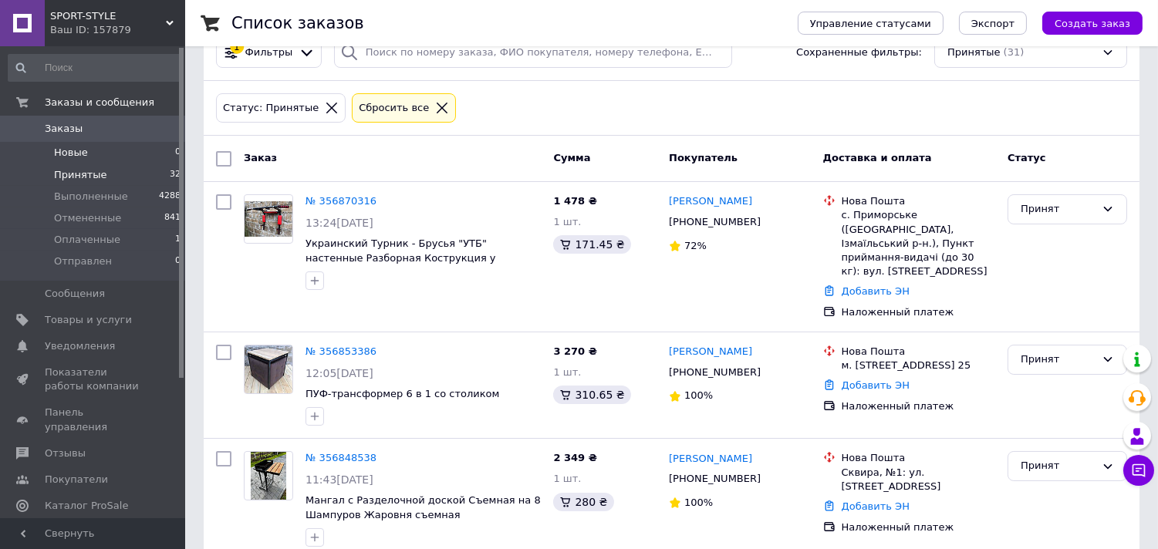
click at [134, 156] on li "Новые 0" at bounding box center [95, 153] width 190 height 22
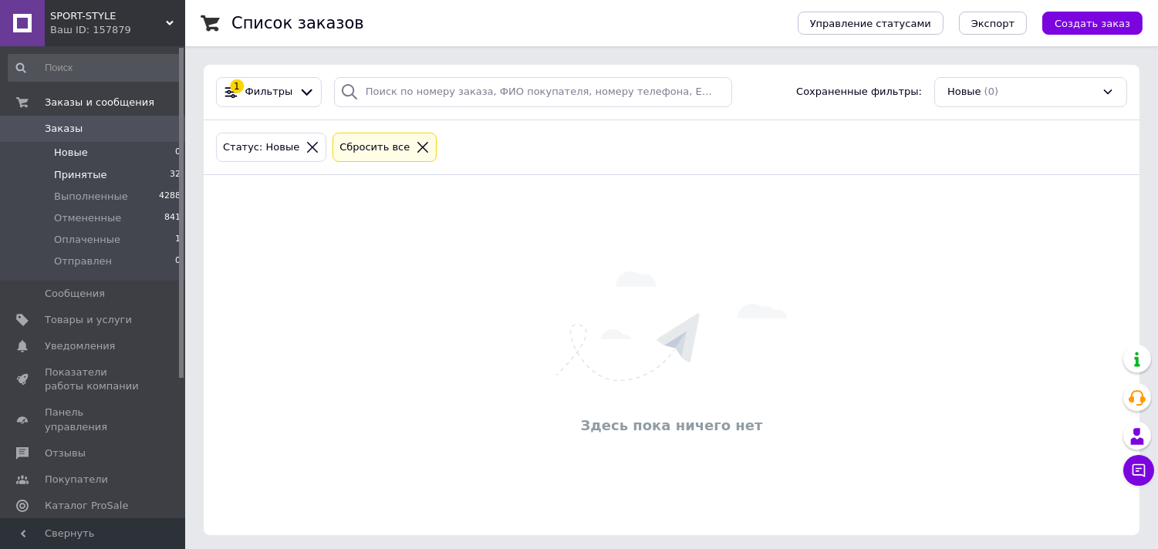
click at [96, 172] on span "Принятые" at bounding box center [80, 175] width 53 height 14
